Goal: Task Accomplishment & Management: Use online tool/utility

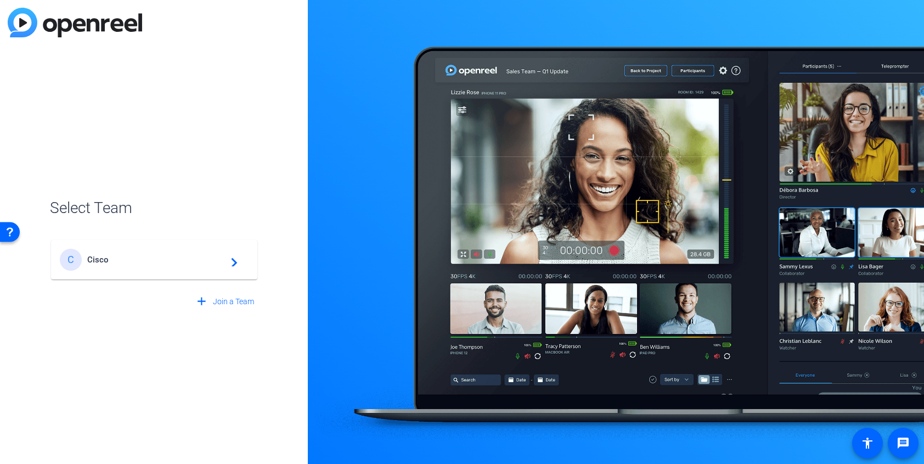
click at [169, 246] on mat-card-content "C Cisco navigate_next" at bounding box center [154, 260] width 206 height 40
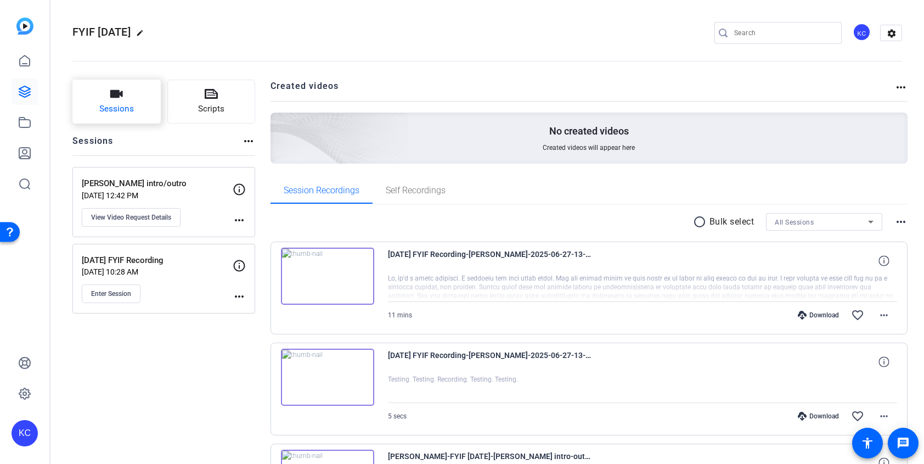
click at [114, 96] on icon "button" at bounding box center [116, 94] width 13 height 8
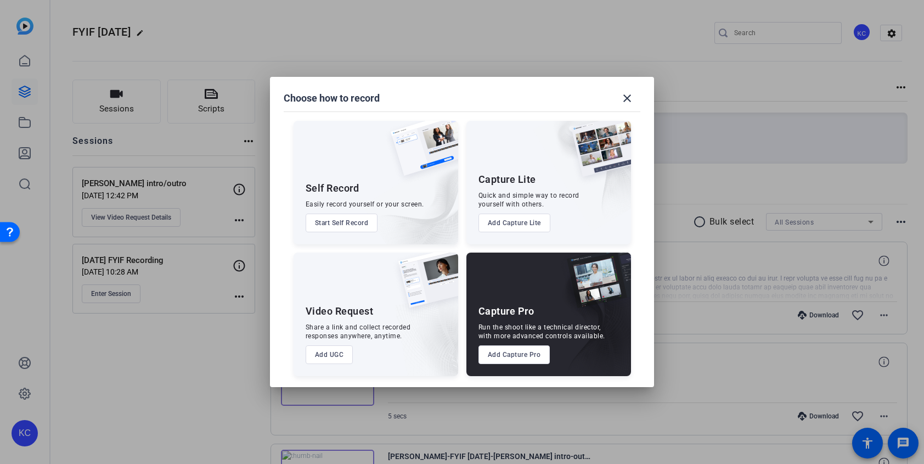
click at [545, 349] on button "Add Capture Pro" at bounding box center [515, 354] width 72 height 19
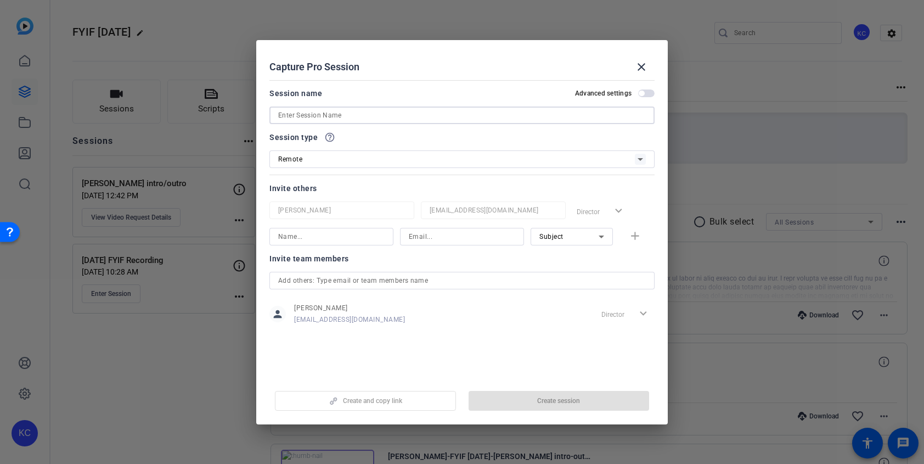
click at [425, 112] on input at bounding box center [462, 115] width 368 height 13
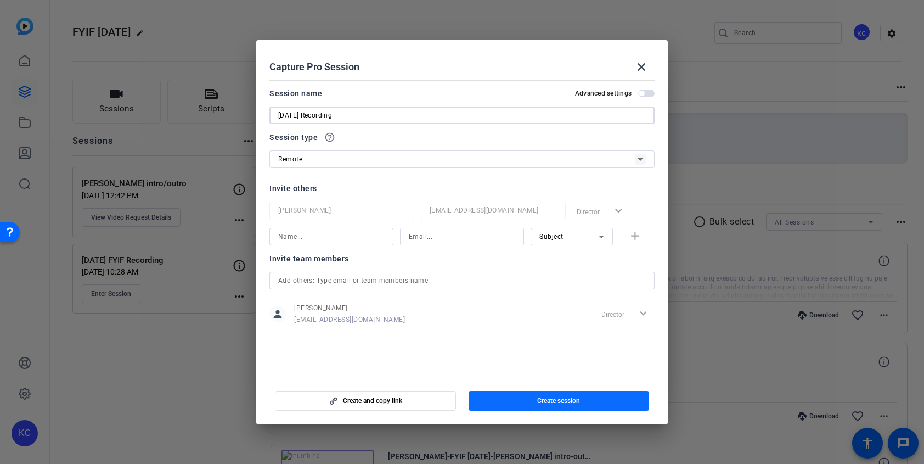
type input "[DATE] Recording"
click at [559, 401] on span "Create session" at bounding box center [558, 400] width 43 height 9
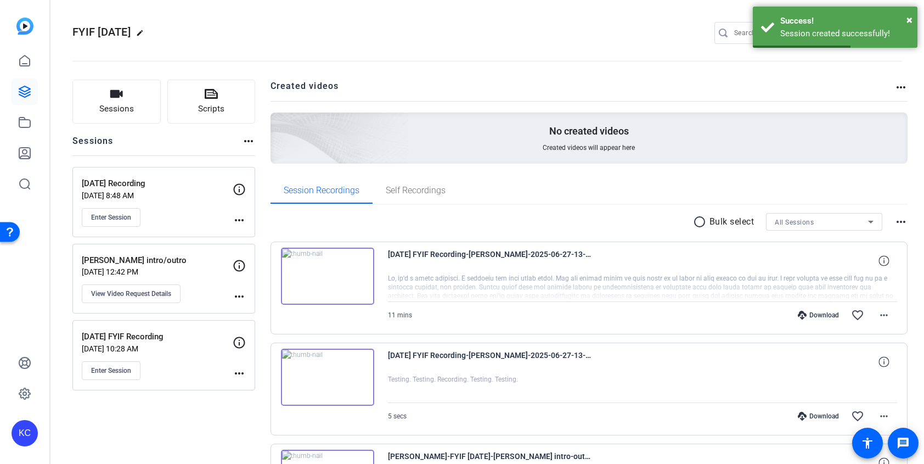
click at [198, 209] on div "Enter Session" at bounding box center [157, 217] width 151 height 19
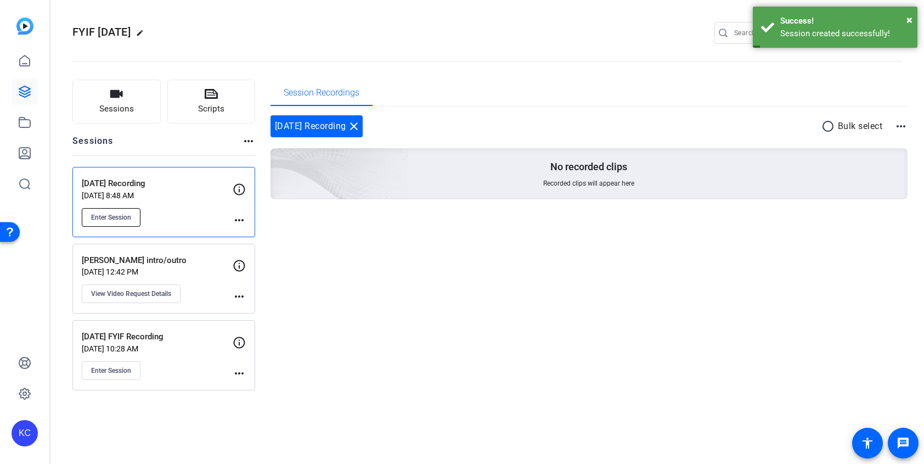
click at [135, 218] on button "Enter Session" at bounding box center [111, 217] width 59 height 19
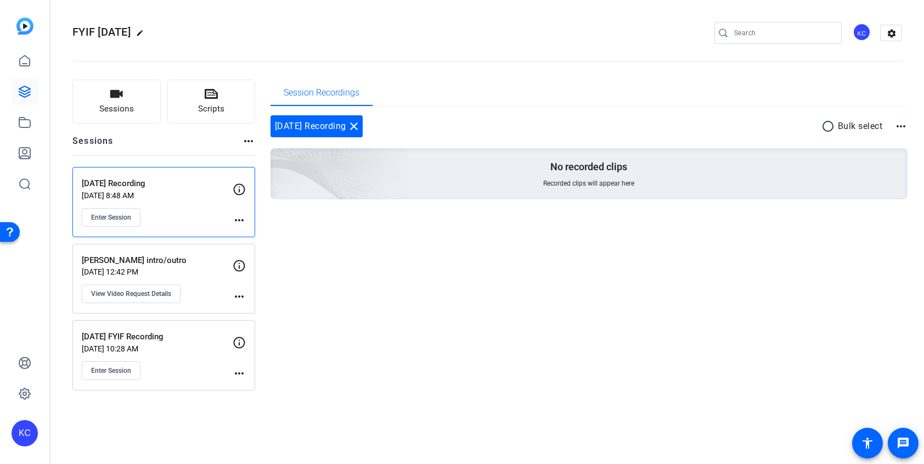
click at [599, 363] on div "Session Recordings 8/11/25 Recording close radio_button_unchecked Bulk select m…" at bounding box center [590, 235] width 638 height 311
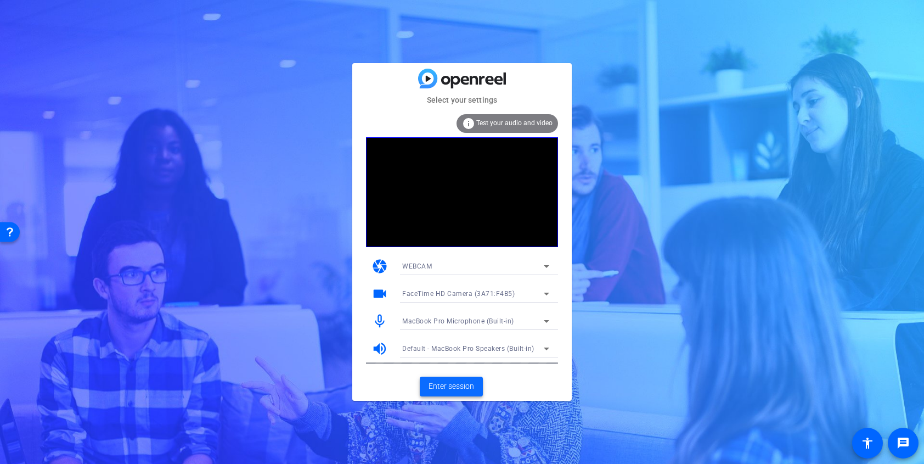
click at [444, 388] on span "Enter session" at bounding box center [452, 386] width 46 height 12
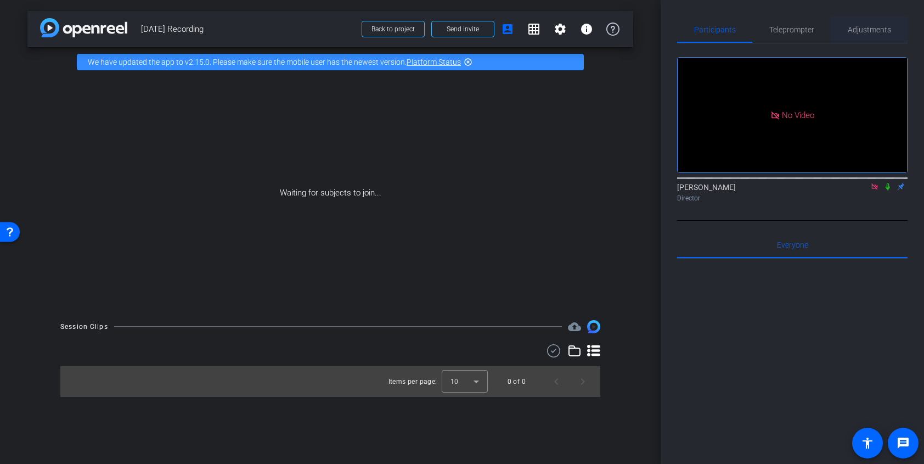
click at [885, 31] on span "Adjustments" at bounding box center [869, 30] width 43 height 8
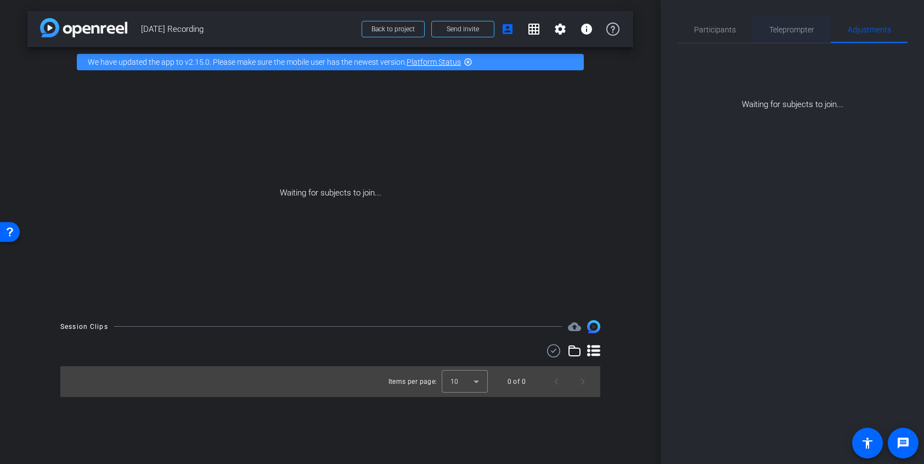
click at [801, 29] on span "Teleprompter" at bounding box center [792, 30] width 45 height 8
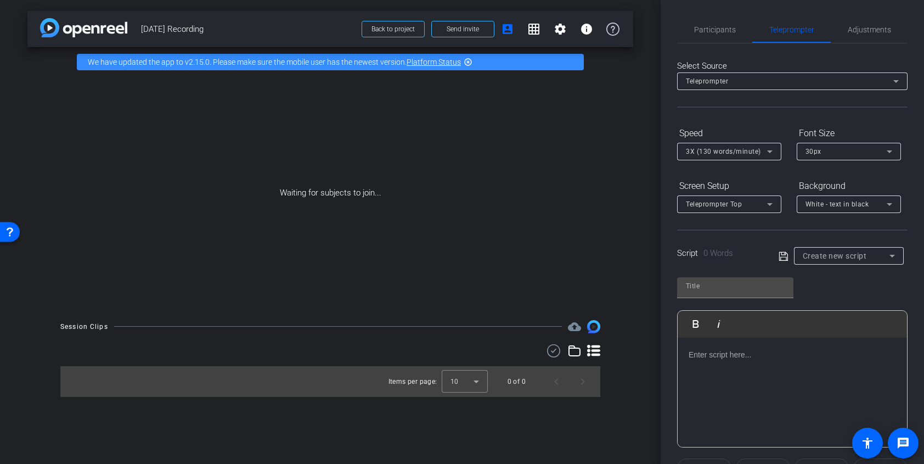
click at [722, 377] on div at bounding box center [792, 393] width 229 height 110
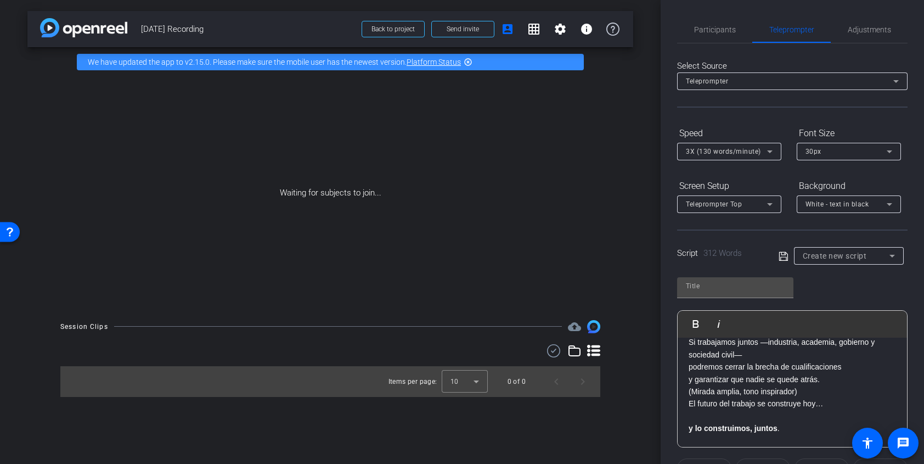
scroll to position [637, 0]
click at [851, 283] on div "Play Play from this location Play Selected Play and display the selected text o…" at bounding box center [792, 358] width 231 height 178
click at [784, 257] on icon at bounding box center [784, 256] width 10 height 13
type input "Default title 6892"
click at [731, 30] on span "Participants" at bounding box center [715, 30] width 42 height 8
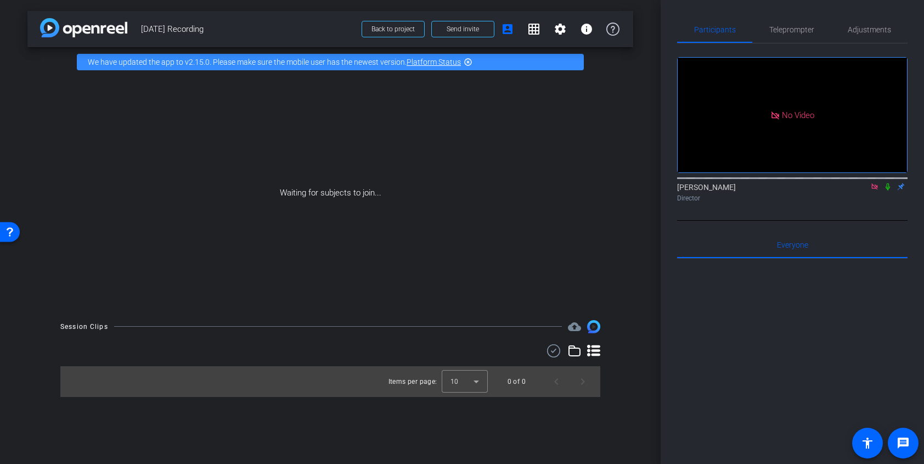
click at [874, 188] on icon at bounding box center [875, 186] width 6 height 6
click at [484, 32] on span at bounding box center [463, 29] width 62 height 26
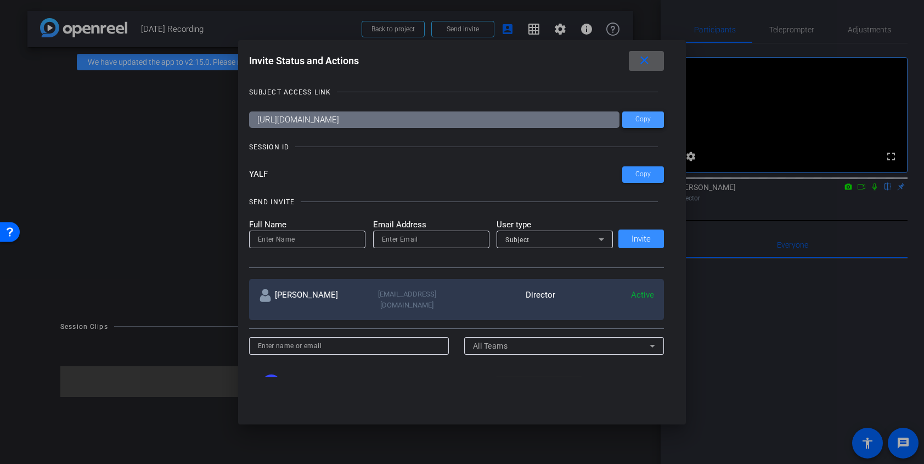
click at [648, 120] on span "Copy" at bounding box center [643, 119] width 15 height 8
click at [648, 65] on mat-icon "close" at bounding box center [645, 61] width 14 height 14
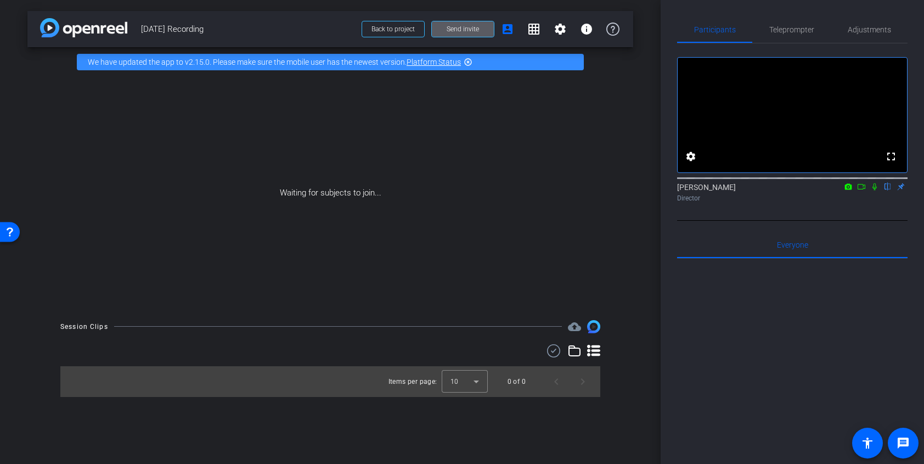
click at [846, 189] on icon at bounding box center [848, 186] width 7 height 6
click at [846, 203] on div at bounding box center [462, 232] width 924 height 464
click at [861, 190] on icon at bounding box center [861, 187] width 9 height 8
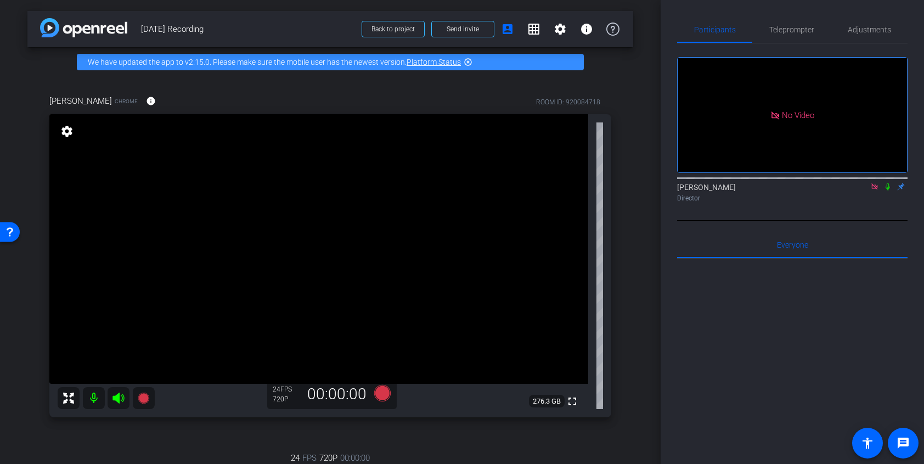
click at [640, 74] on div "arrow_back [DATE] Recording Back to project Send invite account_box grid_on set…" at bounding box center [330, 232] width 661 height 464
click at [483, 26] on span at bounding box center [463, 29] width 62 height 26
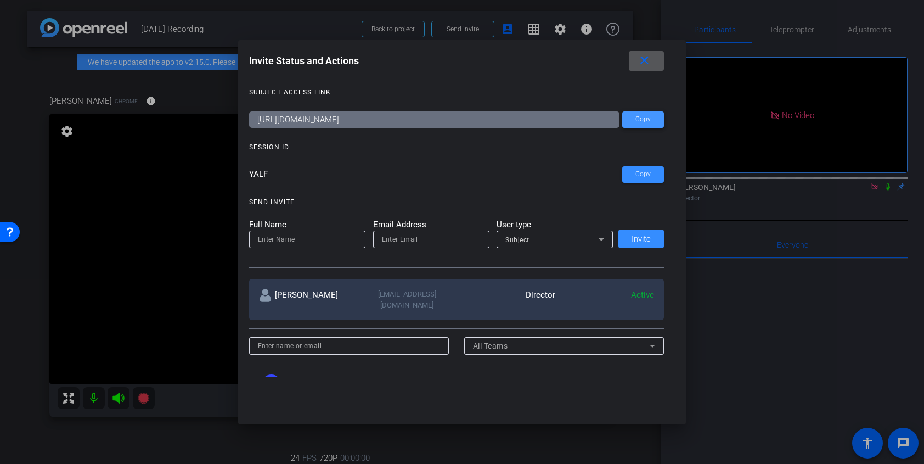
click at [649, 117] on span "Copy" at bounding box center [643, 119] width 15 height 8
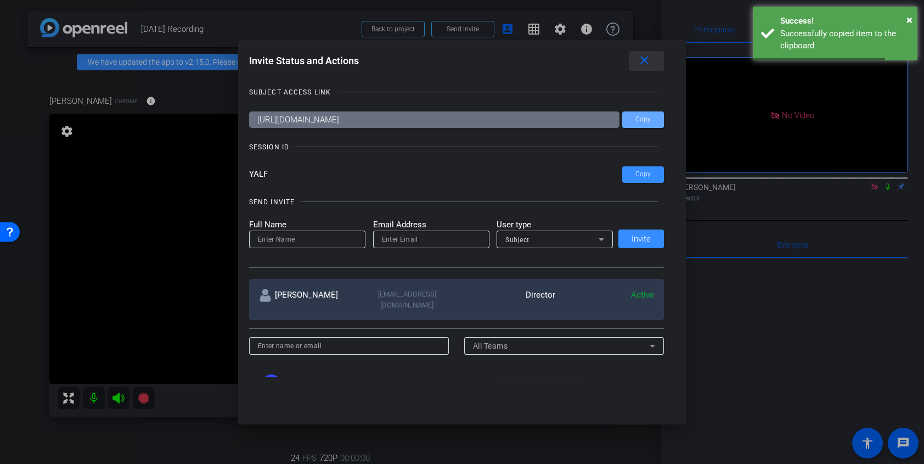
click at [646, 58] on mat-icon "close" at bounding box center [645, 61] width 14 height 14
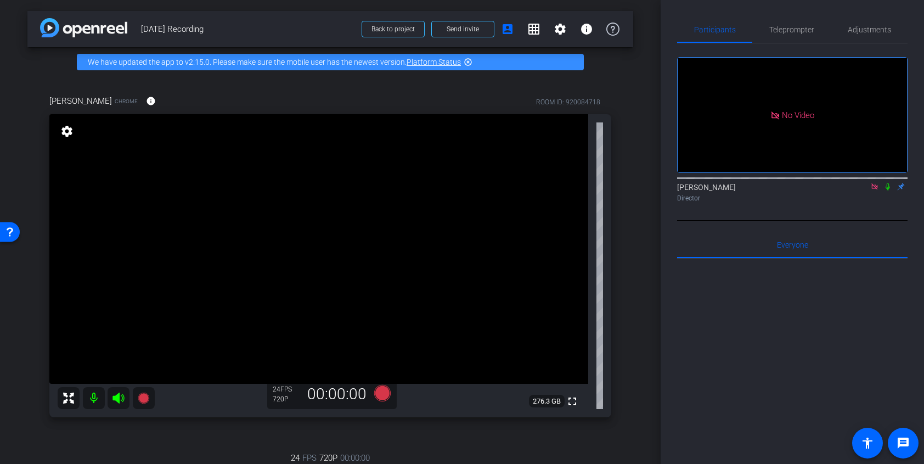
click at [626, 104] on div "[PERSON_NAME] Chrome info ROOM ID: 920084718 fullscreen settings 276.3 GB 24 FP…" at bounding box center [330, 362] width 606 height 571
click at [809, 27] on span "Teleprompter" at bounding box center [792, 30] width 45 height 8
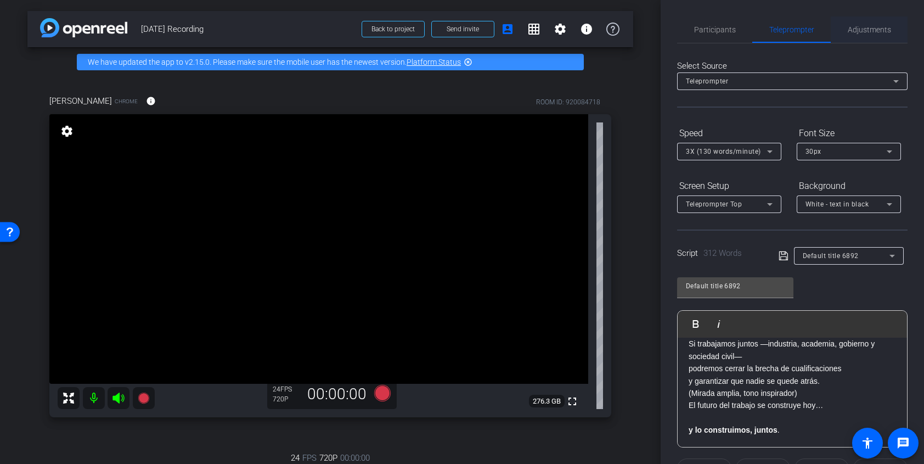
click at [872, 26] on span "Adjustments" at bounding box center [869, 30] width 43 height 8
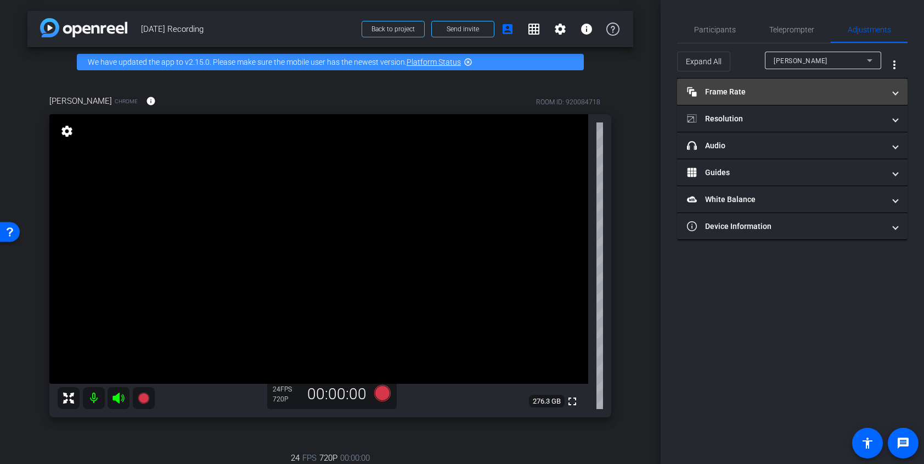
click at [859, 81] on mat-expansion-panel-header "Frame Rate Frame Rate" at bounding box center [792, 92] width 231 height 26
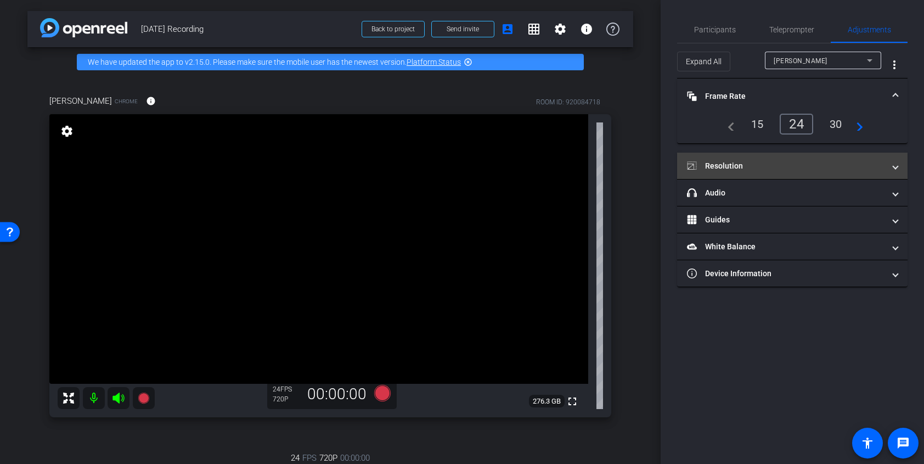
click at [798, 173] on mat-expansion-panel-header "Resolution" at bounding box center [792, 166] width 231 height 26
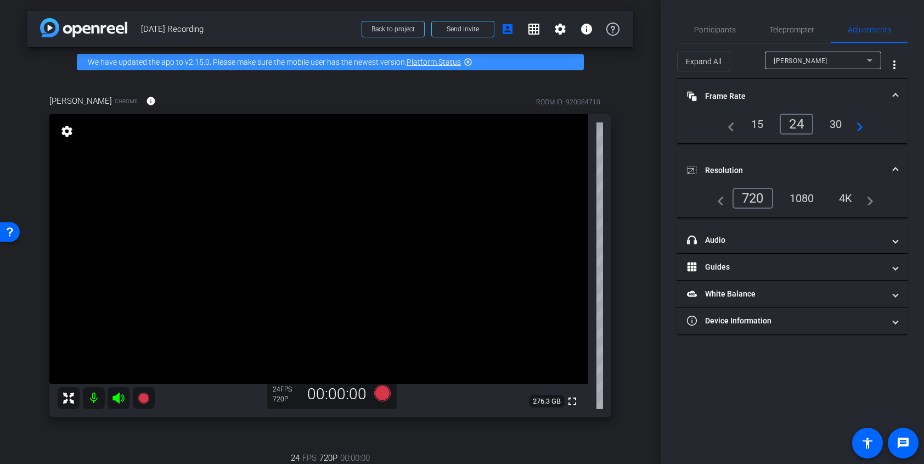
click at [801, 203] on div "1080" at bounding box center [802, 198] width 41 height 19
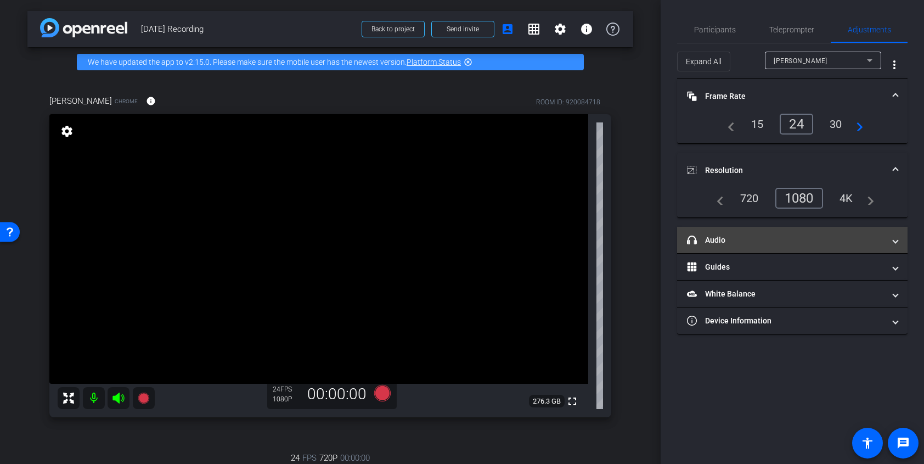
click at [810, 242] on mat-panel-title "headphone icon Audio" at bounding box center [786, 240] width 198 height 12
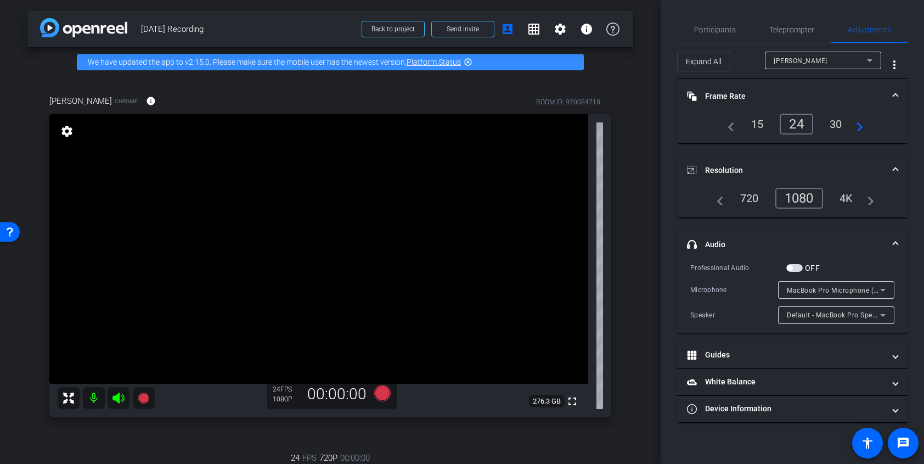
click at [811, 232] on mat-expansion-panel-header "headphone icon Audio" at bounding box center [792, 244] width 231 height 35
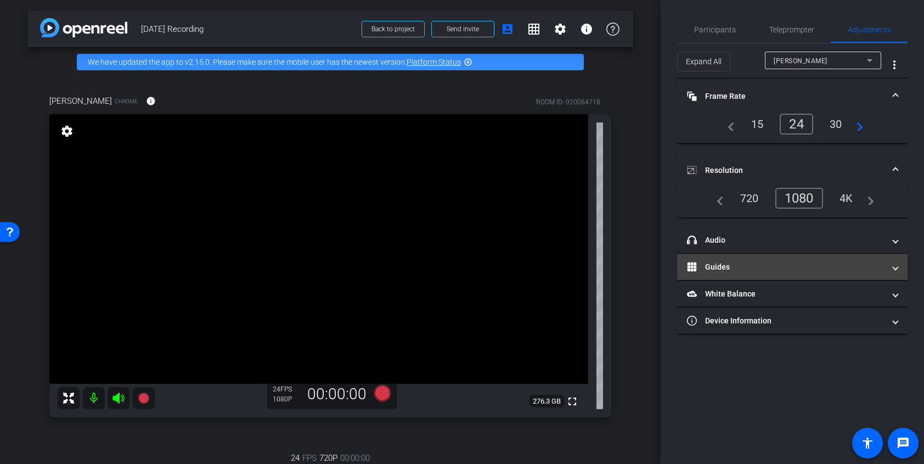
click at [786, 270] on mat-panel-title "Guides" at bounding box center [786, 267] width 198 height 12
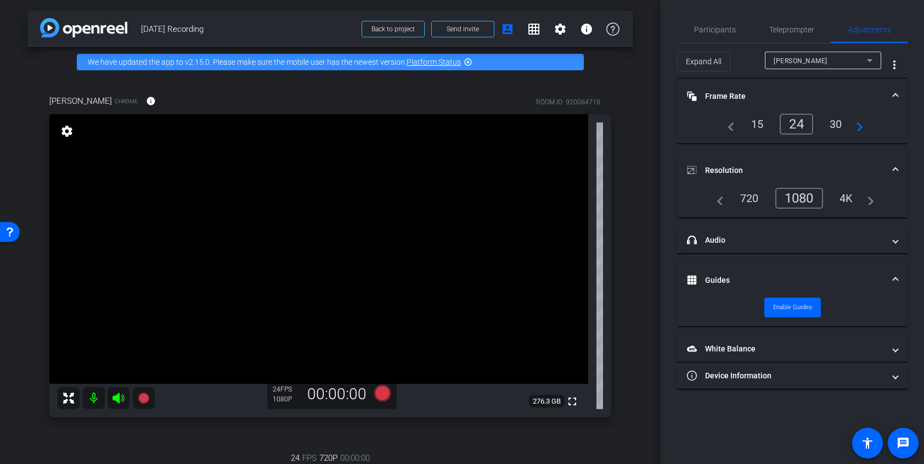
click at [786, 268] on mat-expansion-panel-header "Guides" at bounding box center [792, 279] width 231 height 35
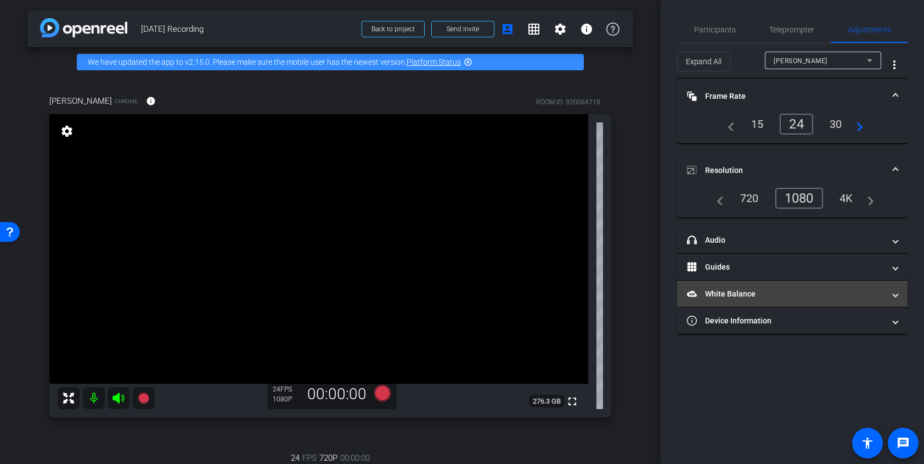
click at [777, 291] on mat-panel-title "White Balance White Balance" at bounding box center [786, 294] width 198 height 12
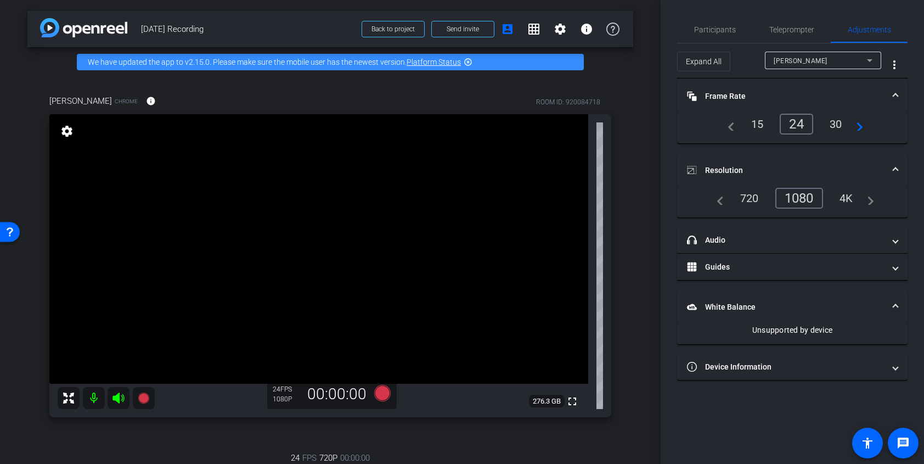
click at [772, 300] on mat-expansion-panel-header "White Balance White Balance" at bounding box center [792, 306] width 231 height 35
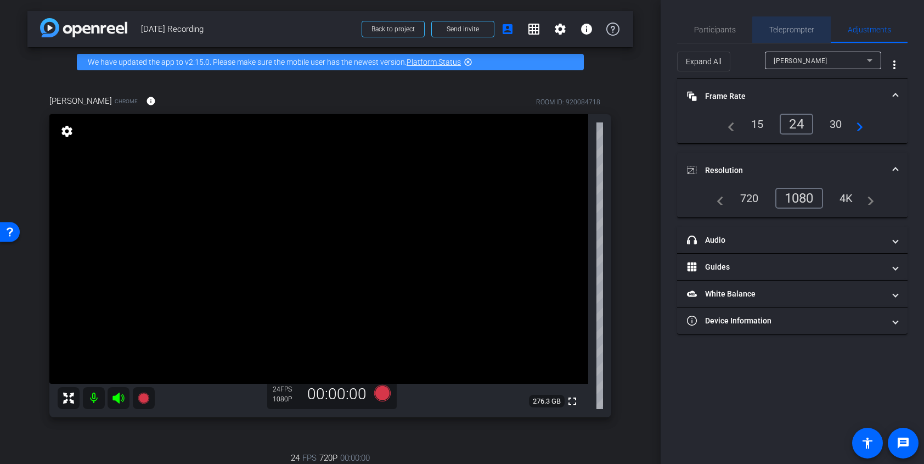
click at [804, 30] on span "Teleprompter" at bounding box center [792, 30] width 45 height 8
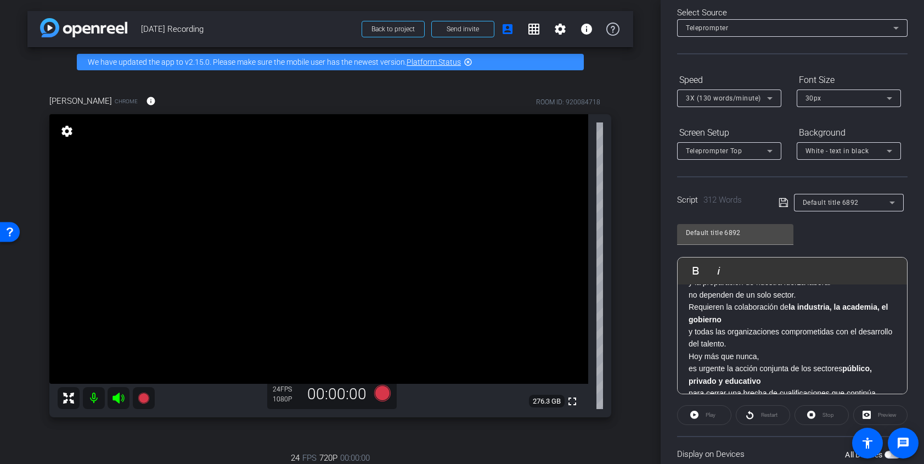
scroll to position [87, 0]
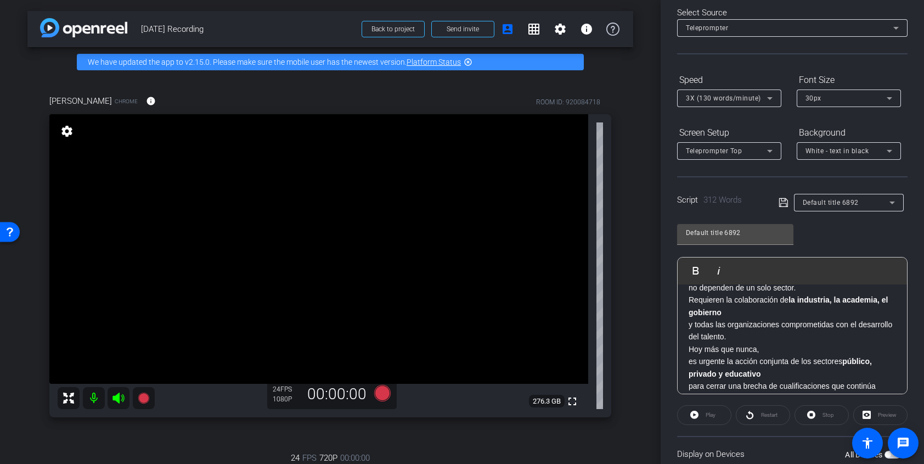
click at [886, 415] on div "Preview" at bounding box center [881, 415] width 54 height 20
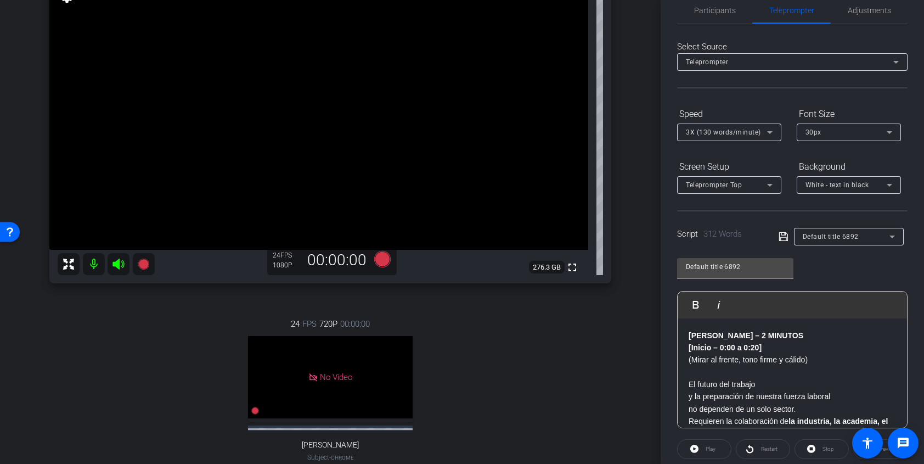
scroll to position [16, 0]
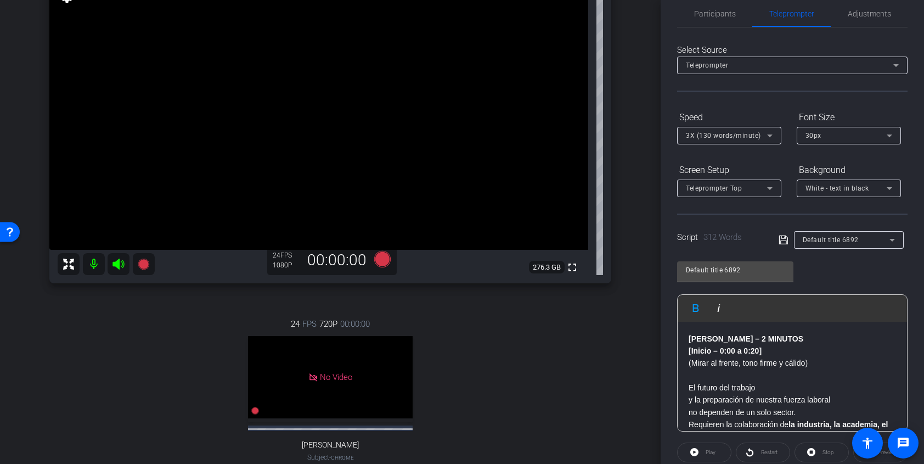
drag, startPoint x: 689, startPoint y: 337, endPoint x: 795, endPoint y: 350, distance: 106.8
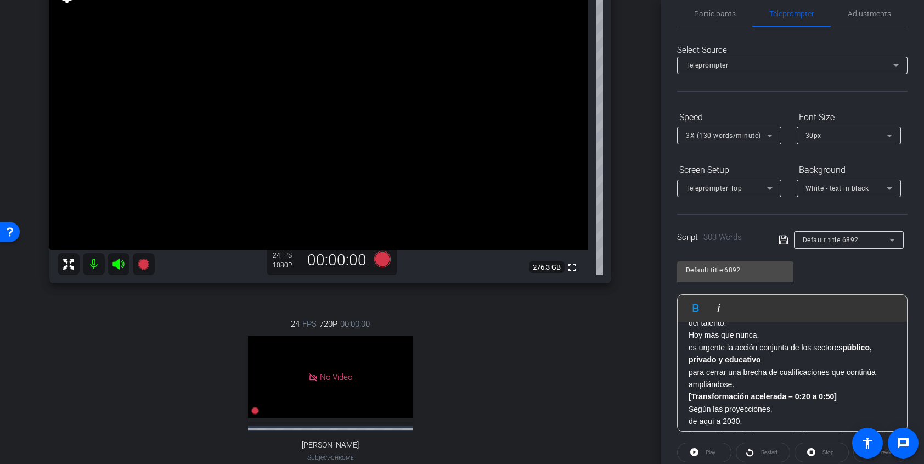
scroll to position [143, 0]
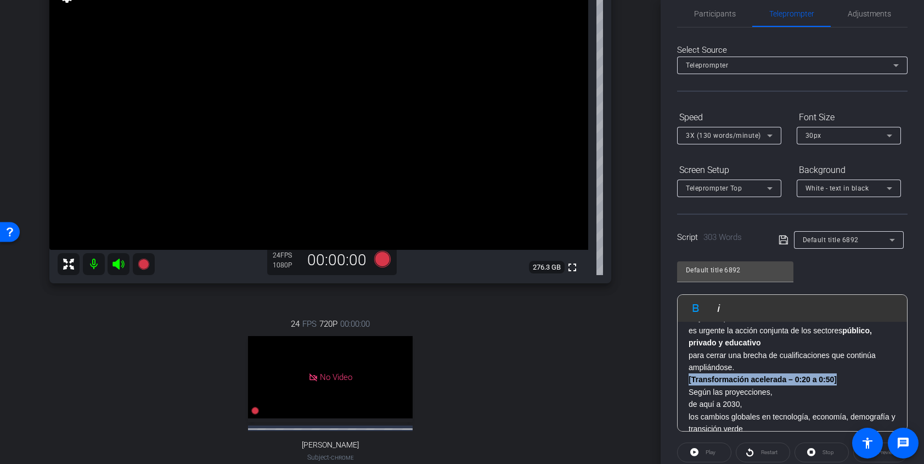
drag, startPoint x: 688, startPoint y: 378, endPoint x: 852, endPoint y: 379, distance: 163.6
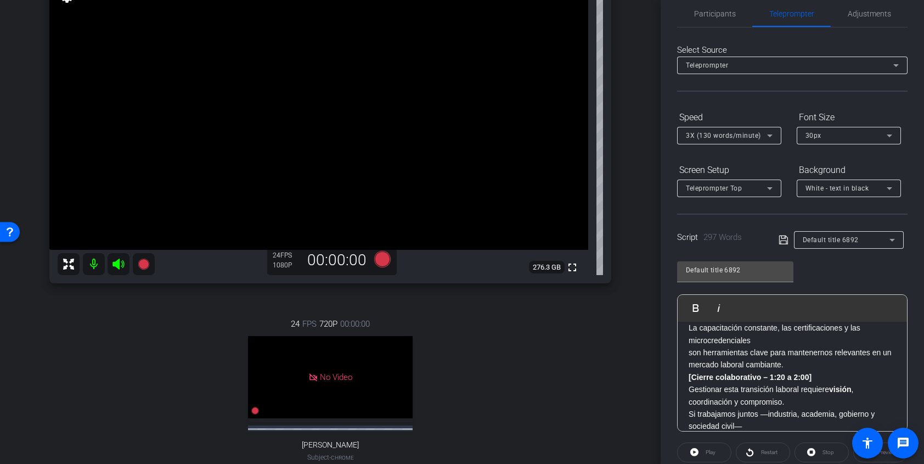
scroll to position [547, 0]
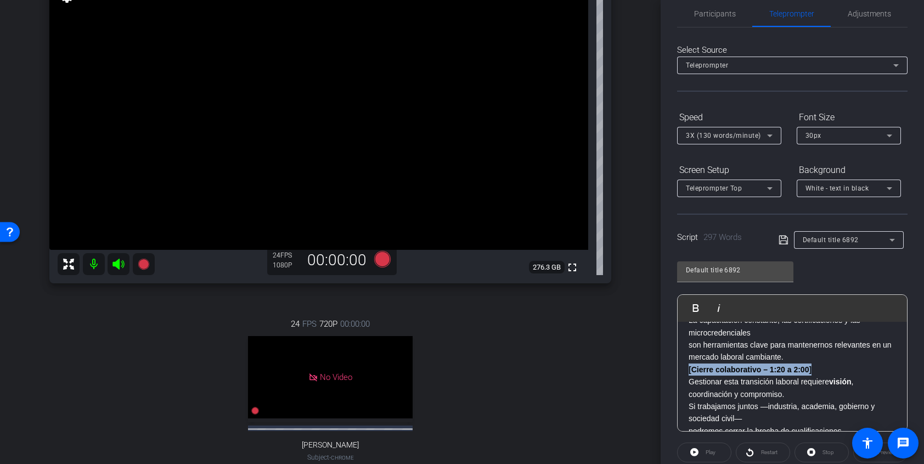
drag, startPoint x: 689, startPoint y: 369, endPoint x: 820, endPoint y: 371, distance: 130.7
click at [820, 371] on p "[Cierre colaborativo – 1:20 a 2:00] Gestionar esta transición laboral requiere …" at bounding box center [793, 381] width 208 height 37
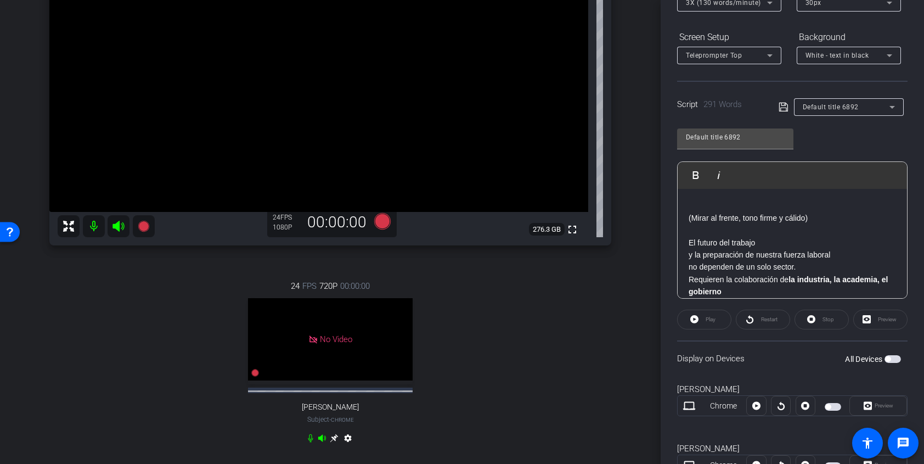
scroll to position [195, 0]
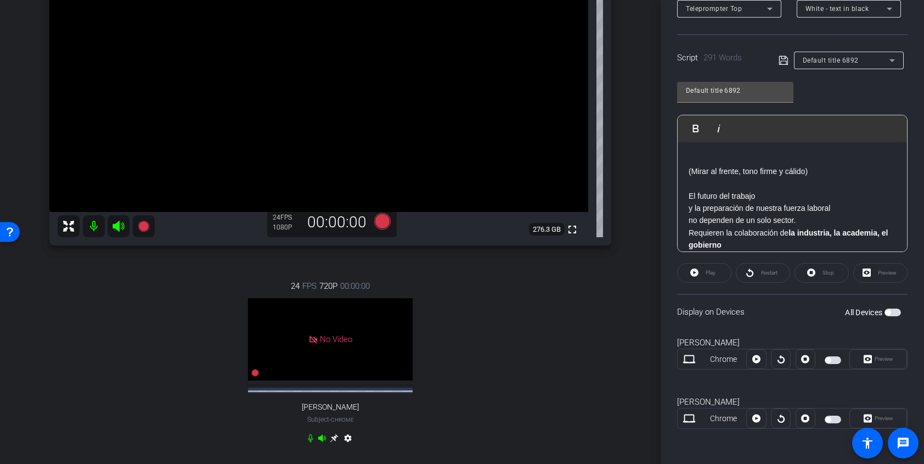
click at [829, 360] on span "button" at bounding box center [828, 359] width 5 height 5
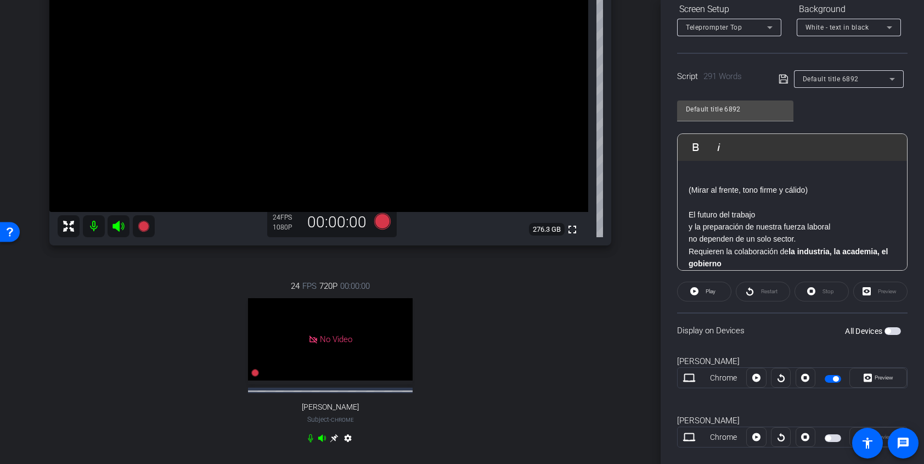
click at [880, 291] on div "Preview" at bounding box center [881, 292] width 54 height 20
click at [873, 379] on span "Preview" at bounding box center [882, 377] width 21 height 15
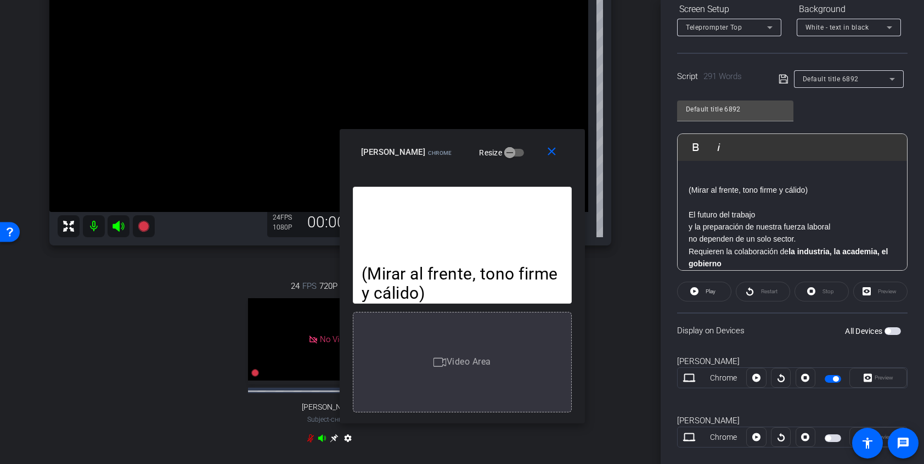
drag, startPoint x: 513, startPoint y: 110, endPoint x: 513, endPoint y: 154, distance: 43.9
click at [513, 154] on div "[PERSON_NAME] Chrome Resize" at bounding box center [466, 152] width 211 height 20
click at [565, 151] on span at bounding box center [554, 152] width 35 height 26
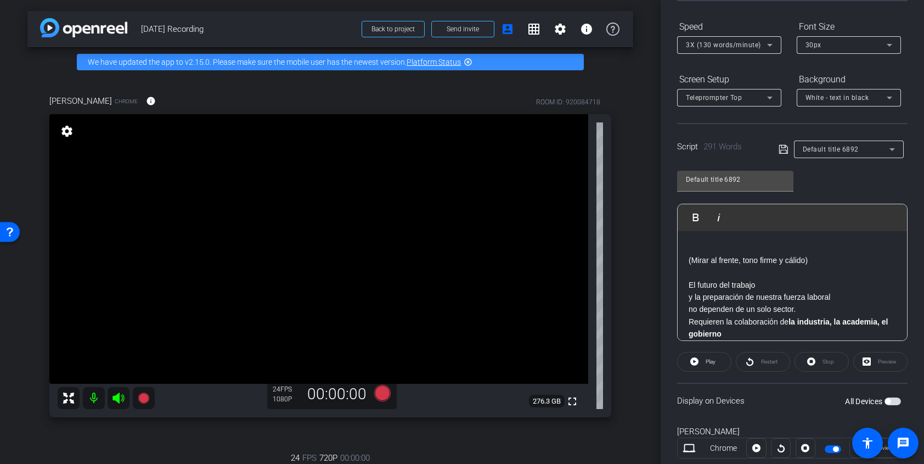
scroll to position [130, 0]
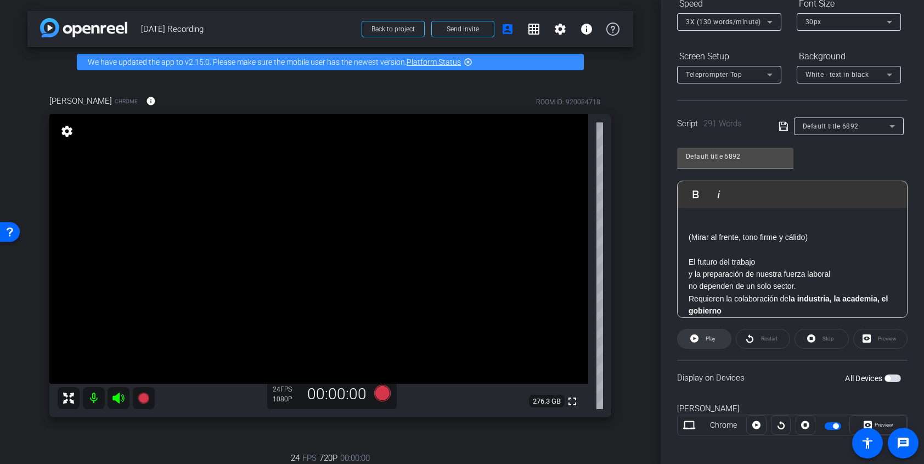
click at [695, 341] on icon at bounding box center [695, 338] width 8 height 8
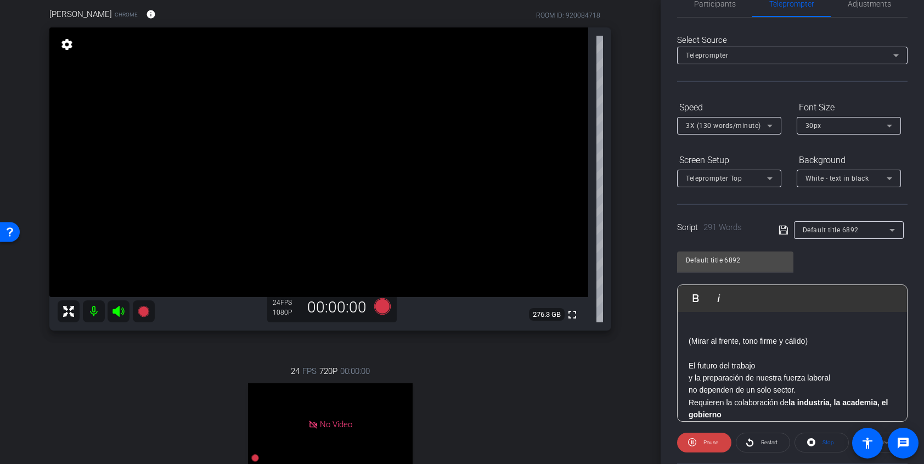
scroll to position [15, 0]
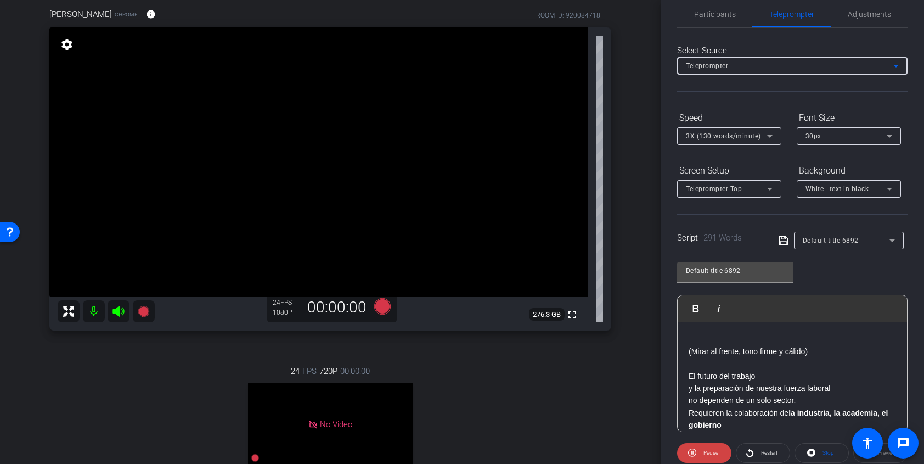
click at [830, 65] on div "Teleprompter" at bounding box center [790, 66] width 208 height 14
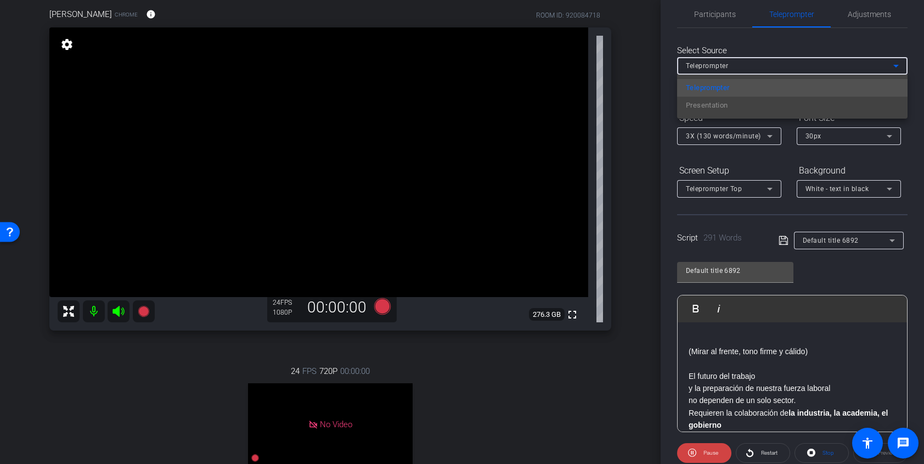
click at [648, 79] on div at bounding box center [462, 232] width 924 height 464
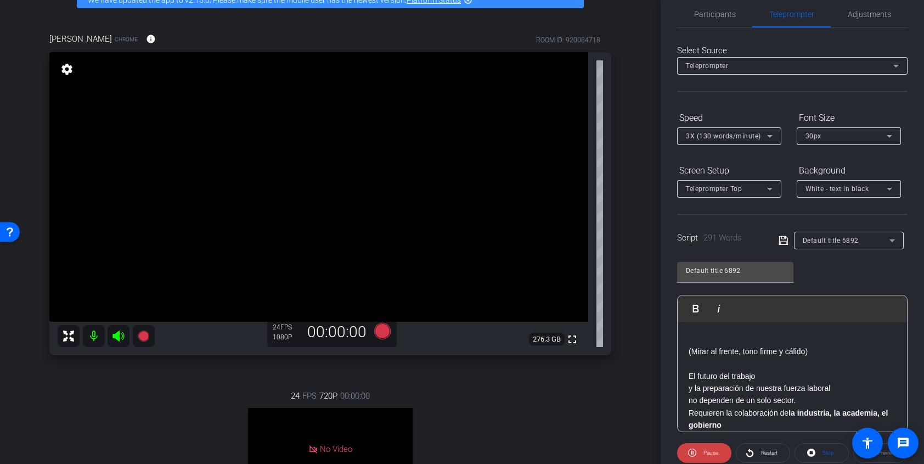
scroll to position [52, 0]
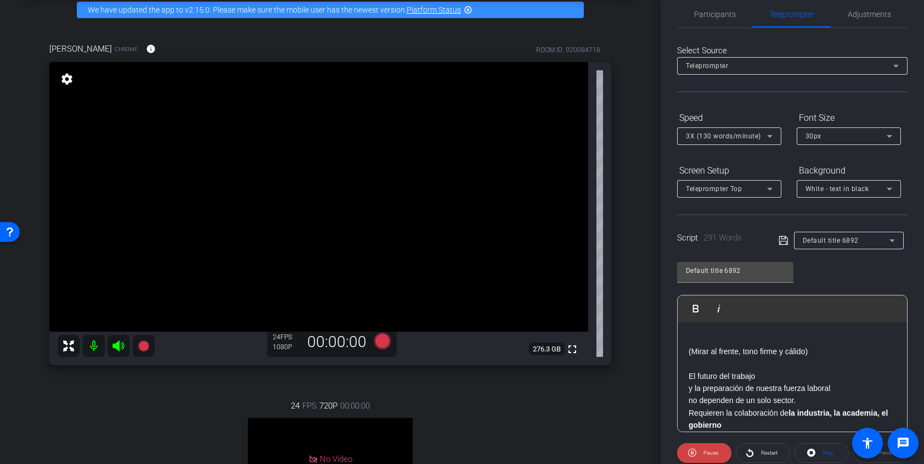
click at [773, 187] on icon at bounding box center [770, 188] width 13 height 13
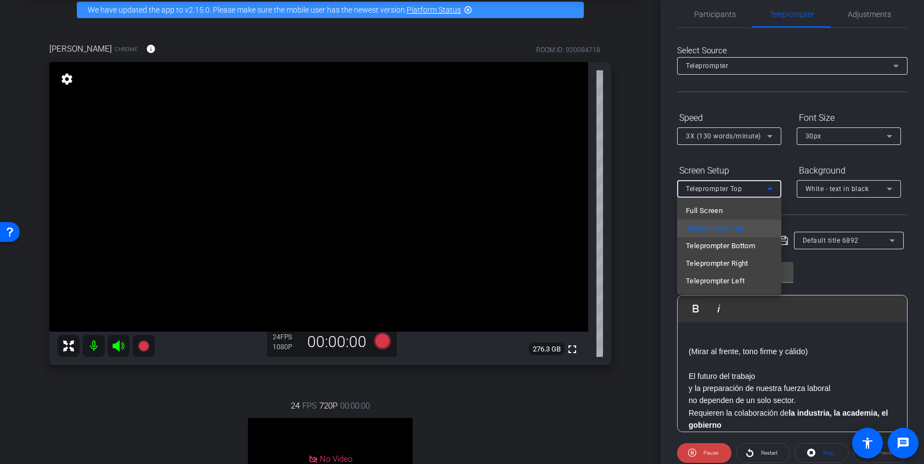
click at [652, 204] on div at bounding box center [462, 232] width 924 height 464
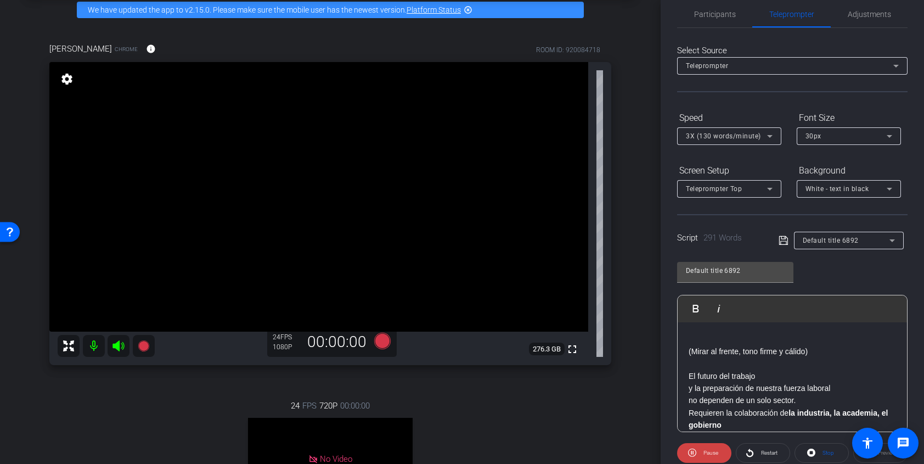
click at [763, 190] on div "Teleprompter Top" at bounding box center [726, 189] width 81 height 14
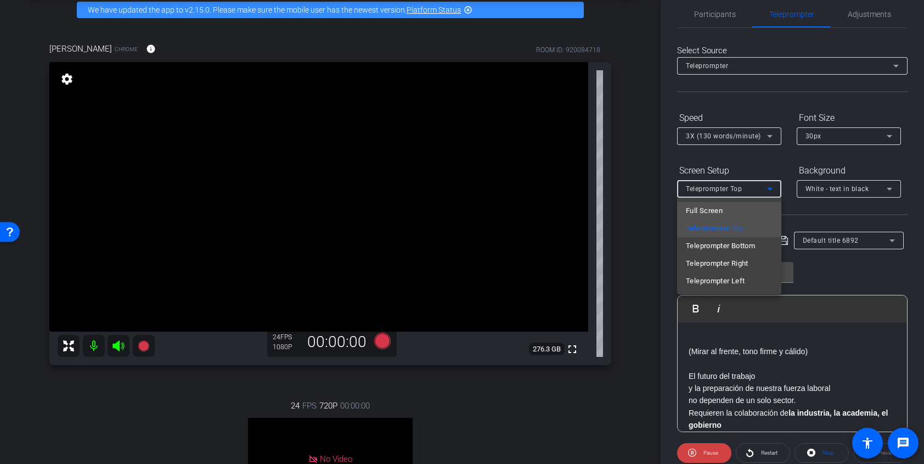
click at [745, 212] on mat-option "Full Screen" at bounding box center [729, 211] width 104 height 18
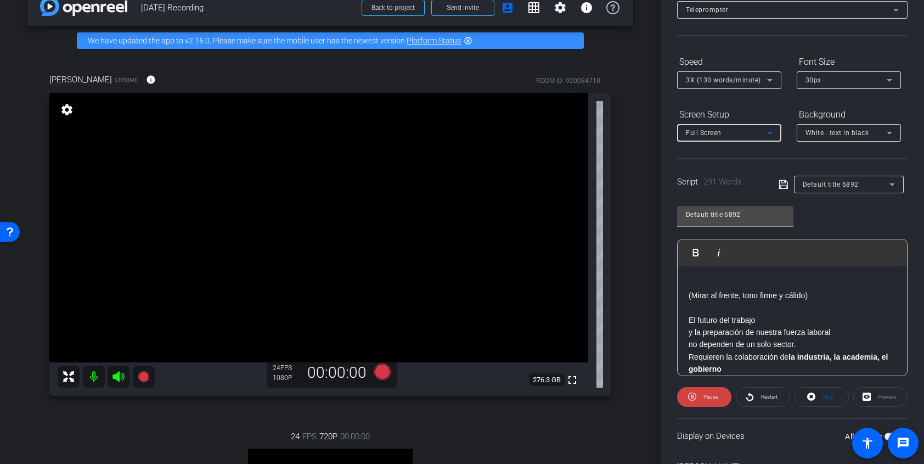
scroll to position [21, 0]
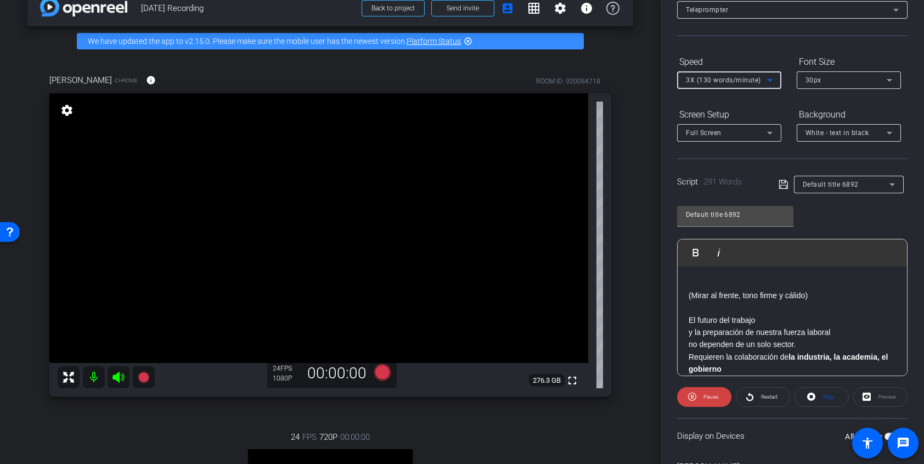
click at [771, 79] on icon at bounding box center [770, 80] width 13 height 13
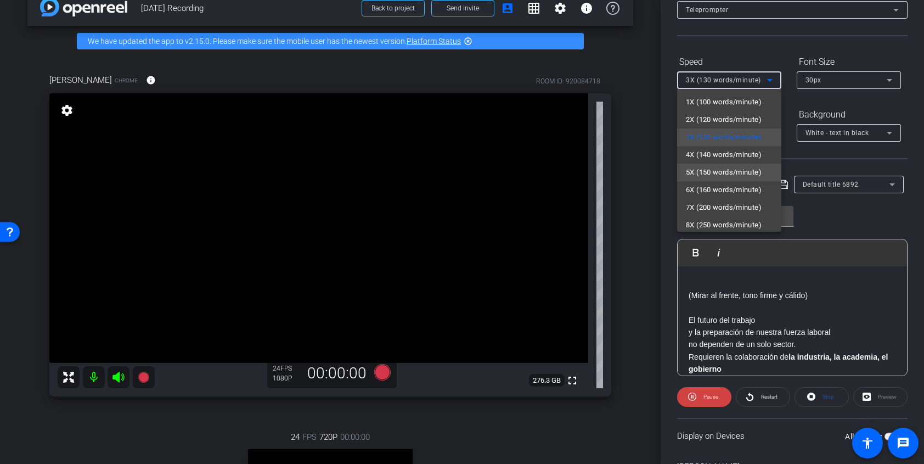
click at [743, 171] on span "5X (150 words/minute)" at bounding box center [724, 172] width 76 height 13
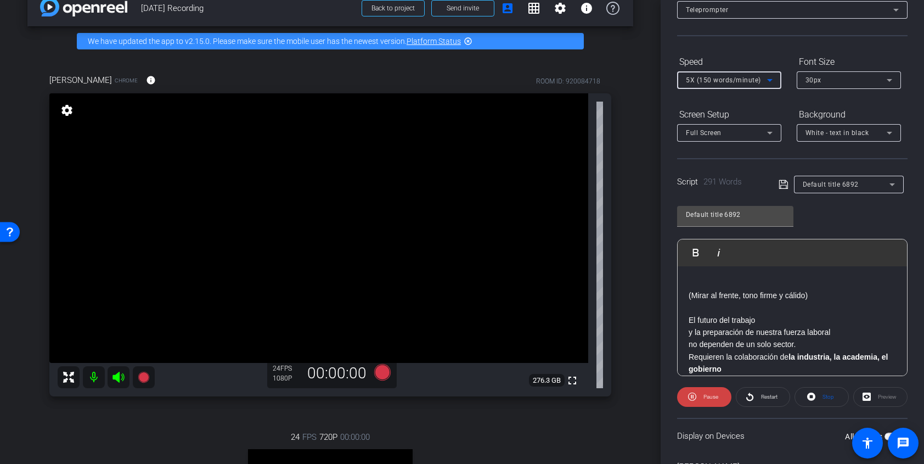
click at [641, 80] on div "arrow_back [DATE] Recording Back to project Send invite account_box grid_on set…" at bounding box center [330, 211] width 661 height 464
click at [770, 392] on span "Restart" at bounding box center [768, 396] width 19 height 15
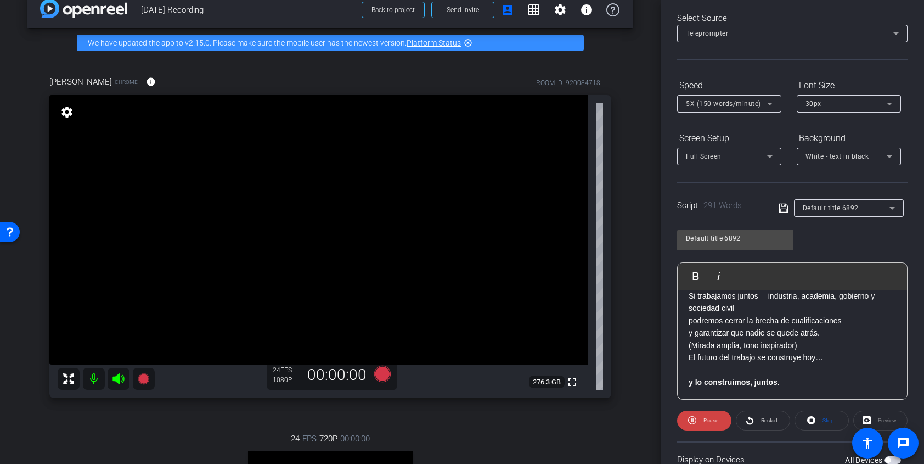
scroll to position [0, 0]
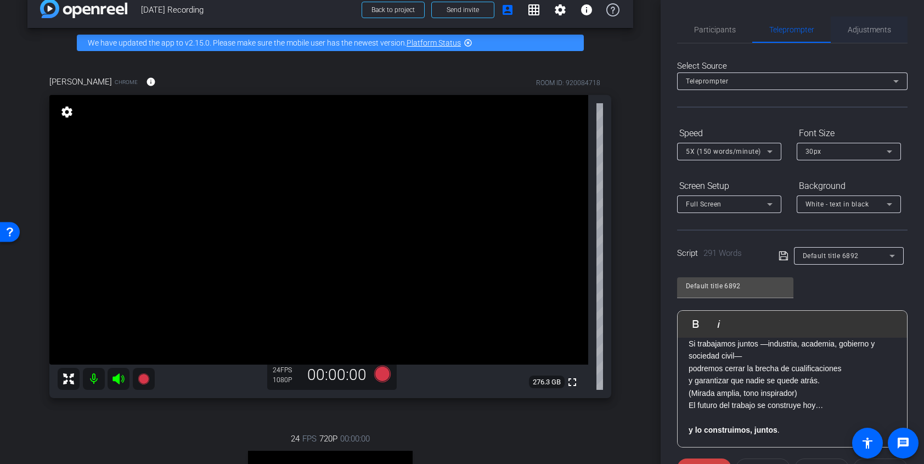
click at [859, 27] on span "Adjustments" at bounding box center [869, 30] width 43 height 8
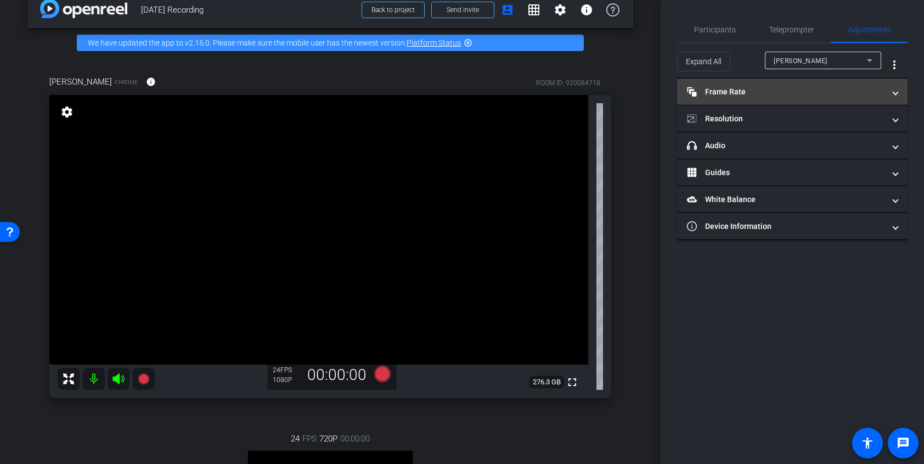
click at [827, 94] on mat-panel-title "Frame Rate Frame Rate" at bounding box center [786, 92] width 198 height 12
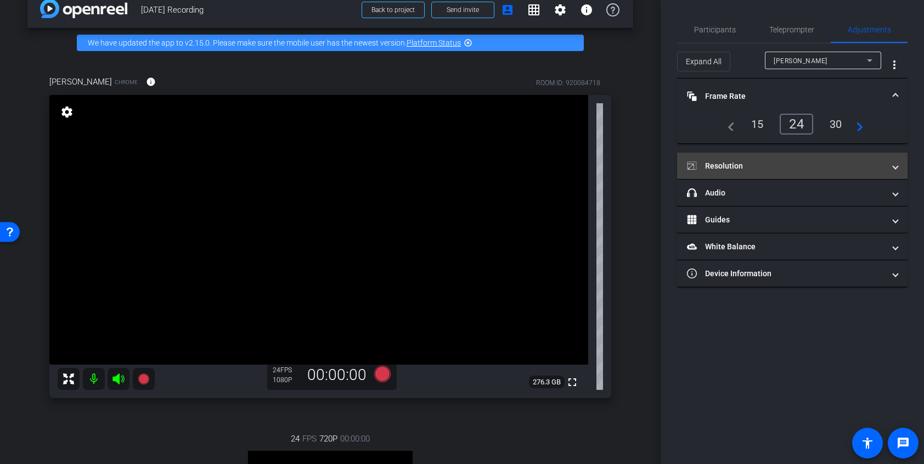
click at [814, 165] on mat-panel-title "Resolution" at bounding box center [786, 166] width 198 height 12
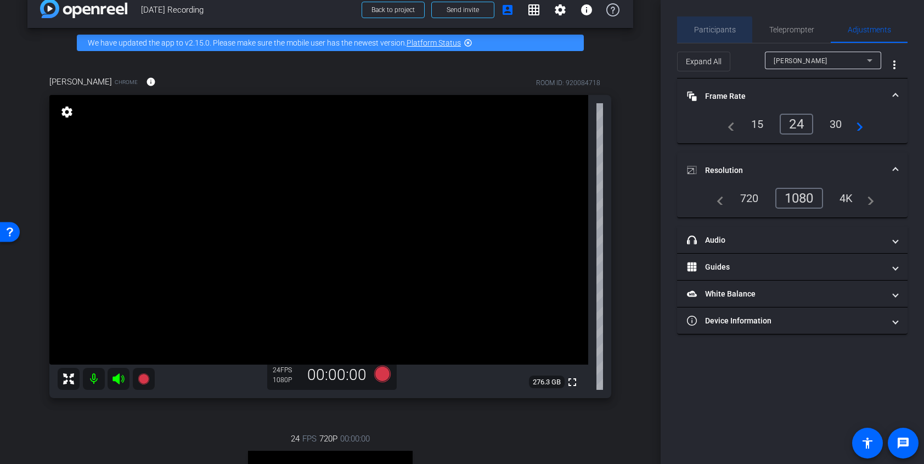
click at [710, 32] on span "Participants" at bounding box center [715, 30] width 42 height 8
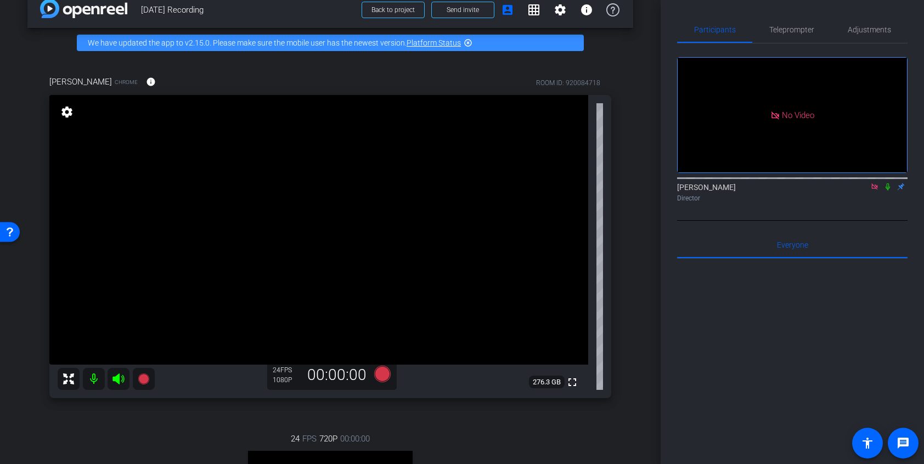
click at [649, 20] on div "arrow_back [DATE] Recording Back to project Send invite account_box grid_on set…" at bounding box center [330, 213] width 661 height 464
click at [809, 29] on span "Teleprompter" at bounding box center [792, 30] width 45 height 8
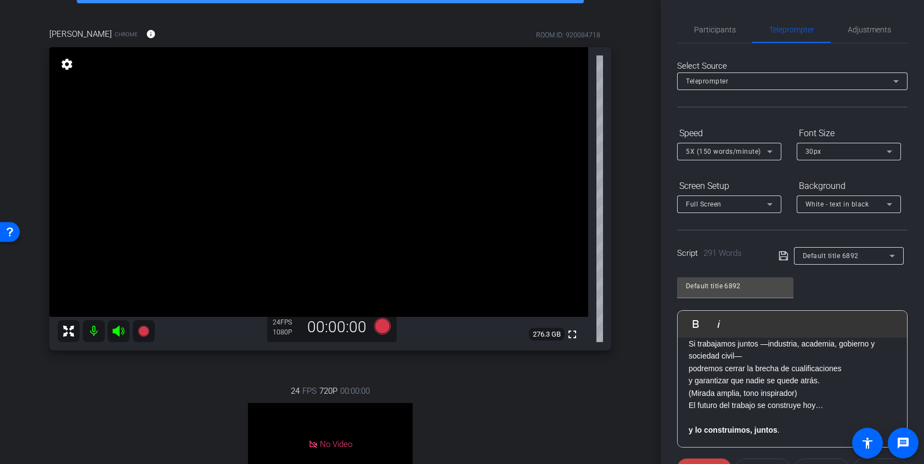
scroll to position [68, 0]
click at [155, 389] on div "24 FPS 720P 00:00:00 No Video [PERSON_NAME] Subject - Chrome settings" at bounding box center [330, 467] width 562 height 203
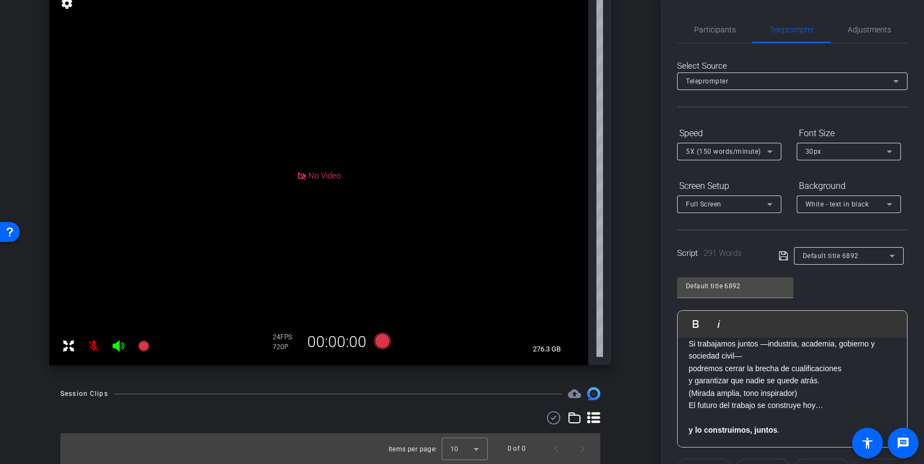
scroll to position [0, 0]
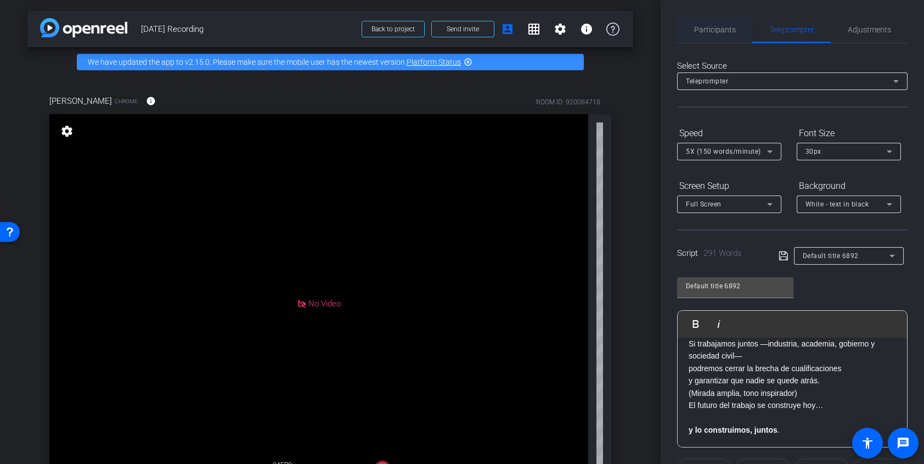
click at [711, 40] on span "Participants" at bounding box center [715, 29] width 42 height 26
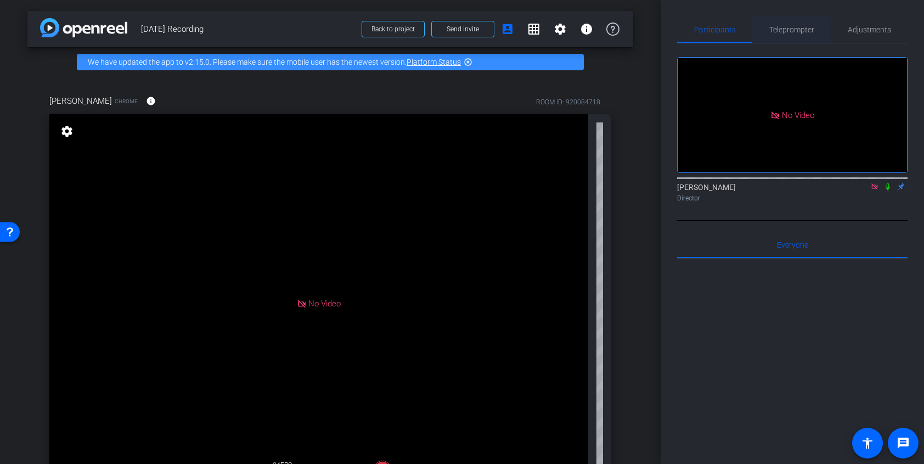
click at [772, 32] on span "Teleprompter" at bounding box center [792, 30] width 45 height 8
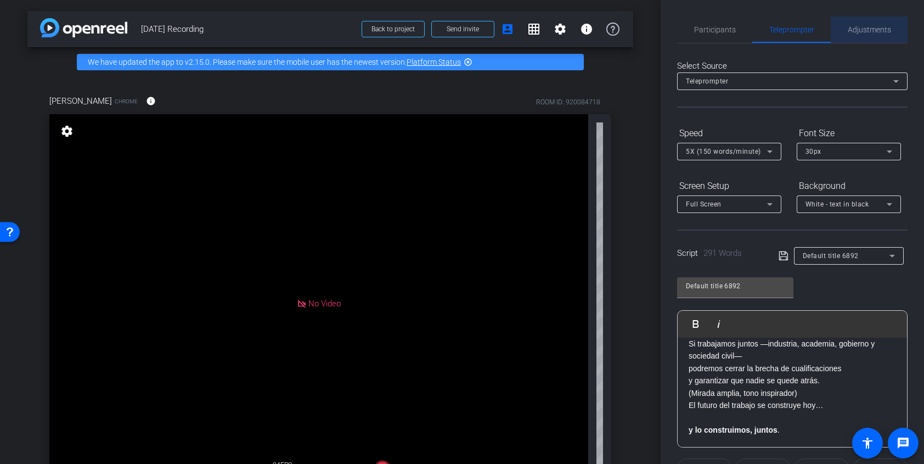
click at [895, 34] on div "Adjustments" at bounding box center [869, 29] width 77 height 26
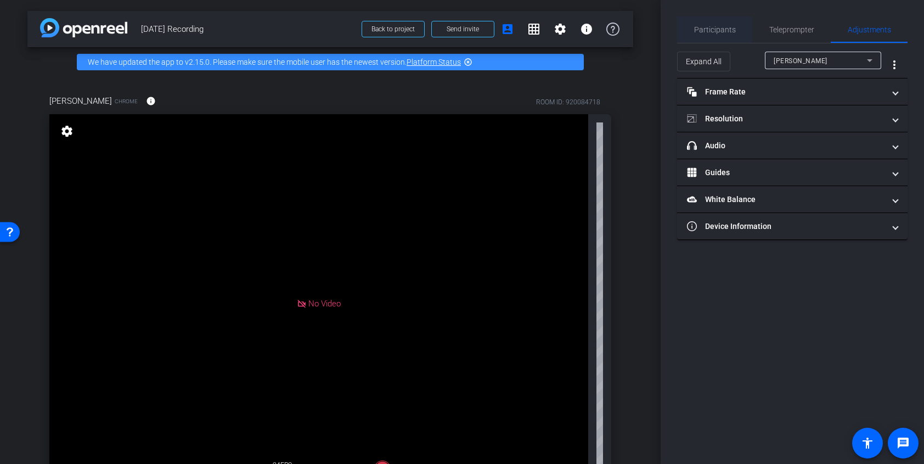
click at [734, 28] on span "Participants" at bounding box center [715, 30] width 42 height 8
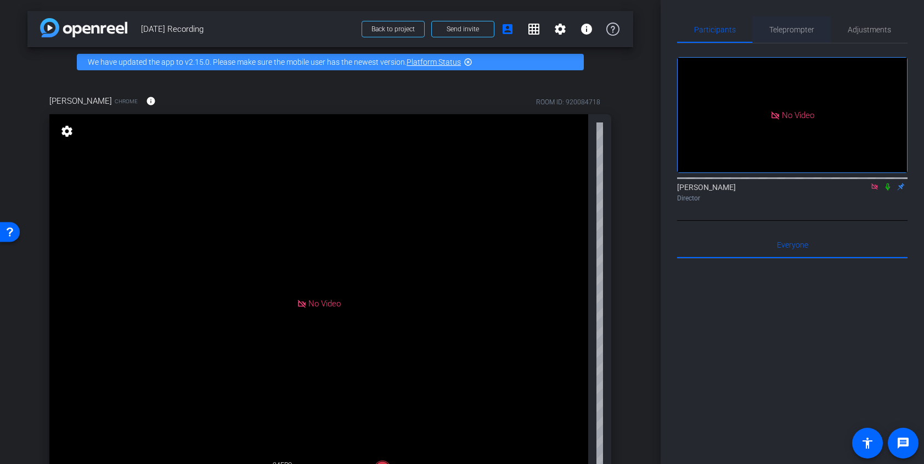
click at [778, 30] on span "Teleprompter" at bounding box center [792, 30] width 45 height 8
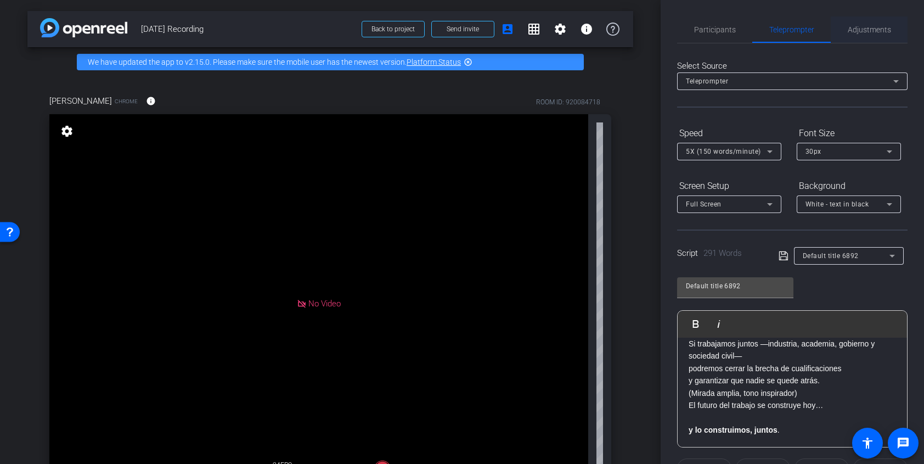
click at [858, 31] on span "Adjustments" at bounding box center [869, 30] width 43 height 8
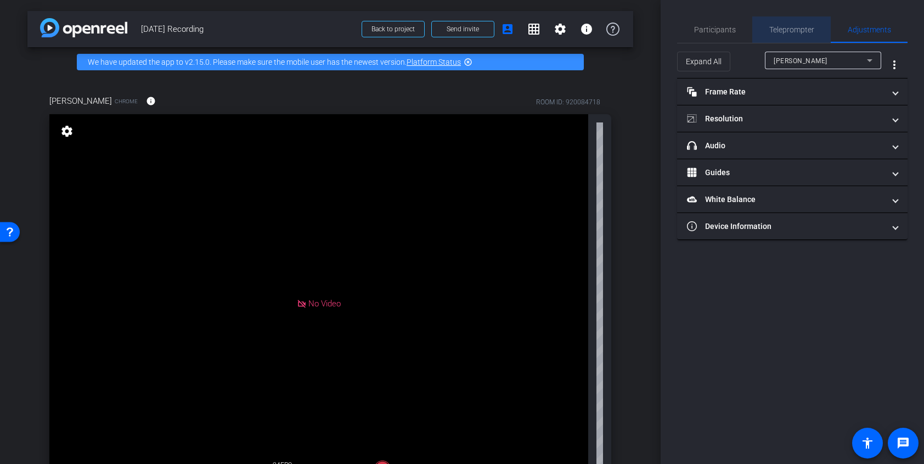
click at [793, 26] on span "Teleprompter" at bounding box center [792, 30] width 45 height 8
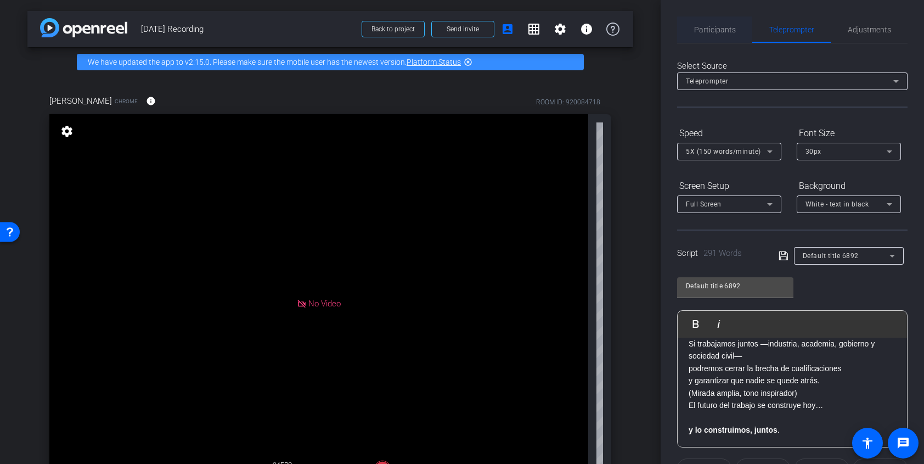
click at [709, 30] on span "Participants" at bounding box center [715, 30] width 42 height 8
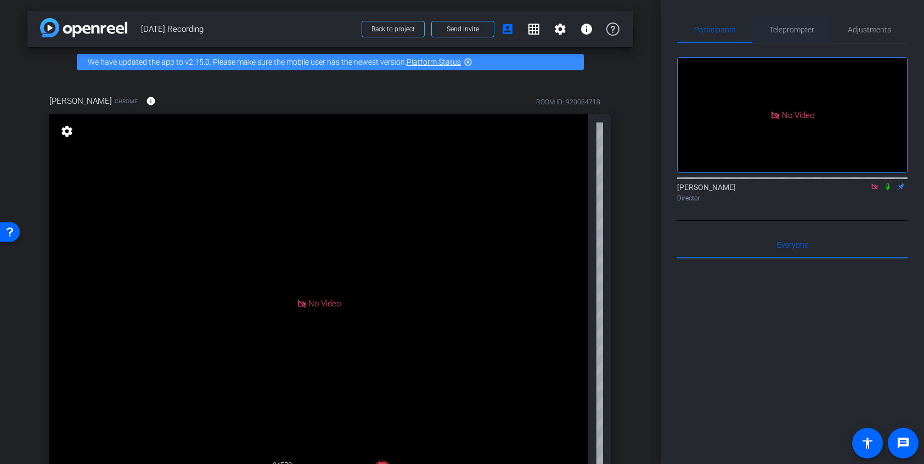
click at [790, 33] on span "Teleprompter" at bounding box center [792, 30] width 45 height 8
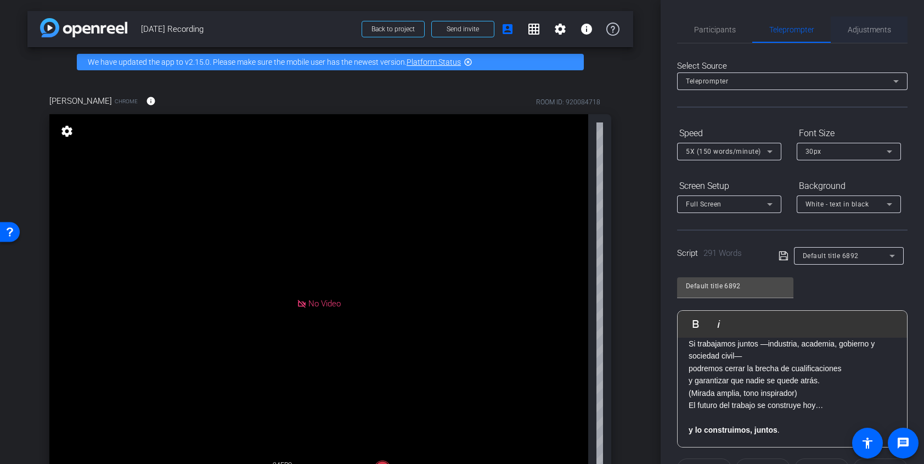
click at [886, 37] on span "Adjustments" at bounding box center [869, 29] width 43 height 26
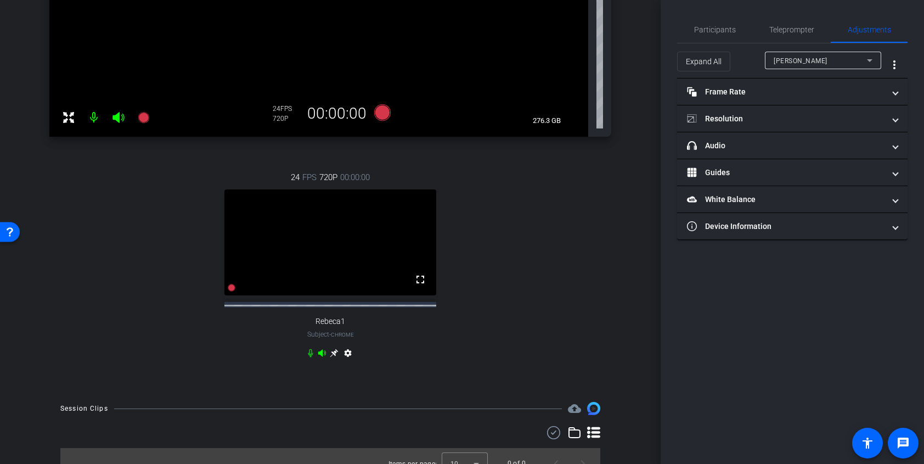
scroll to position [372, 0]
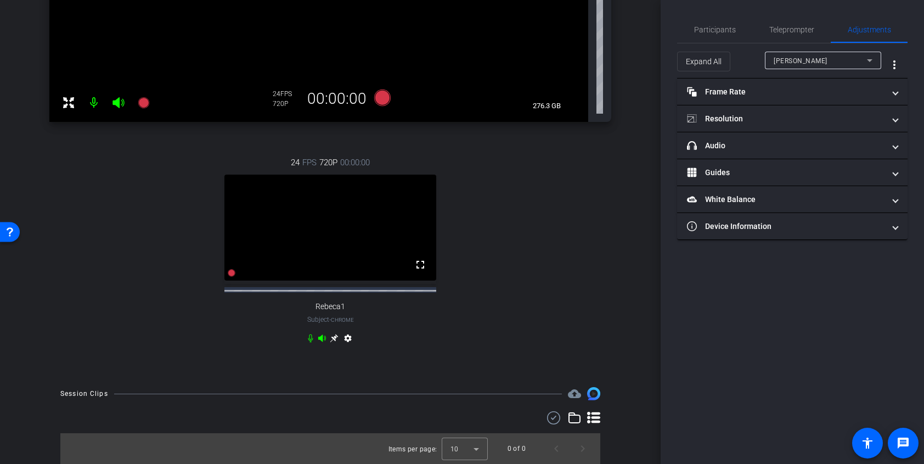
click at [319, 233] on video at bounding box center [331, 228] width 212 height 106
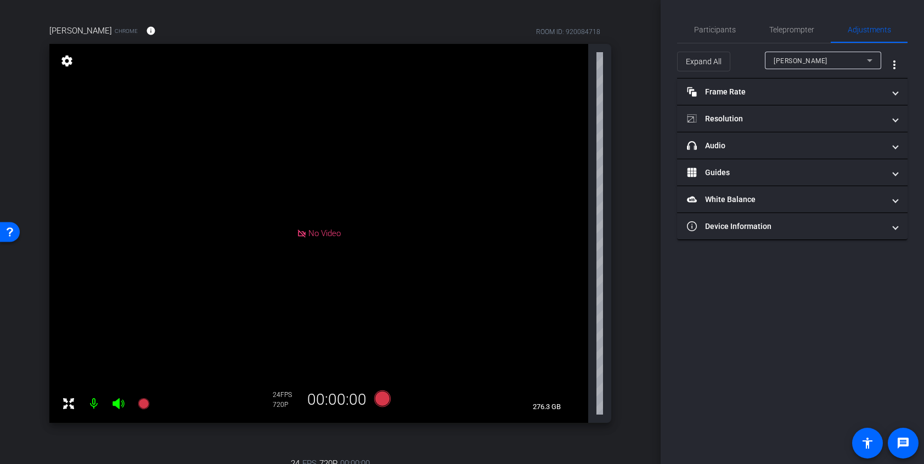
scroll to position [0, 0]
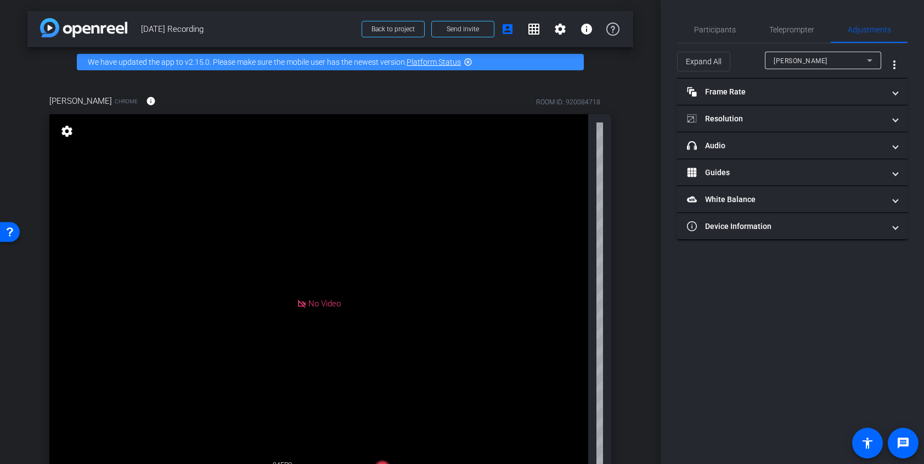
click at [878, 54] on div "[PERSON_NAME]" at bounding box center [823, 61] width 116 height 18
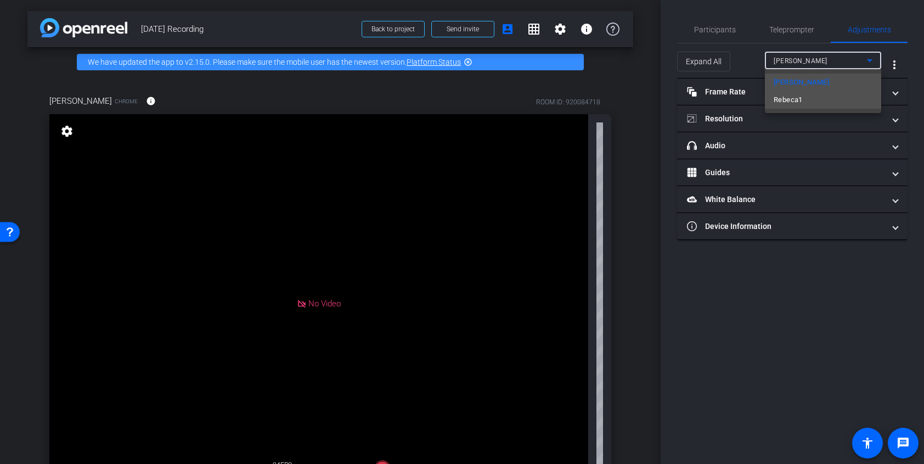
click at [843, 100] on mat-option "Rebeca1" at bounding box center [823, 100] width 116 height 18
click at [843, 100] on mat-expansion-panel-header "Frame Rate Frame Rate" at bounding box center [792, 92] width 231 height 26
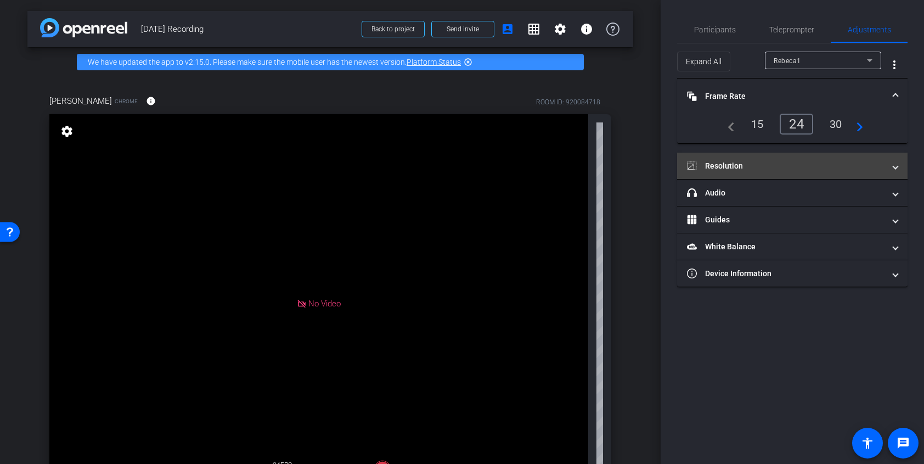
click at [833, 156] on mat-expansion-panel-header "Resolution" at bounding box center [792, 166] width 231 height 26
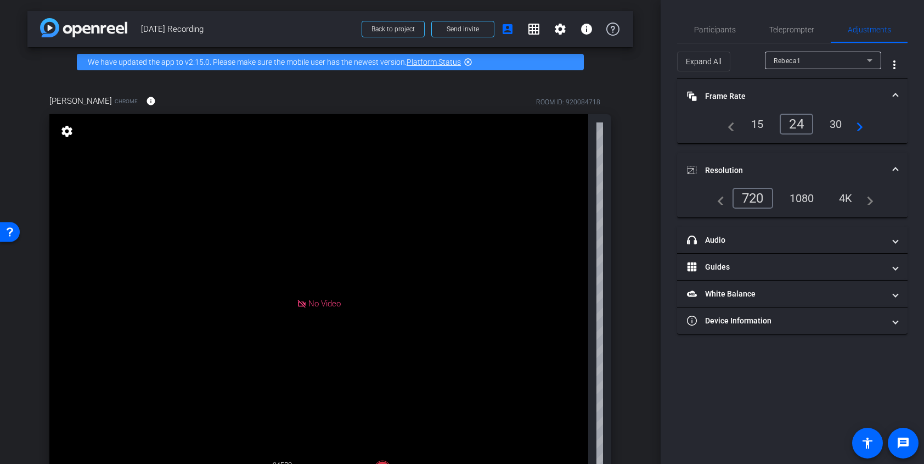
click at [805, 194] on div "1080" at bounding box center [802, 198] width 41 height 19
click at [706, 26] on span "Participants" at bounding box center [715, 30] width 42 height 8
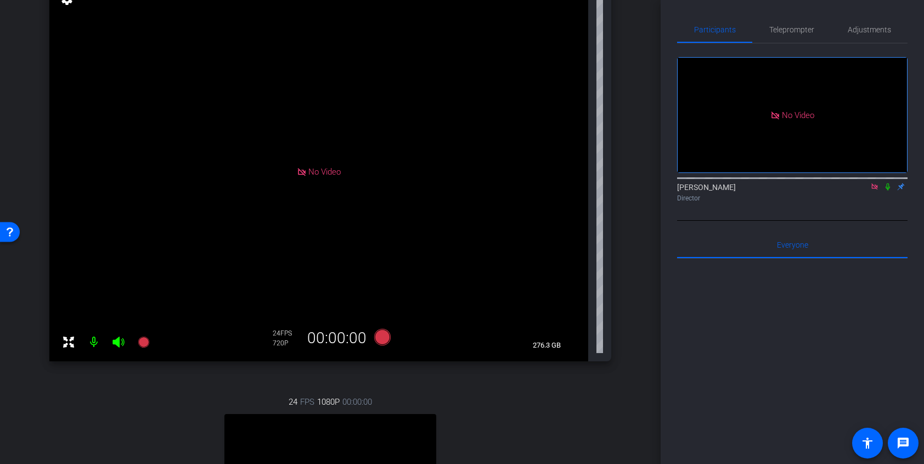
scroll to position [132, 0]
click at [786, 30] on span "Teleprompter" at bounding box center [792, 30] width 45 height 8
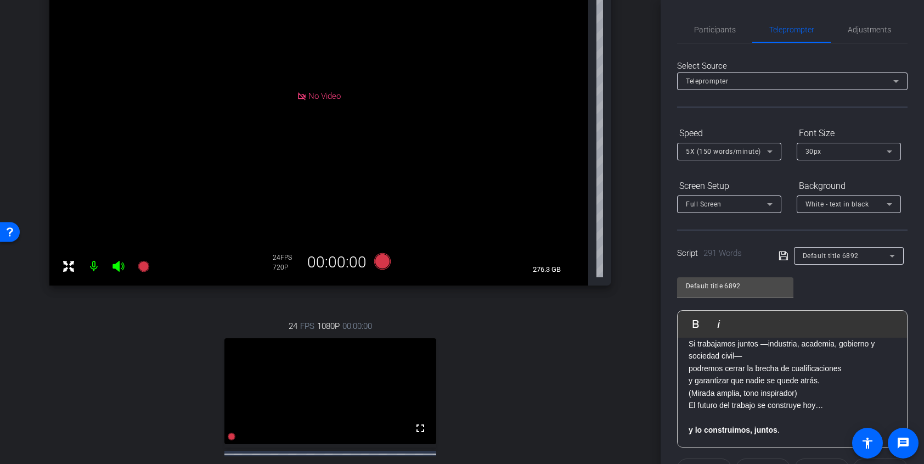
scroll to position [209, 0]
click at [350, 362] on video at bounding box center [331, 390] width 212 height 106
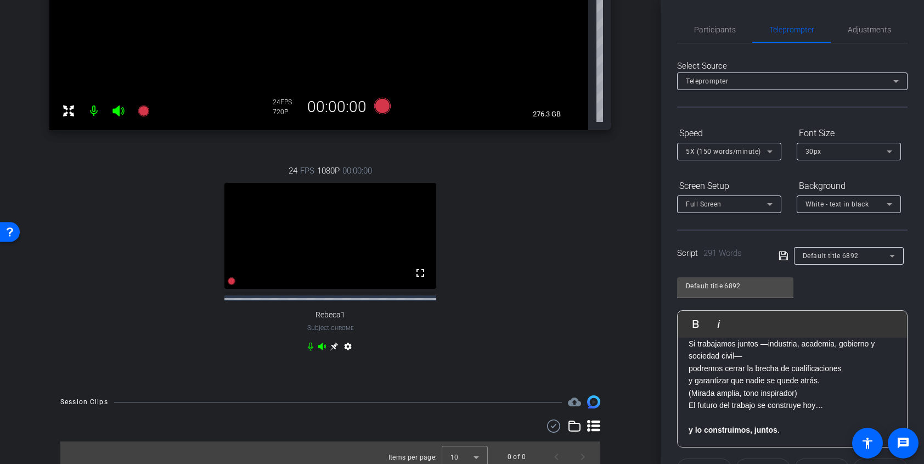
scroll to position [381, 0]
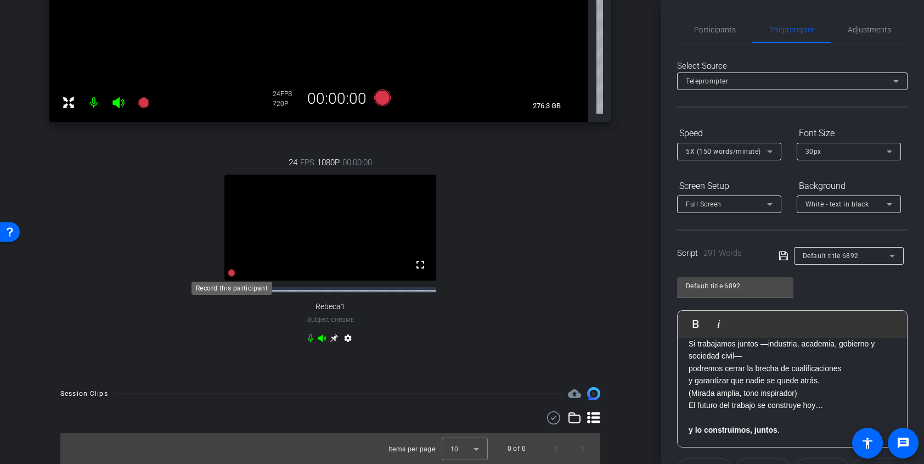
click at [231, 272] on icon at bounding box center [232, 273] width 8 height 8
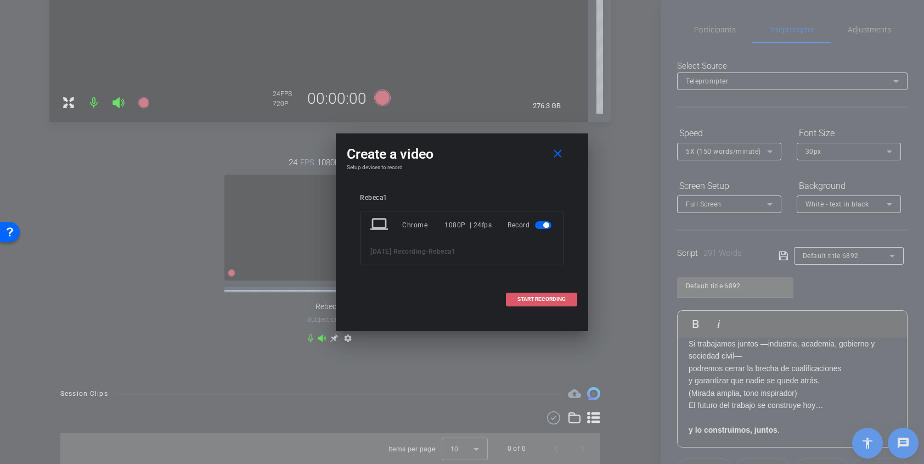
click at [552, 299] on span "START RECORDING" at bounding box center [542, 298] width 48 height 5
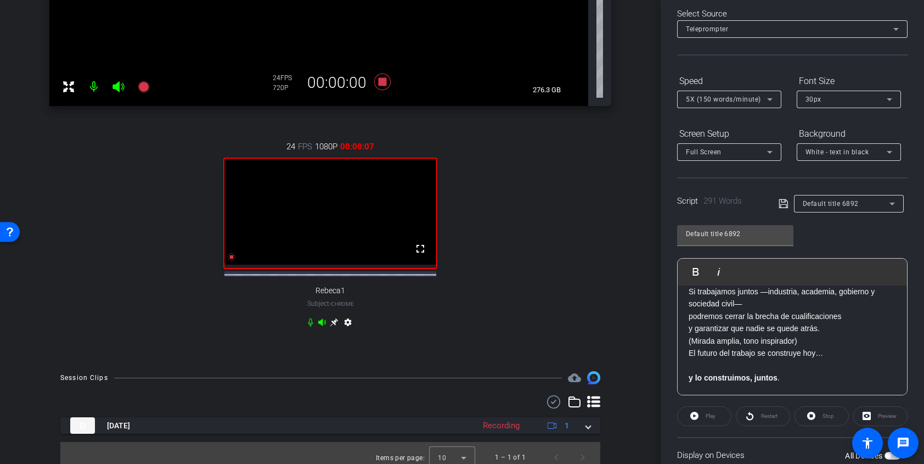
scroll to position [403, 0]
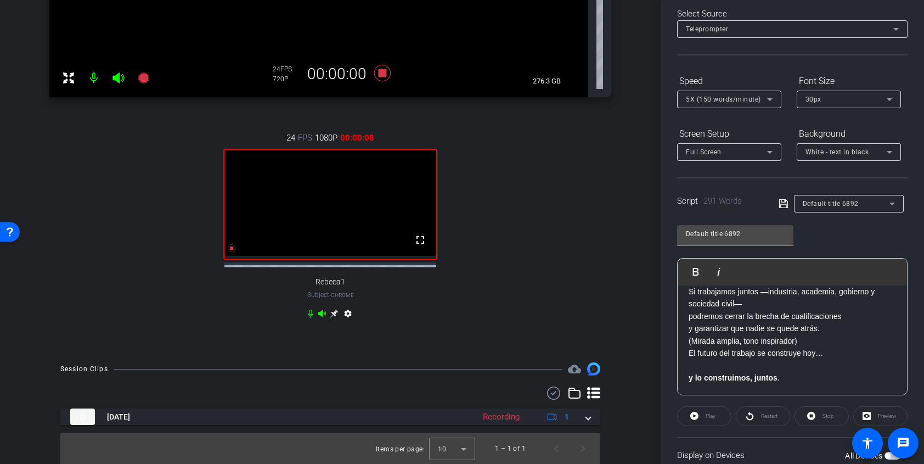
click at [690, 417] on div "Play" at bounding box center [704, 416] width 54 height 20
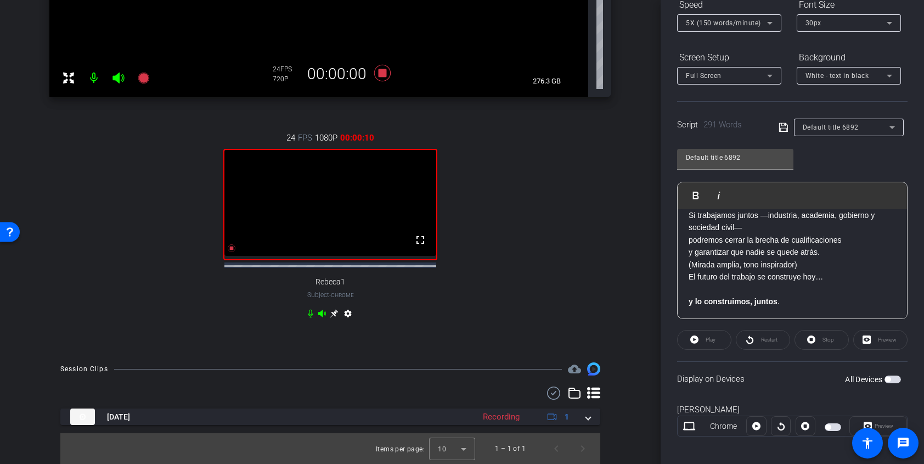
scroll to position [195, 0]
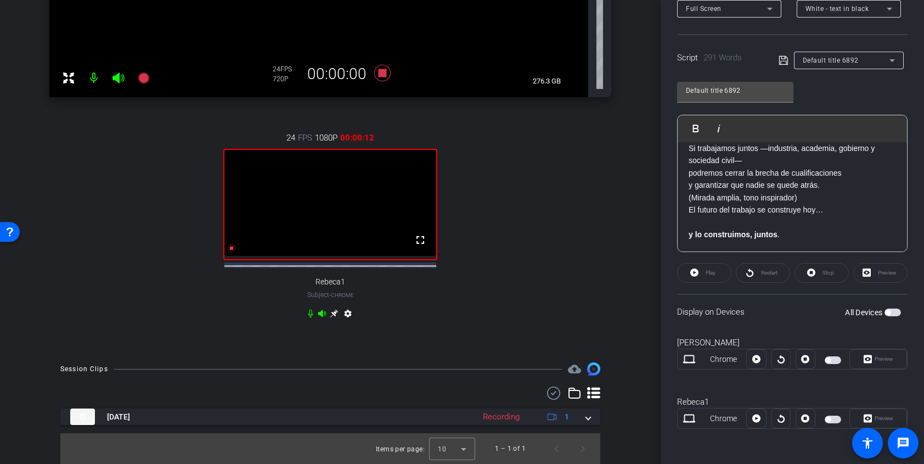
click at [825, 419] on span "button" at bounding box center [833, 420] width 16 height 8
click at [699, 272] on span at bounding box center [704, 273] width 53 height 26
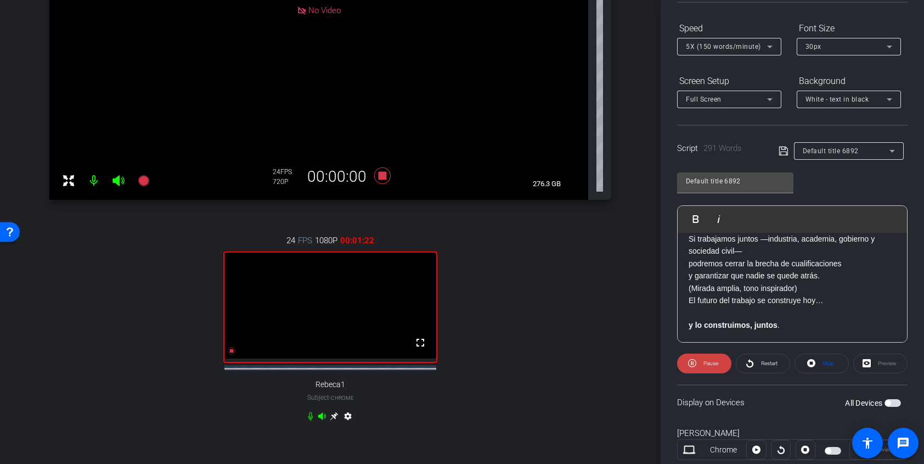
scroll to position [98, 0]
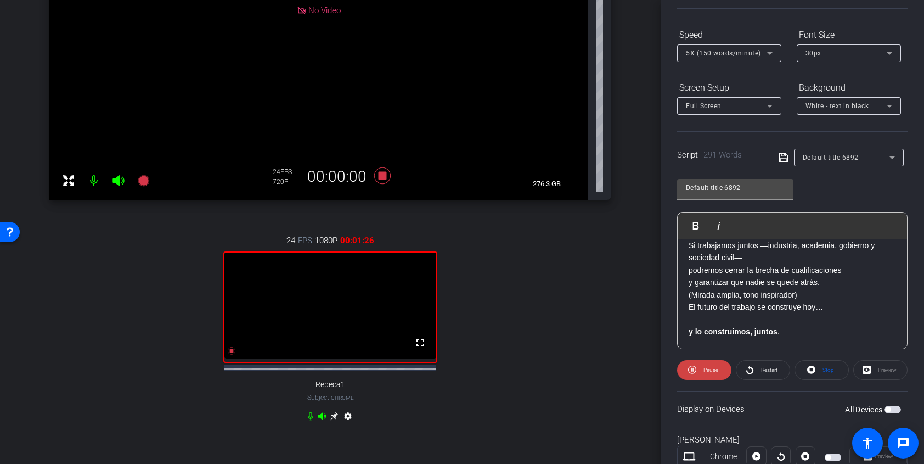
click at [768, 54] on icon at bounding box center [770, 53] width 13 height 13
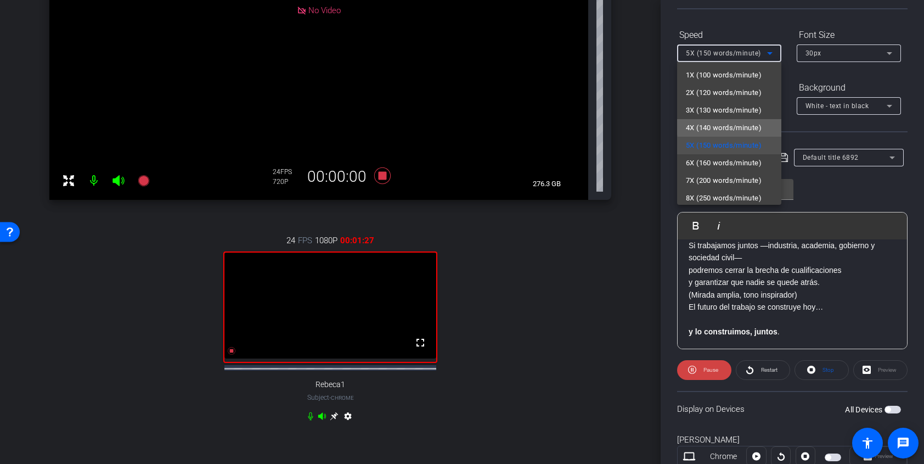
click at [748, 126] on span "4X (140 words/minute)" at bounding box center [724, 127] width 76 height 13
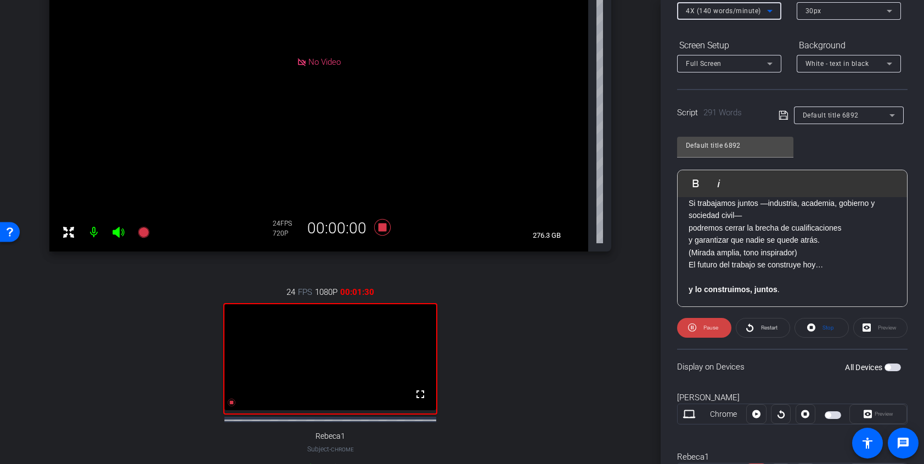
scroll to position [240, 0]
click at [766, 328] on span "Restart" at bounding box center [769, 327] width 16 height 6
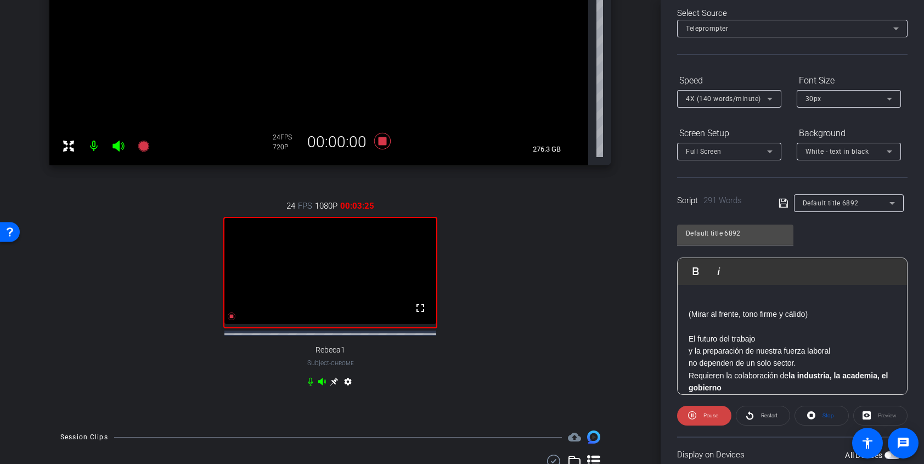
scroll to position [49, 0]
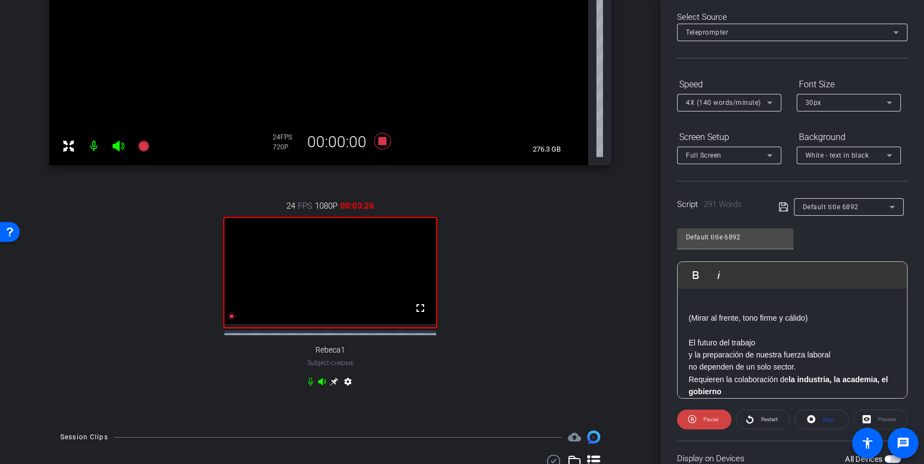
click at [775, 95] on div "4X (140 words/minute)" at bounding box center [729, 103] width 104 height 18
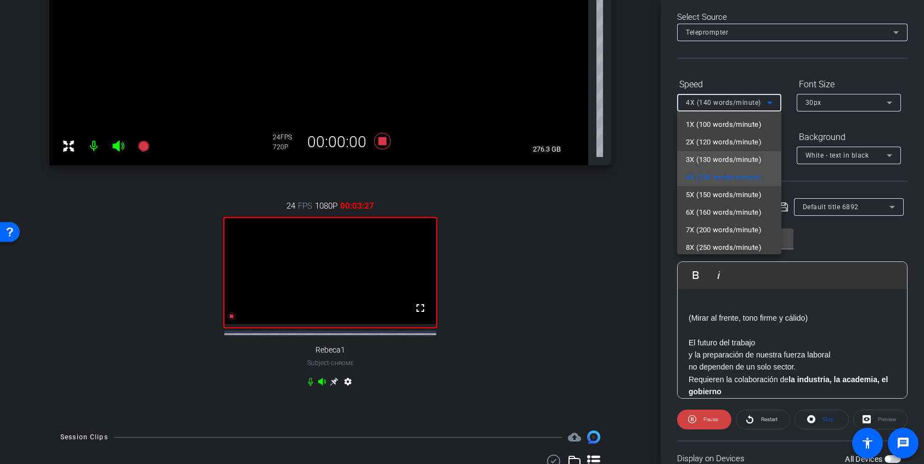
click at [733, 156] on span "3X (130 words/minute)" at bounding box center [724, 159] width 76 height 13
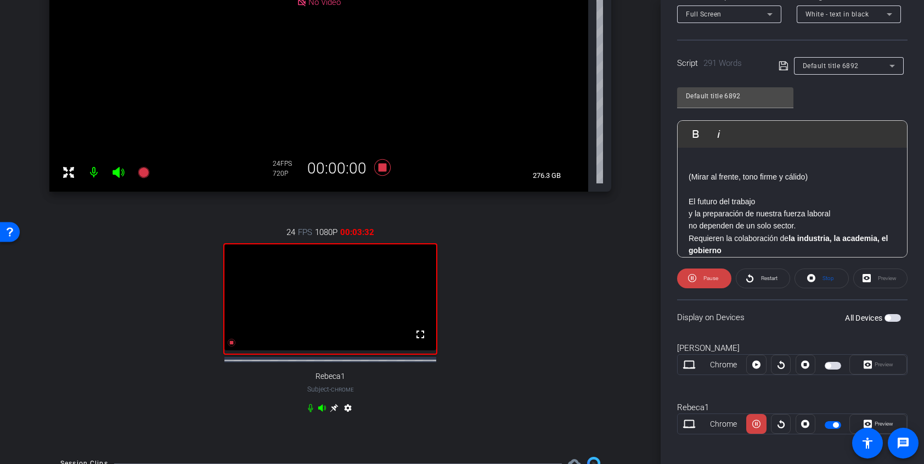
scroll to position [329, 0]
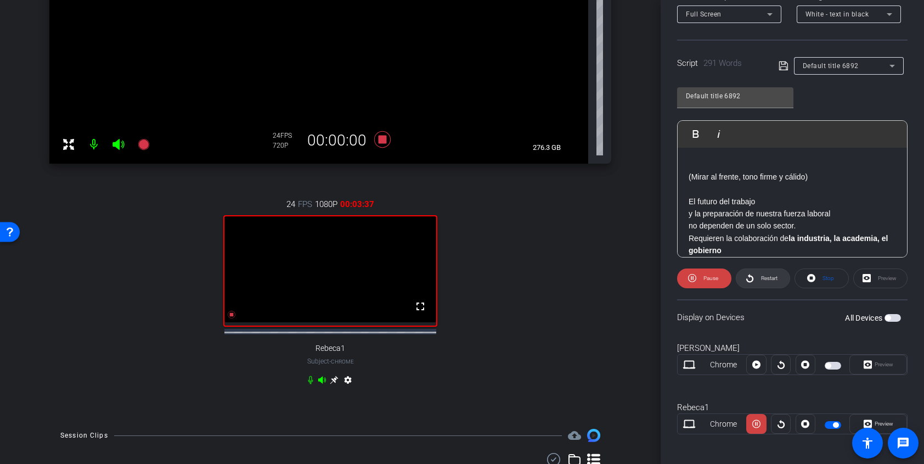
click at [772, 278] on span "Restart" at bounding box center [769, 278] width 16 height 6
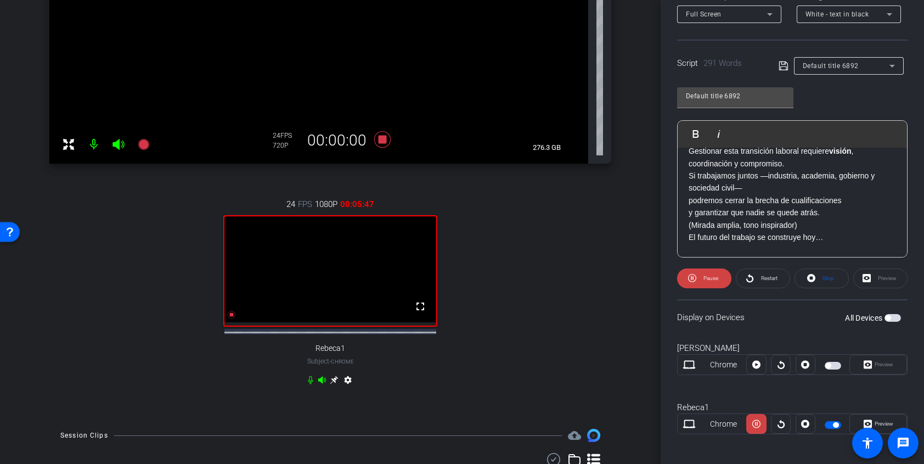
scroll to position [625, 0]
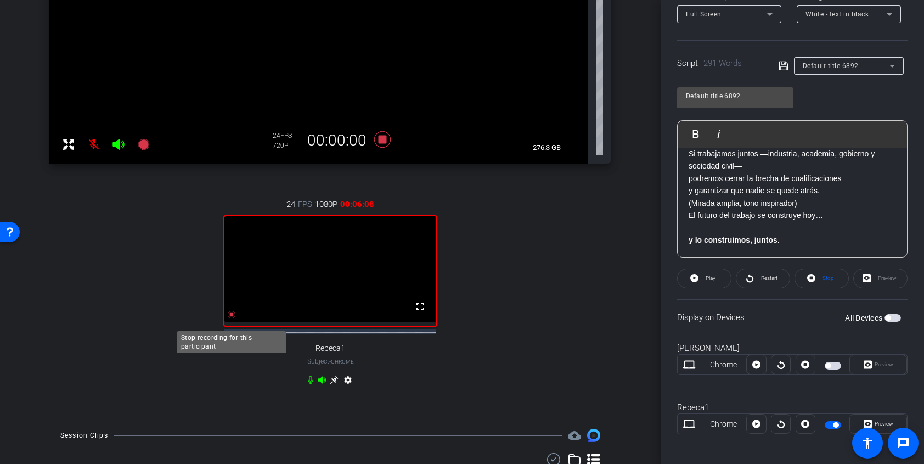
click at [234, 319] on icon at bounding box center [231, 314] width 9 height 9
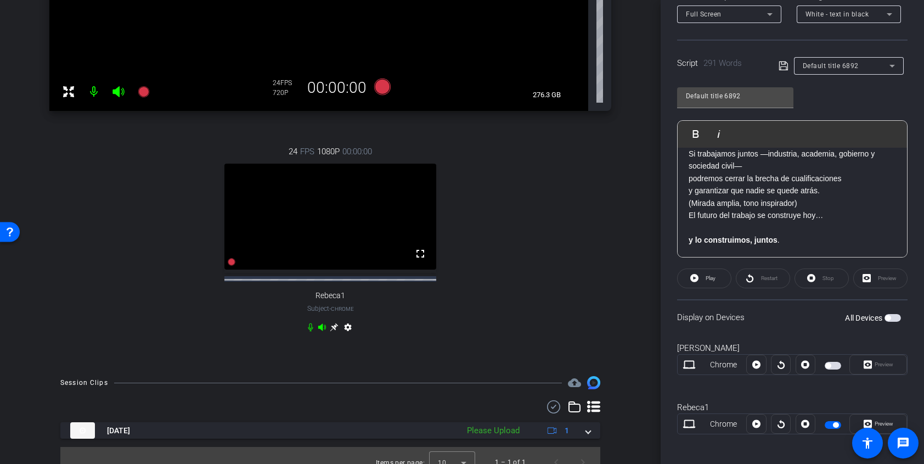
scroll to position [406, 0]
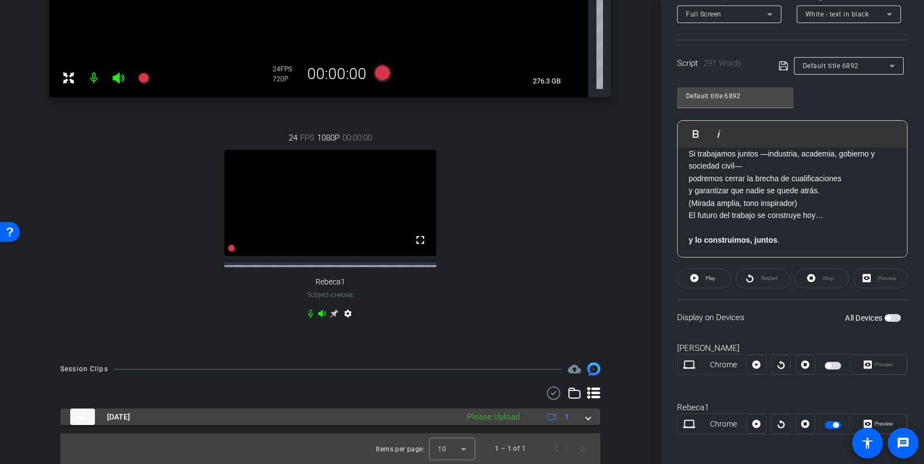
click at [590, 418] on span at bounding box center [588, 417] width 4 height 12
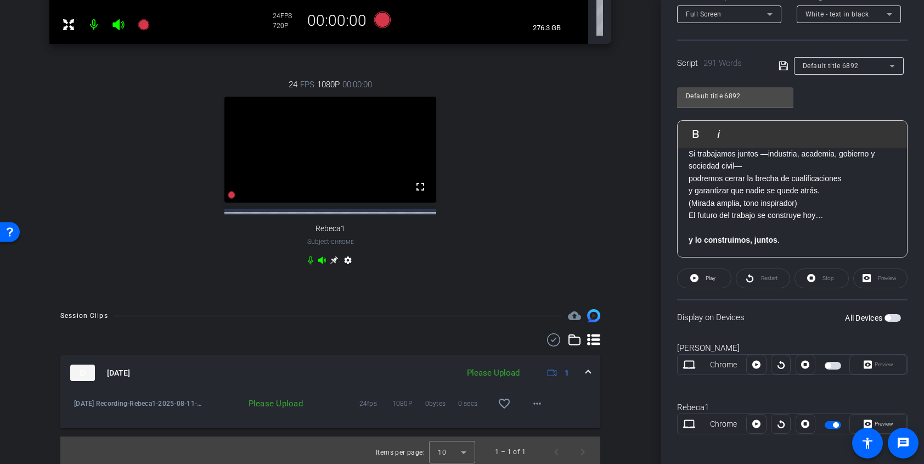
scroll to position [462, 0]
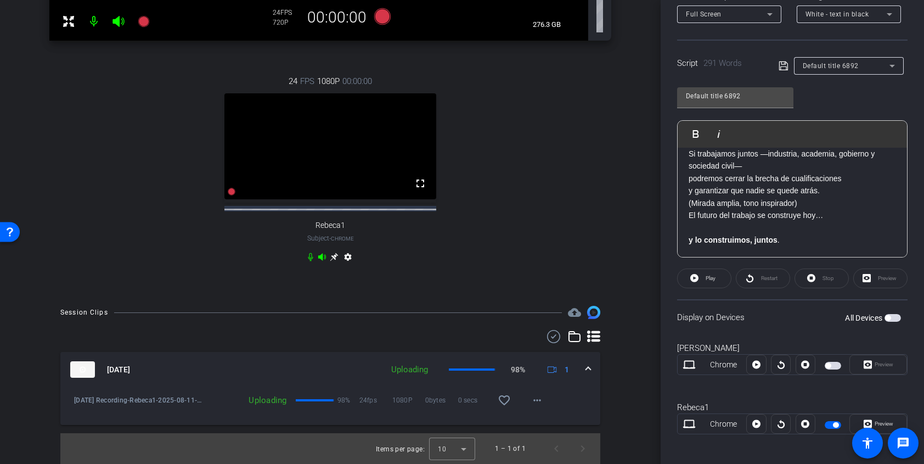
click at [103, 161] on div "24 FPS 1080P 00:00:00 fullscreen Rebeca1 Subject - Chrome settings" at bounding box center [330, 170] width 562 height 227
click at [170, 136] on div "24 FPS 1080P 00:00:00 fullscreen Rebeca1 Subject - Chrome settings" at bounding box center [330, 170] width 562 height 227
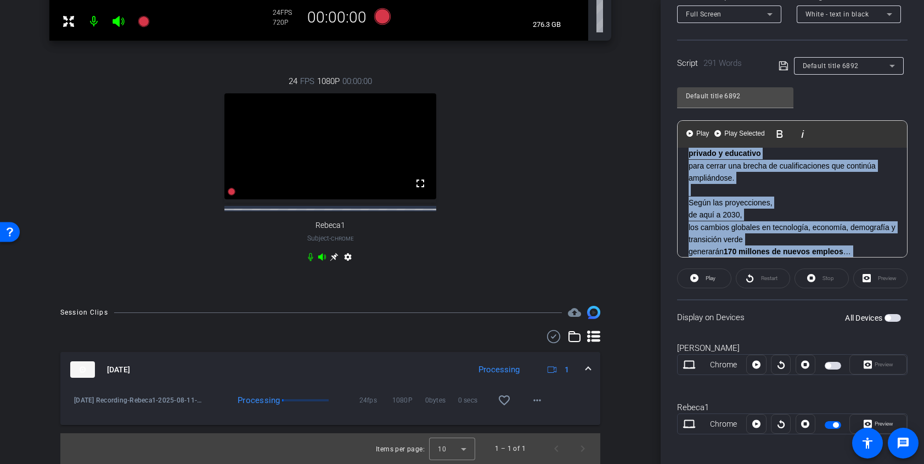
scroll to position [625, 0]
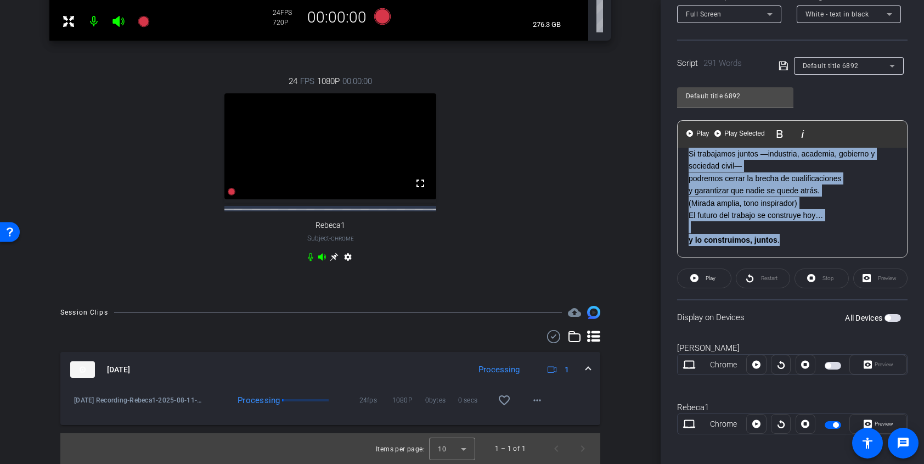
drag, startPoint x: 688, startPoint y: 176, endPoint x: 905, endPoint y: 299, distance: 249.5
click at [905, 299] on openreel-capture-teleprompter "Speed 3X (130 words/minute) Font Size 30px Screen Setup Full Screen Background …" at bounding box center [792, 193] width 231 height 519
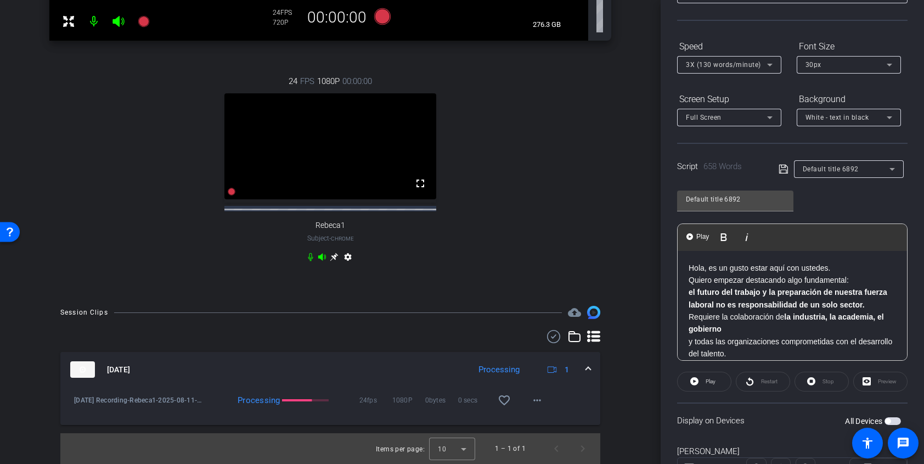
scroll to position [91, 0]
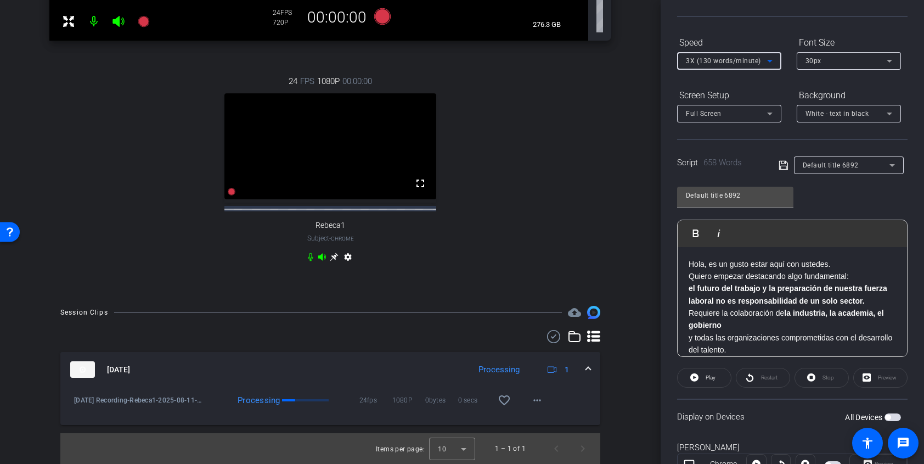
click at [768, 61] on icon at bounding box center [770, 60] width 13 height 13
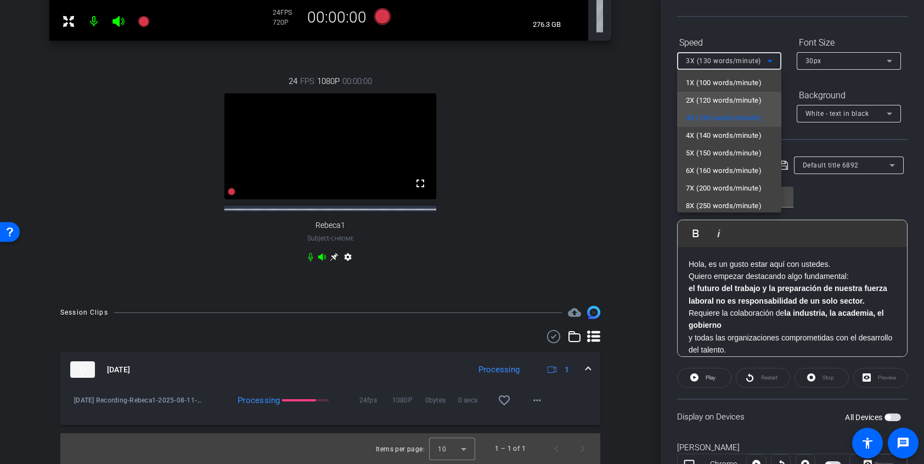
click at [743, 99] on span "2X (120 words/minute)" at bounding box center [724, 100] width 76 height 13
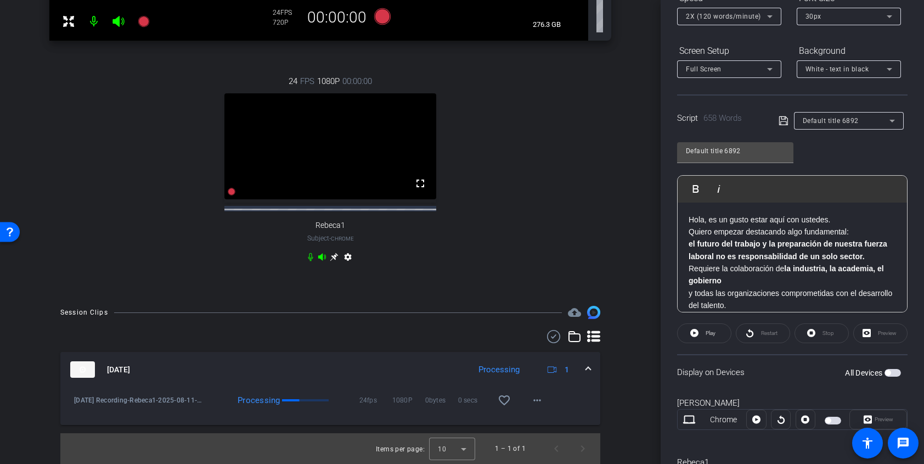
scroll to position [111, 0]
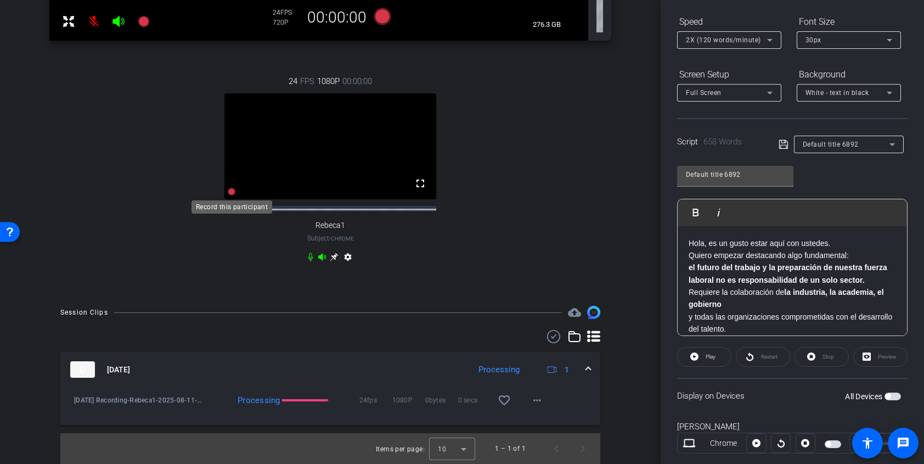
click at [232, 190] on icon at bounding box center [232, 192] width 8 height 8
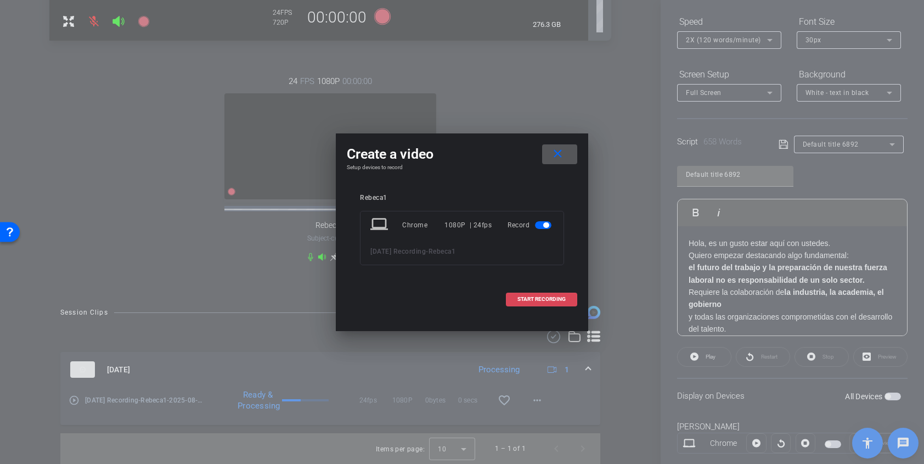
click at [553, 299] on span "START RECORDING" at bounding box center [542, 298] width 48 height 5
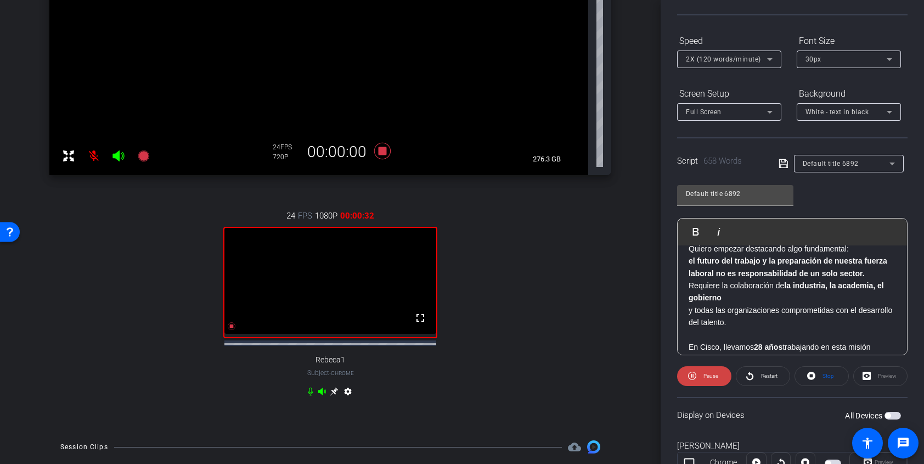
scroll to position [485, 0]
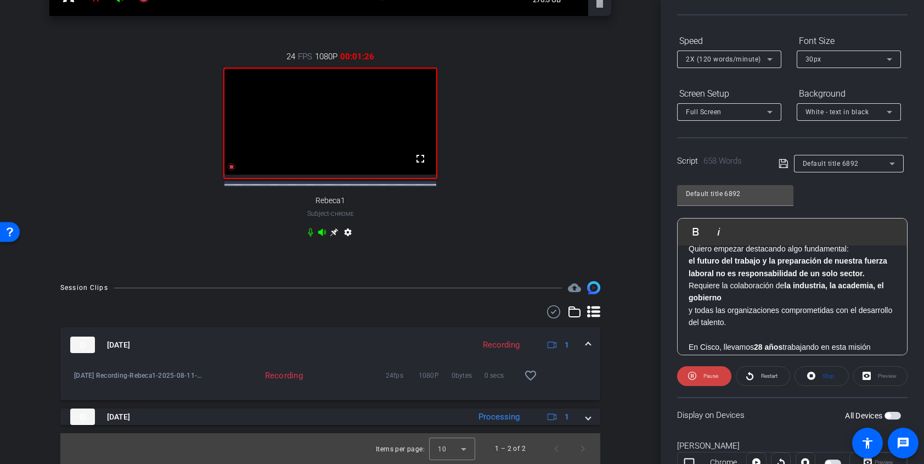
click at [96, 130] on div "24 FPS 1080P 00:01:26 fullscreen Rebeca1 Subject - Chrome settings" at bounding box center [330, 145] width 562 height 227
click at [772, 61] on icon at bounding box center [770, 59] width 13 height 13
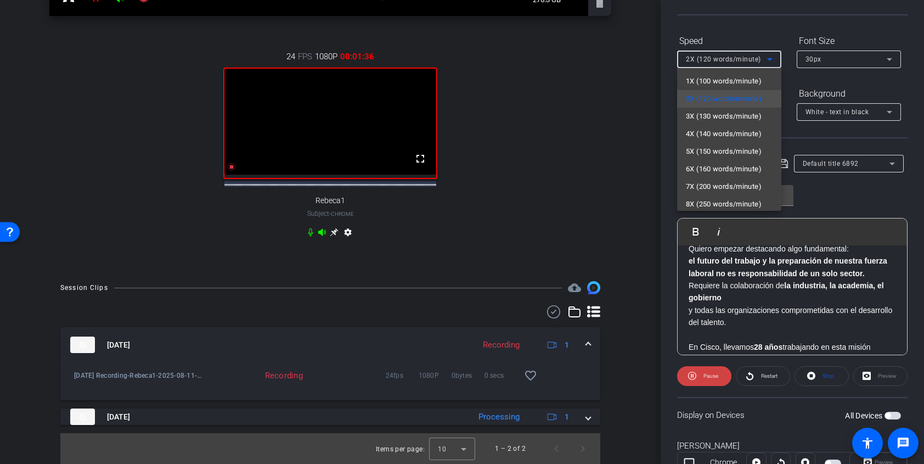
click at [632, 91] on div at bounding box center [462, 232] width 924 height 464
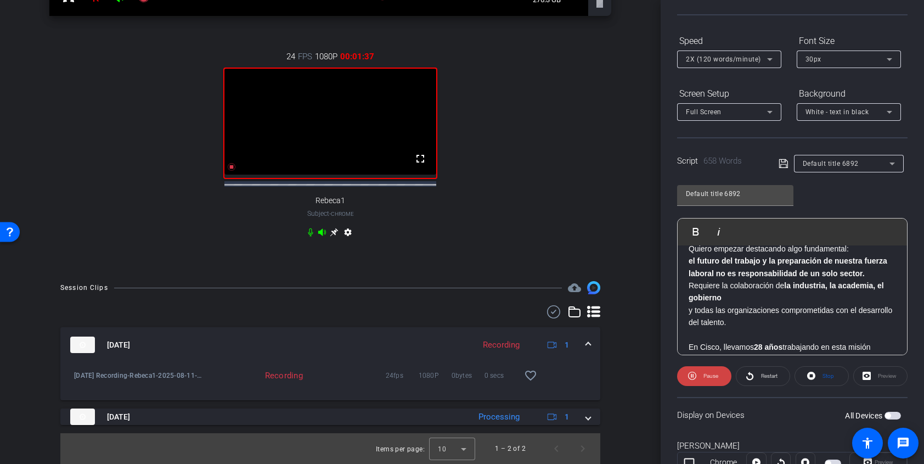
click at [774, 58] on icon at bounding box center [770, 59] width 13 height 13
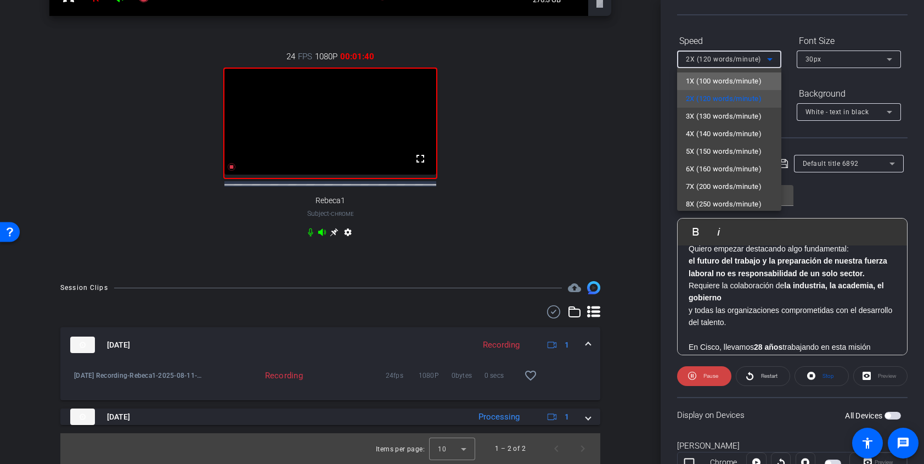
click at [752, 80] on span "1X (100 words/minute)" at bounding box center [724, 81] width 76 height 13
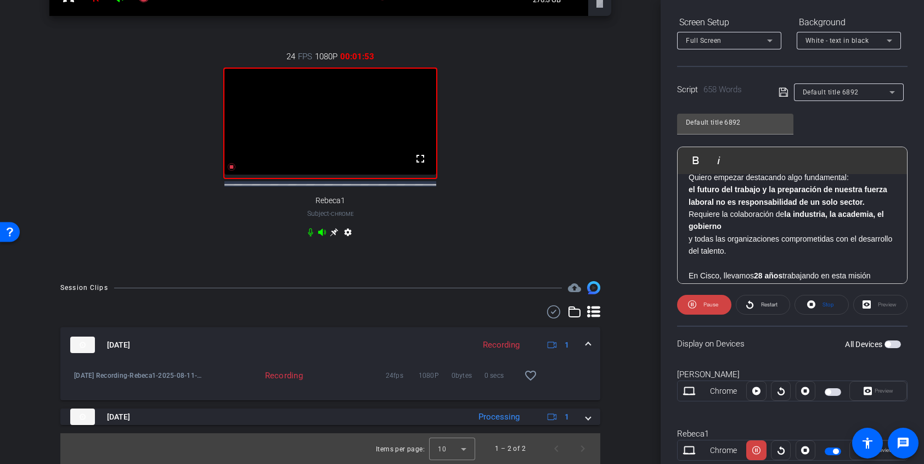
scroll to position [0, 0]
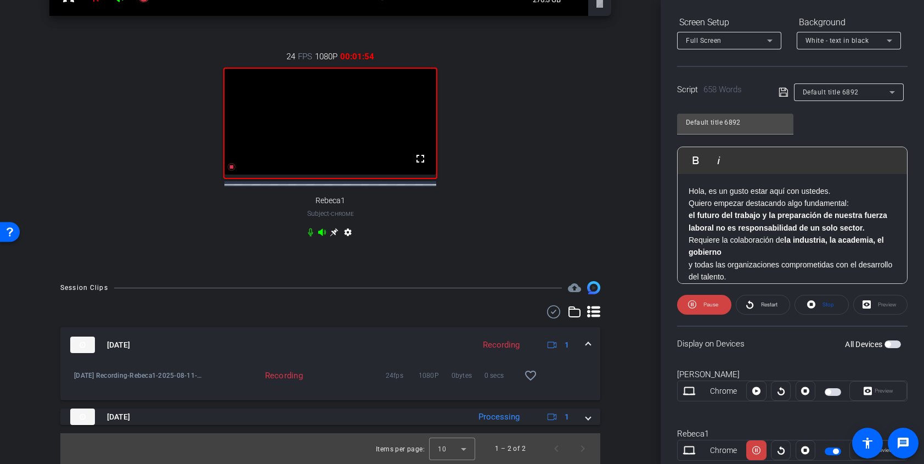
click at [772, 40] on icon at bounding box center [770, 40] width 13 height 13
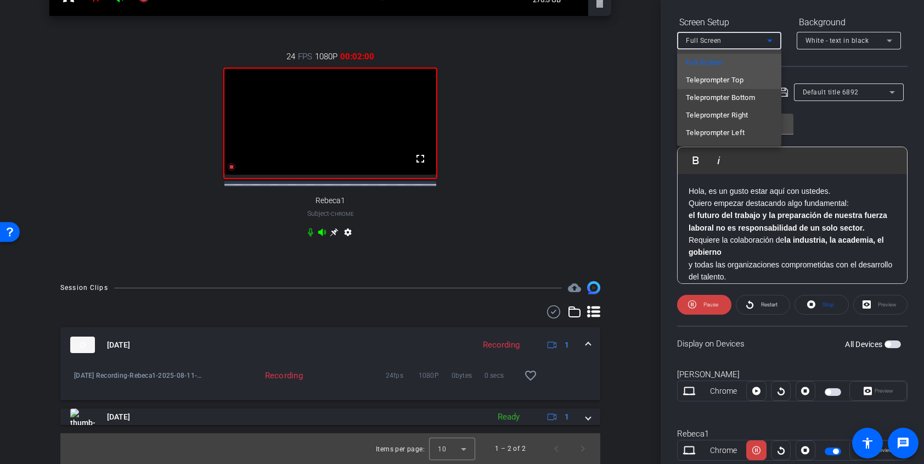
click at [738, 80] on span "Teleprompter Top" at bounding box center [715, 80] width 58 height 13
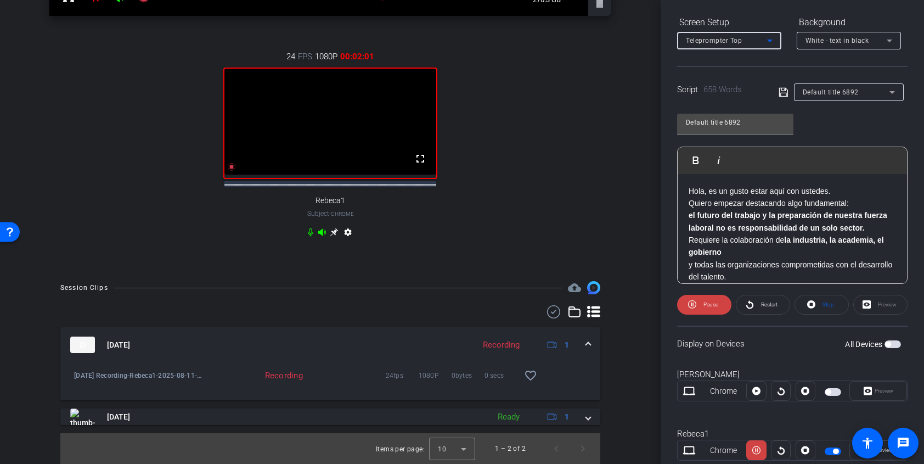
click at [697, 71] on div "Script 658 Words Default title 6892" at bounding box center [792, 83] width 231 height 35
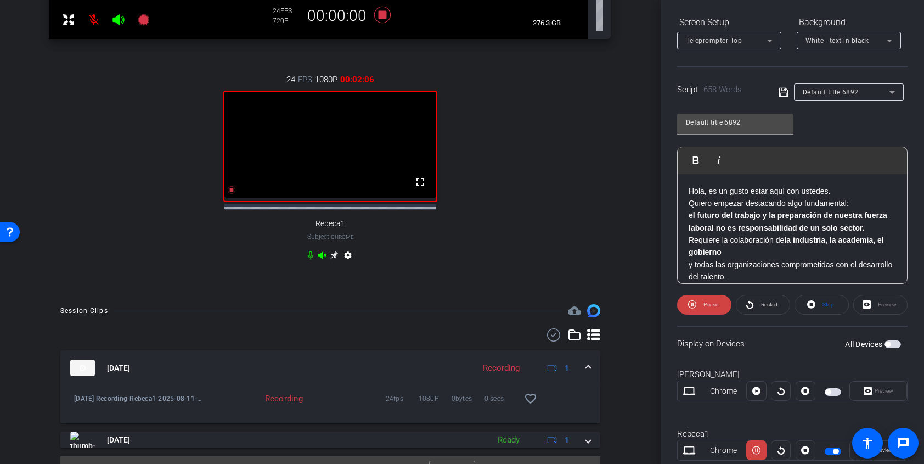
click at [752, 46] on div "Teleprompter Top" at bounding box center [726, 40] width 81 height 14
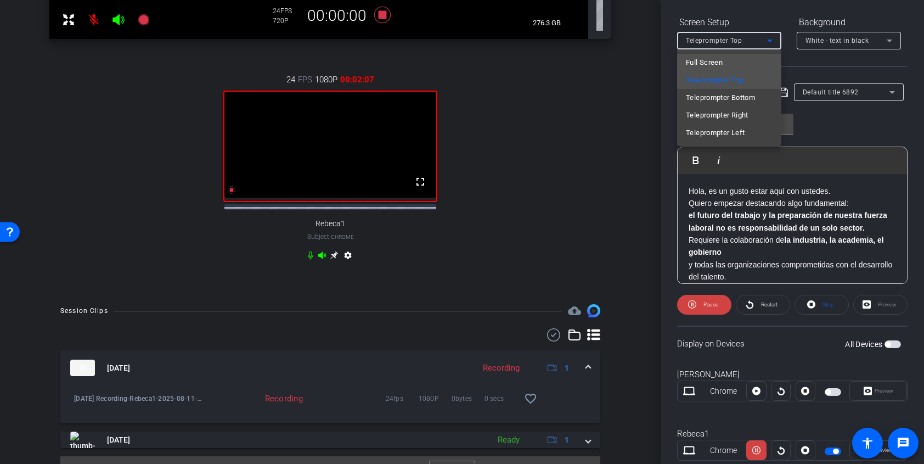
click at [749, 62] on mat-option "Full Screen" at bounding box center [729, 63] width 104 height 18
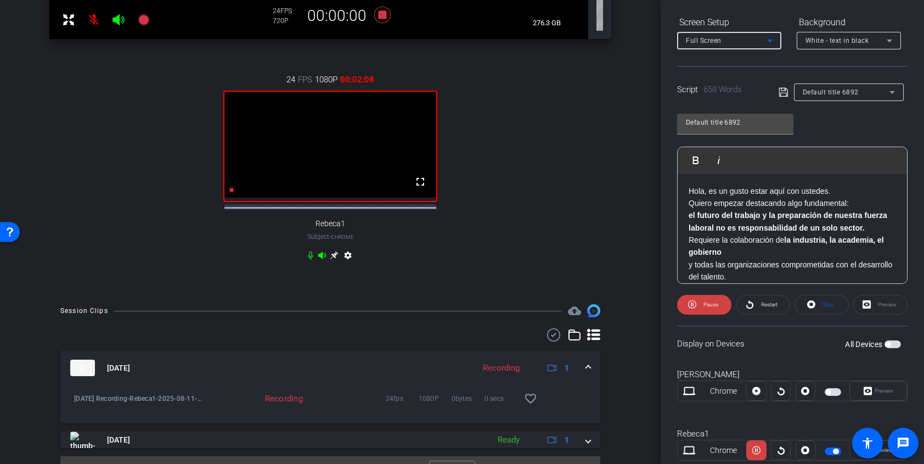
click at [642, 79] on div "arrow_back [DATE] Recording Back to project Send invite account_box grid_on set…" at bounding box center [330, 232] width 661 height 464
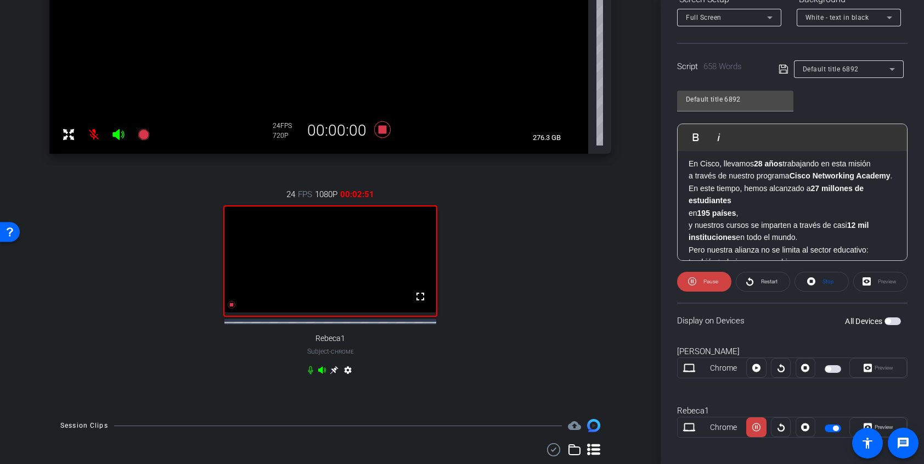
scroll to position [369, 0]
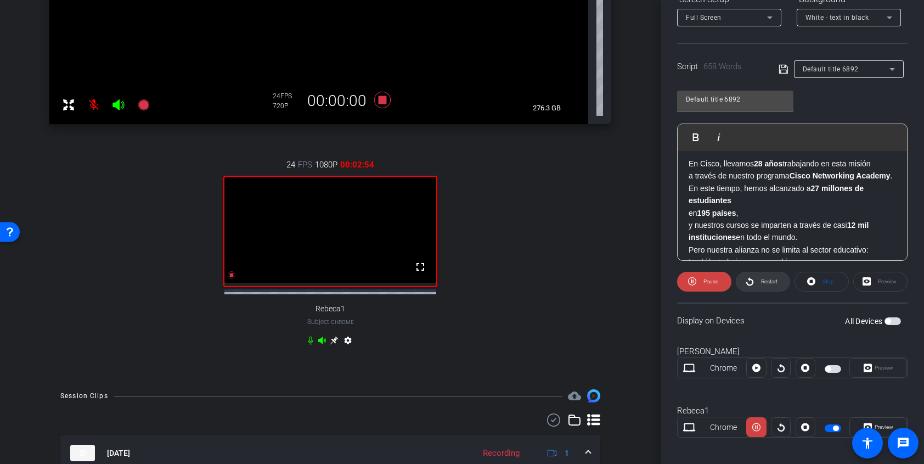
click at [769, 282] on span "Restart" at bounding box center [769, 281] width 16 height 6
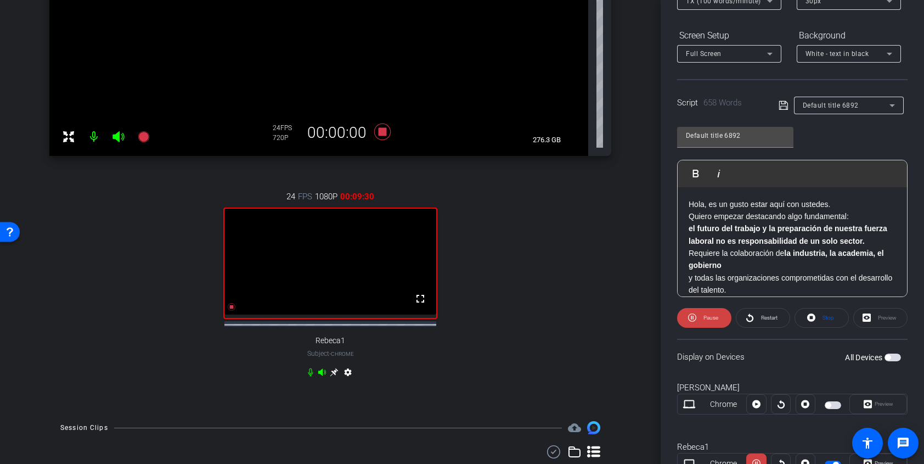
scroll to position [338, 0]
click at [635, 236] on div "arrow_back [DATE] Recording Back to project Send invite account_box grid_on set…" at bounding box center [330, 232] width 661 height 464
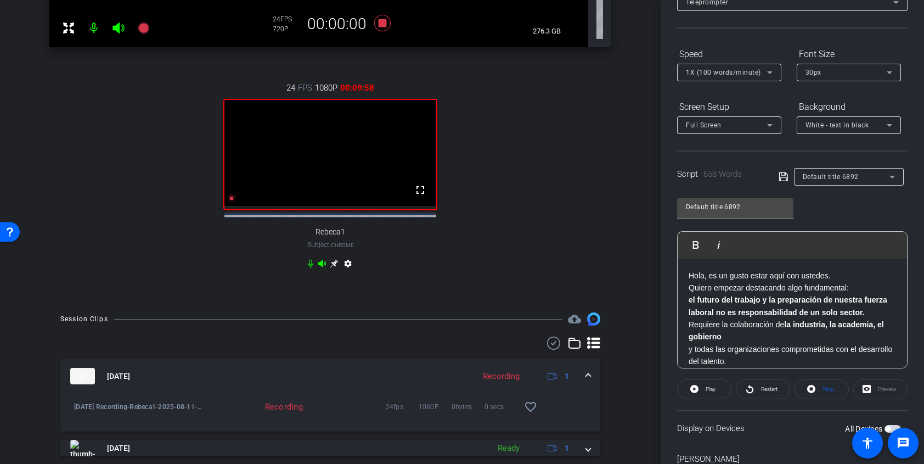
scroll to position [65, 0]
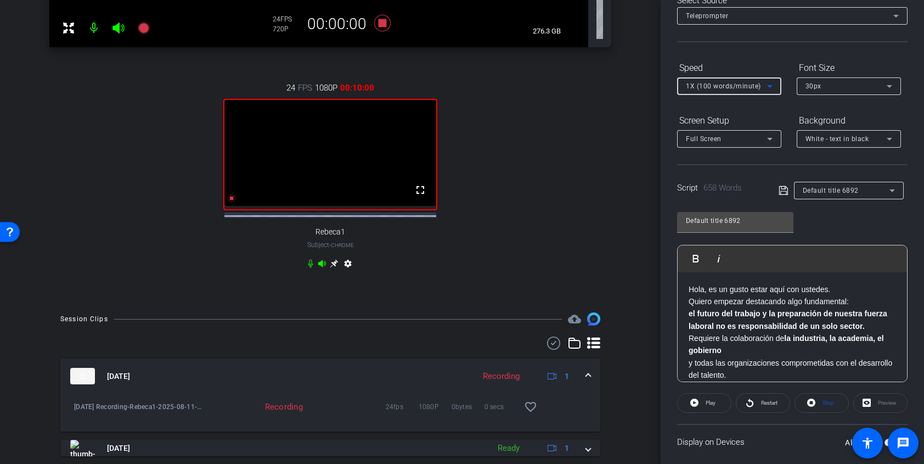
click at [769, 87] on icon at bounding box center [770, 86] width 13 height 13
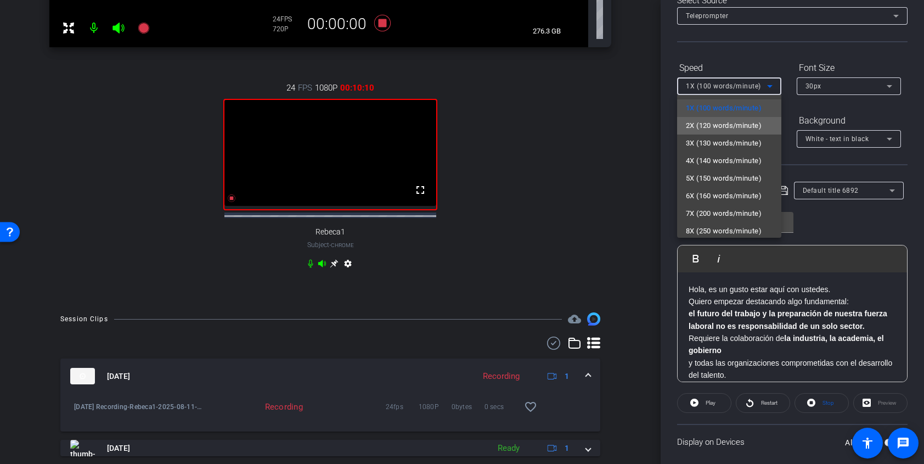
click at [688, 127] on span "2X (120 words/minute)" at bounding box center [724, 125] width 76 height 13
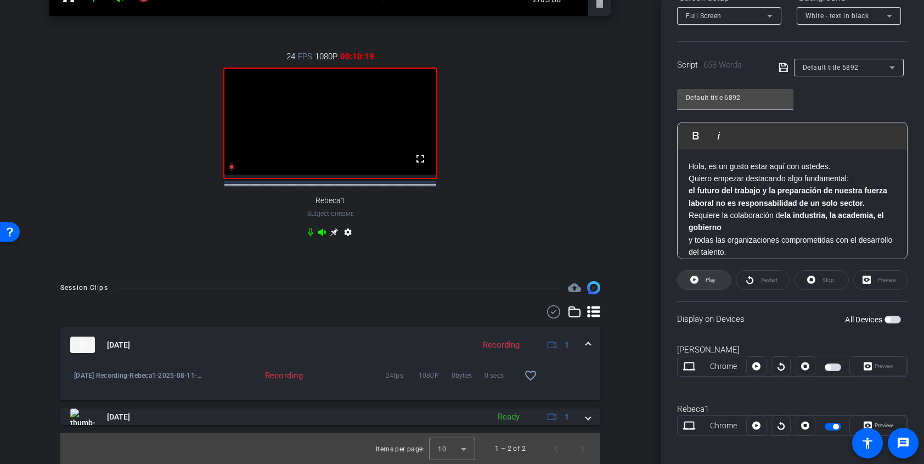
scroll to position [195, 0]
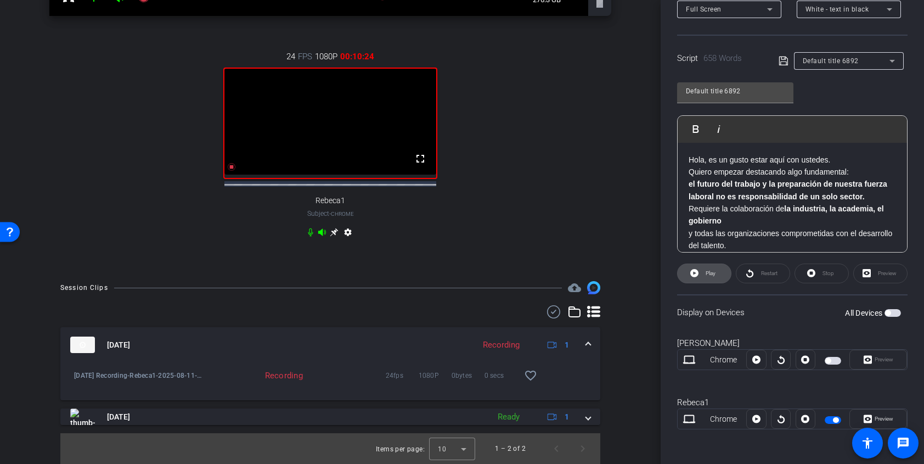
click at [701, 279] on span at bounding box center [704, 273] width 53 height 26
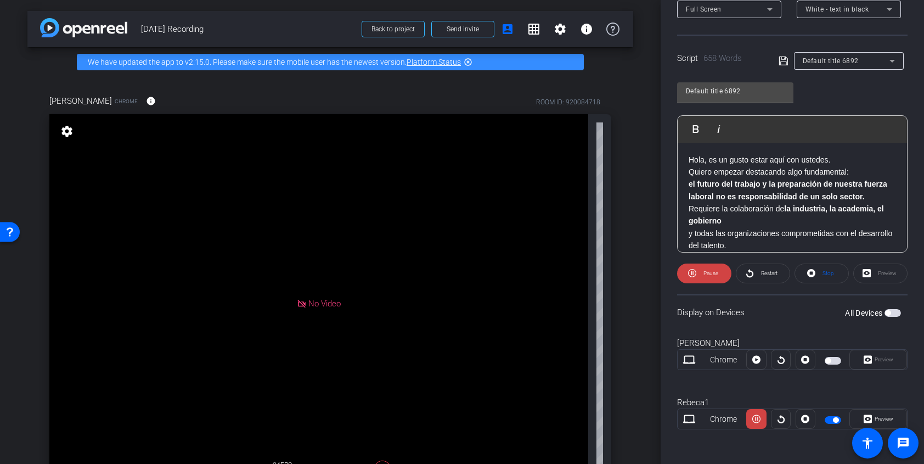
scroll to position [0, 0]
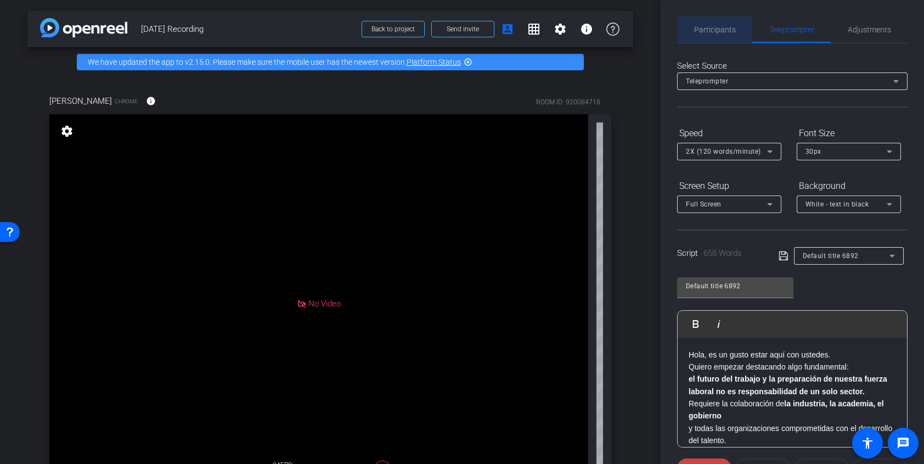
click at [713, 21] on span "Participants" at bounding box center [715, 29] width 42 height 26
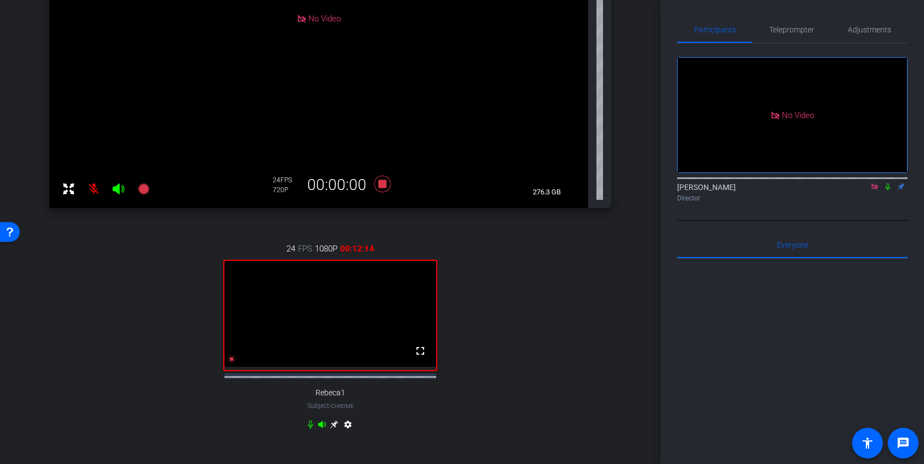
scroll to position [287, 0]
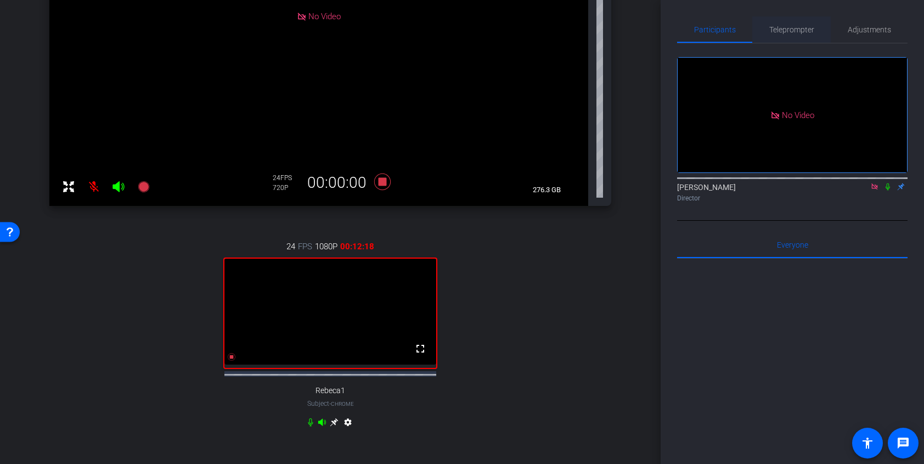
click at [809, 34] on span "Teleprompter" at bounding box center [792, 29] width 45 height 26
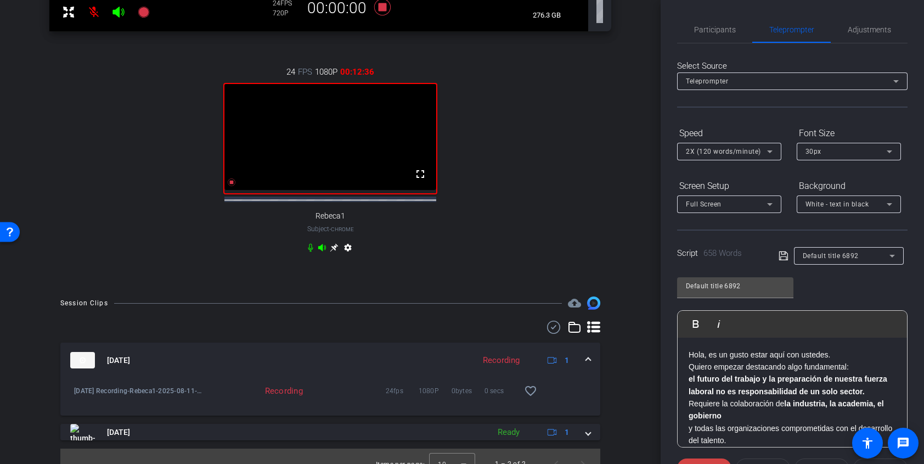
scroll to position [461, 0]
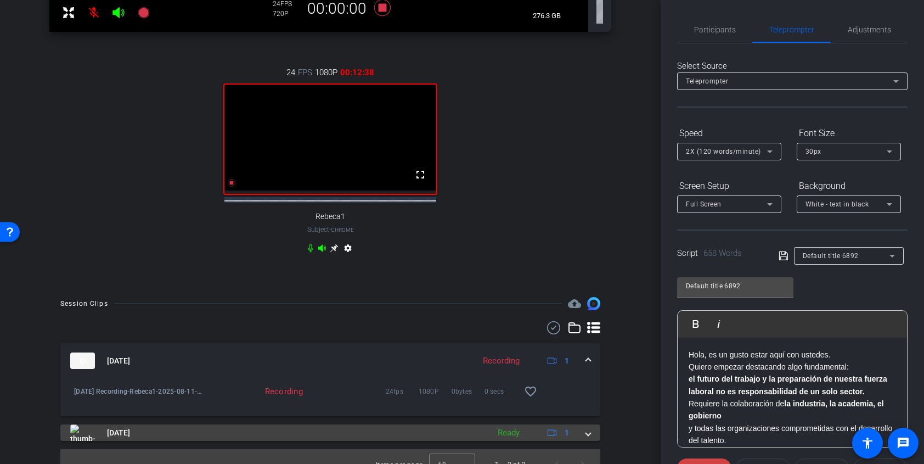
click at [588, 439] on span at bounding box center [588, 433] width 4 height 12
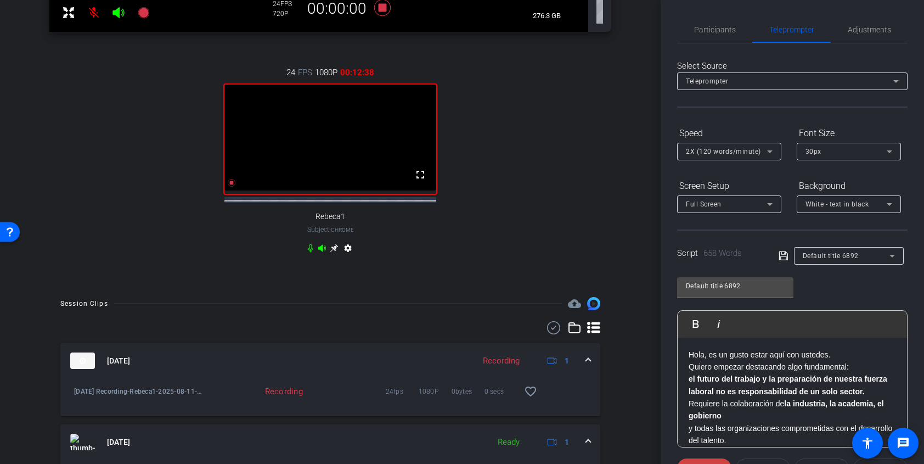
scroll to position [541, 0]
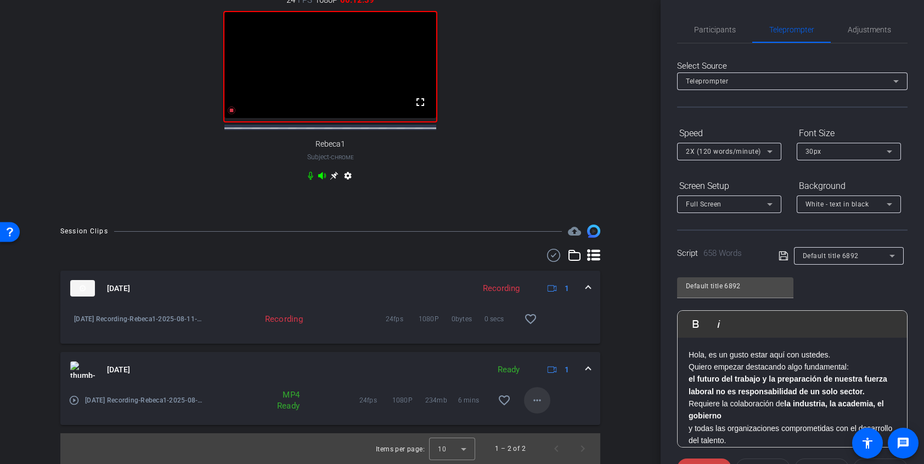
click at [534, 402] on mat-icon "more_horiz" at bounding box center [537, 400] width 13 height 13
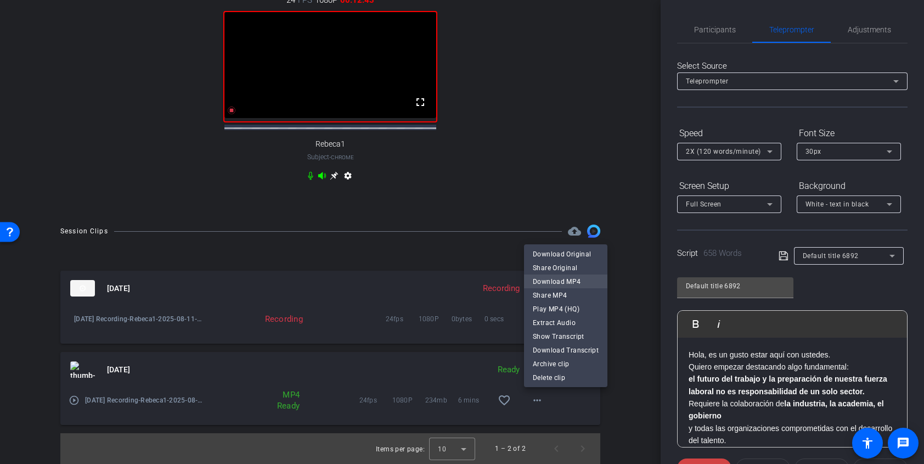
click at [563, 279] on span "Download MP4" at bounding box center [566, 281] width 66 height 13
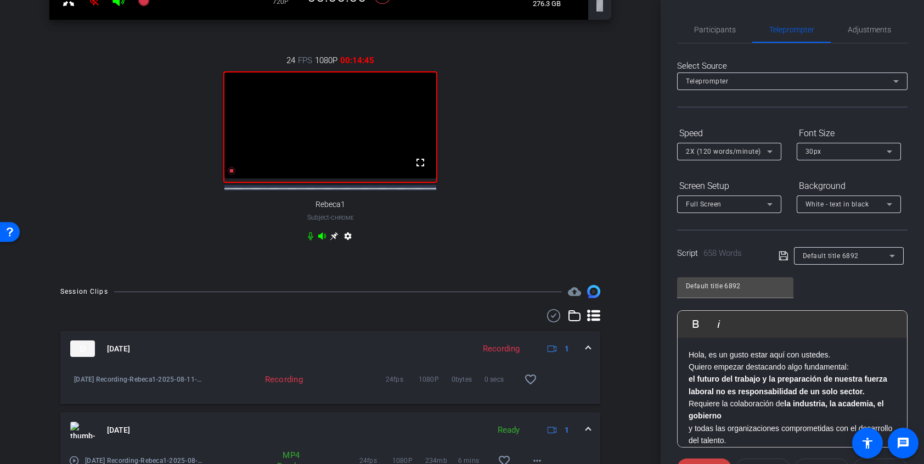
scroll to position [443, 0]
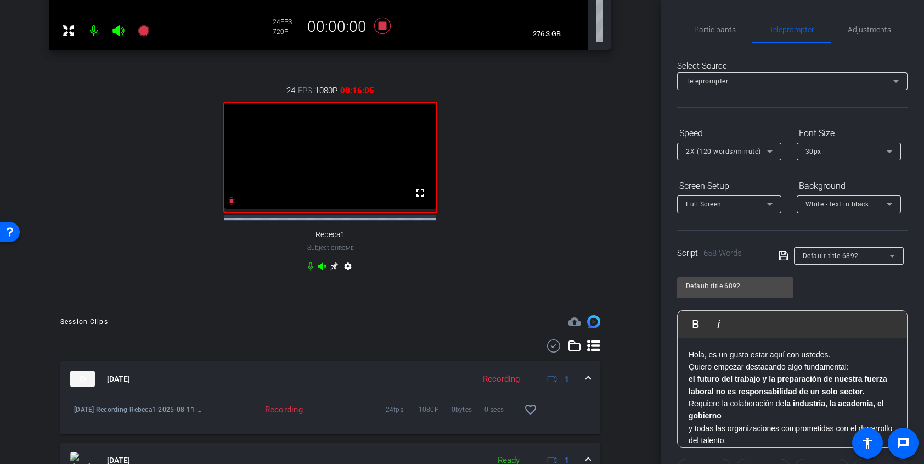
click at [509, 144] on div "24 FPS 1080P 00:16:05 fullscreen Rebeca1 Subject - Chrome settings" at bounding box center [330, 179] width 562 height 227
drag, startPoint x: 287, startPoint y: 90, endPoint x: 369, endPoint y: 93, distance: 82.9
click at [369, 93] on div "24 FPS 1080P 00:16:07" at bounding box center [331, 91] width 88 height 12
click at [390, 92] on div "24 FPS 1080P 00:16:08 fullscreen Rebeca1 Subject - Chrome settings" at bounding box center [330, 179] width 562 height 227
drag, startPoint x: 356, startPoint y: 89, endPoint x: 403, endPoint y: 89, distance: 47.2
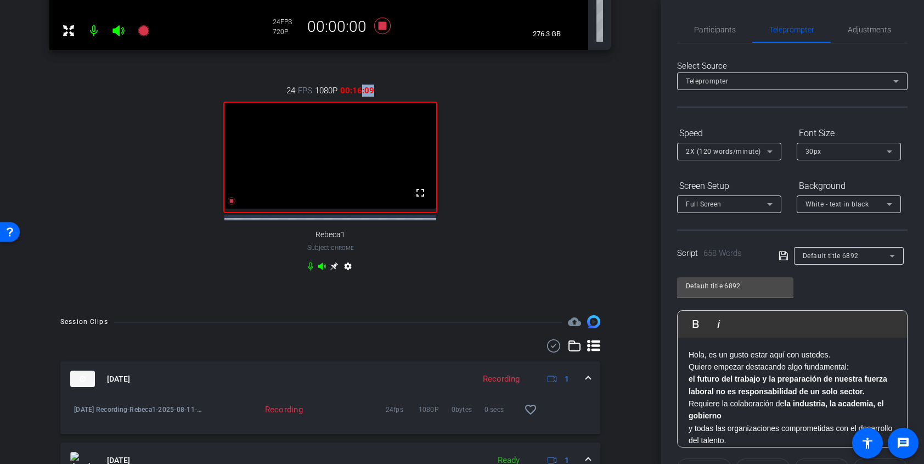
click at [403, 89] on div "24 FPS 1080P 00:16:09 fullscreen Rebeca1 Subject - Chrome settings" at bounding box center [330, 179] width 562 height 227
click at [401, 89] on div "24 FPS 1080P 00:16:10 fullscreen Rebeca1 Subject - Chrome settings" at bounding box center [330, 179] width 562 height 227
click at [144, 111] on div "24 FPS 1080P 00:16:11 fullscreen Rebeca1 Subject - Chrome settings" at bounding box center [330, 179] width 562 height 227
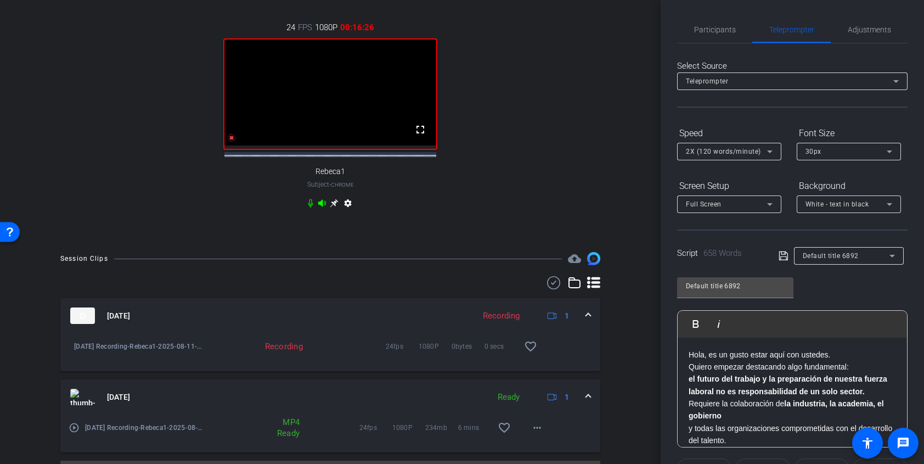
scroll to position [507, 0]
click at [232, 141] on icon at bounding box center [232, 137] width 8 height 8
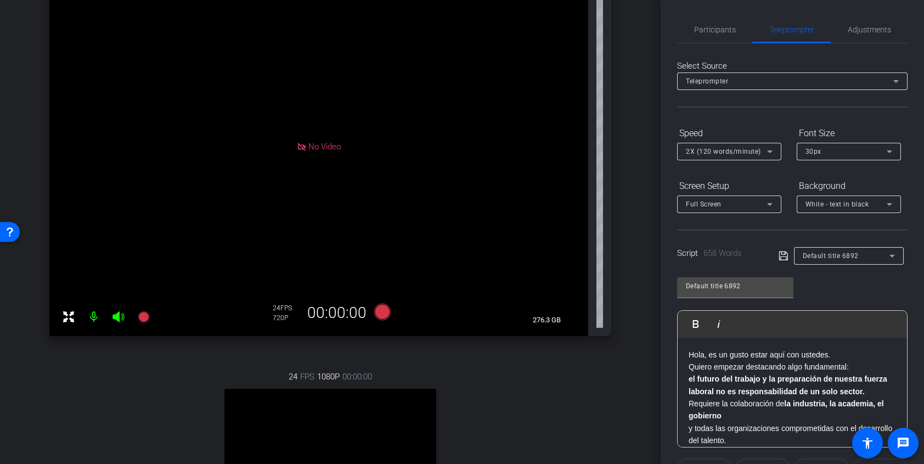
scroll to position [0, 0]
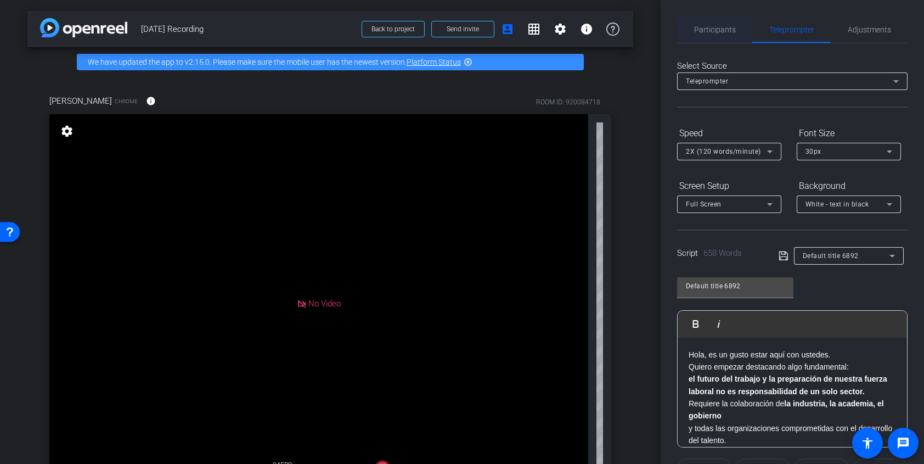
click at [727, 30] on span "Participants" at bounding box center [715, 30] width 42 height 8
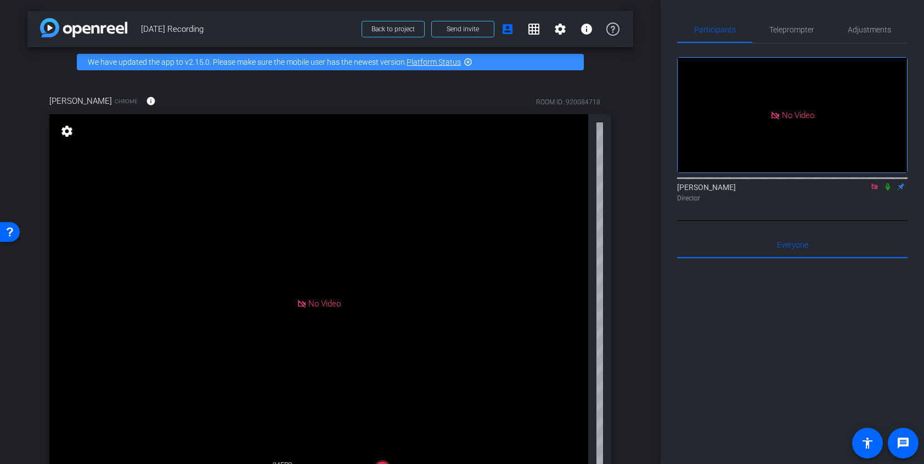
click at [889, 187] on icon at bounding box center [888, 186] width 4 height 7
click at [883, 183] on mat-icon at bounding box center [888, 187] width 13 height 10
click at [637, 106] on div "arrow_back [DATE] Recording Back to project Send invite account_box grid_on set…" at bounding box center [330, 232] width 661 height 464
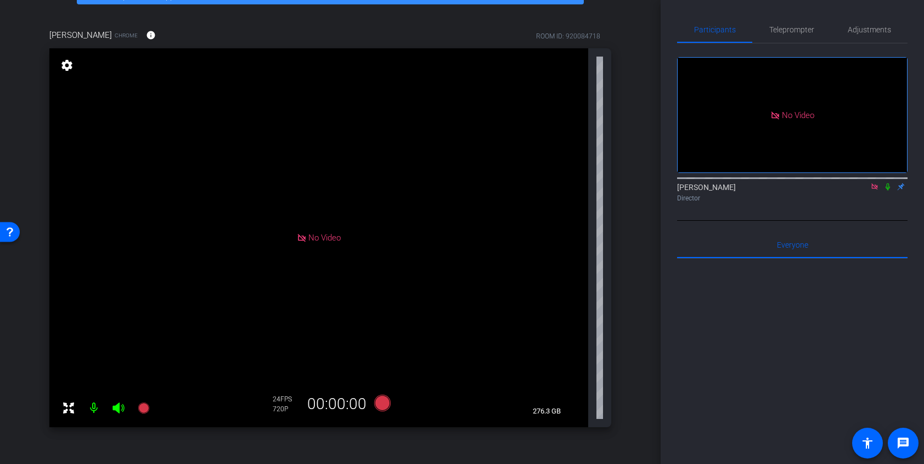
scroll to position [59, 0]
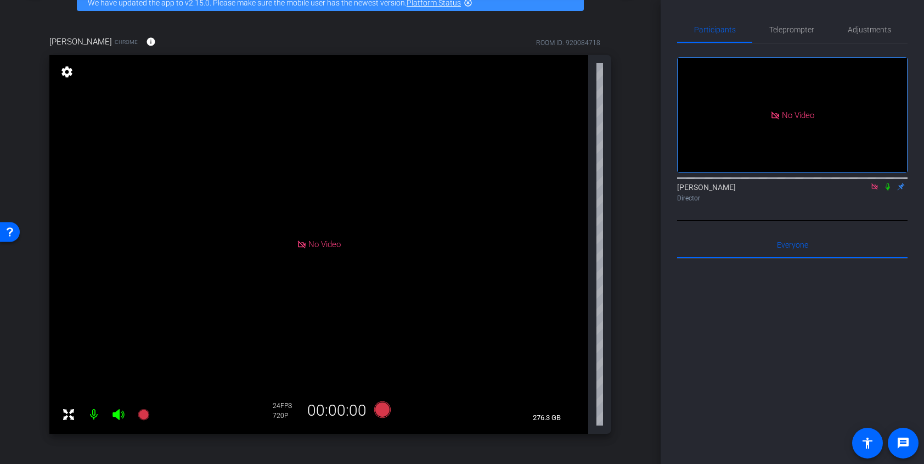
click at [640, 98] on div "arrow_back [DATE] Recording Back to project Send invite account_box grid_on set…" at bounding box center [330, 173] width 661 height 464
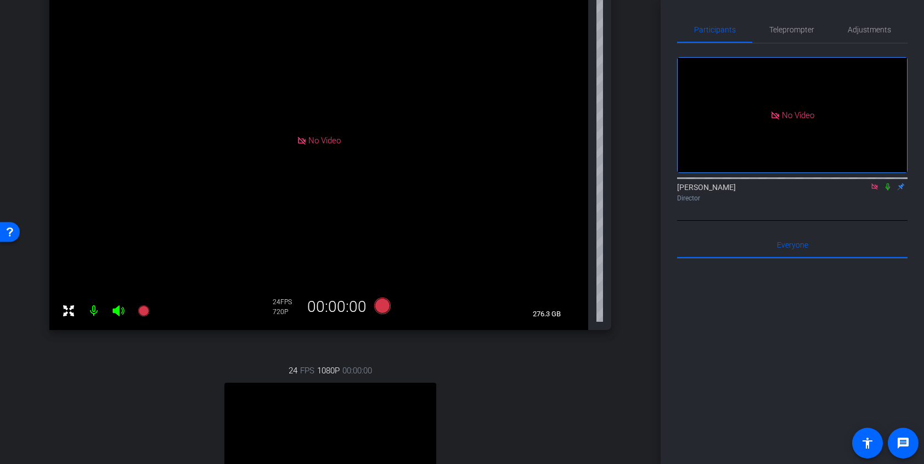
scroll to position [167, 0]
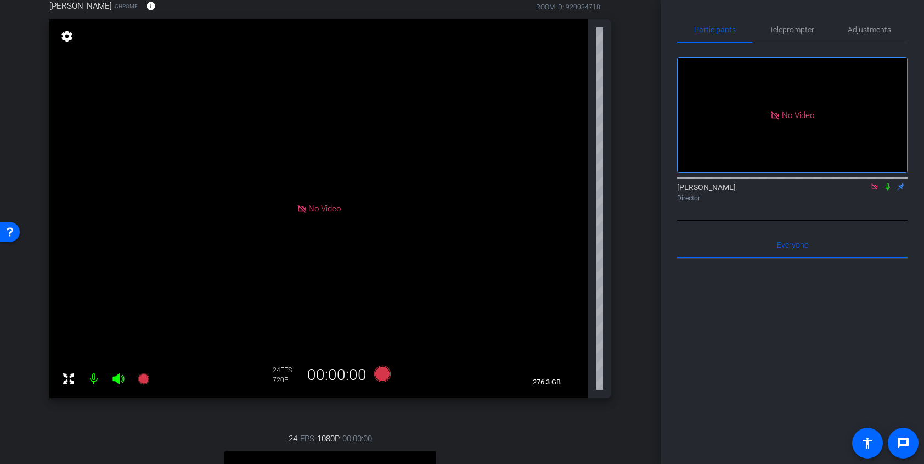
click at [638, 44] on div "arrow_back [DATE] Recording Back to project Send invite account_box grid_on set…" at bounding box center [330, 137] width 661 height 464
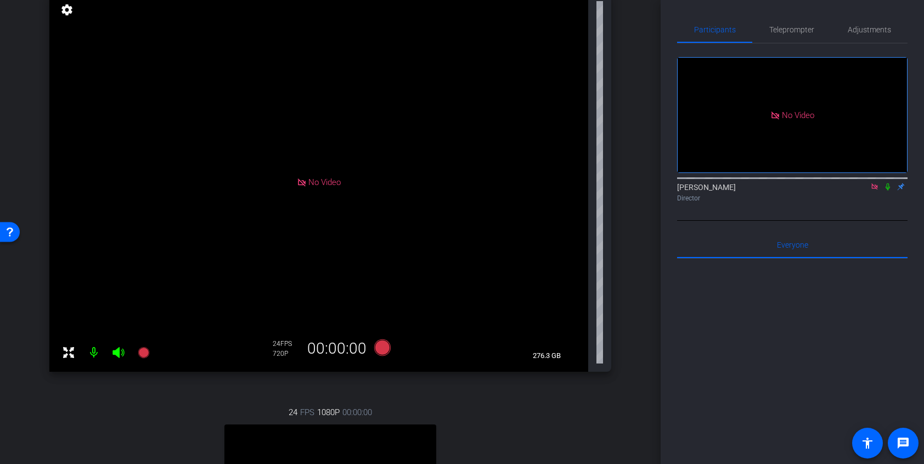
scroll to position [130, 0]
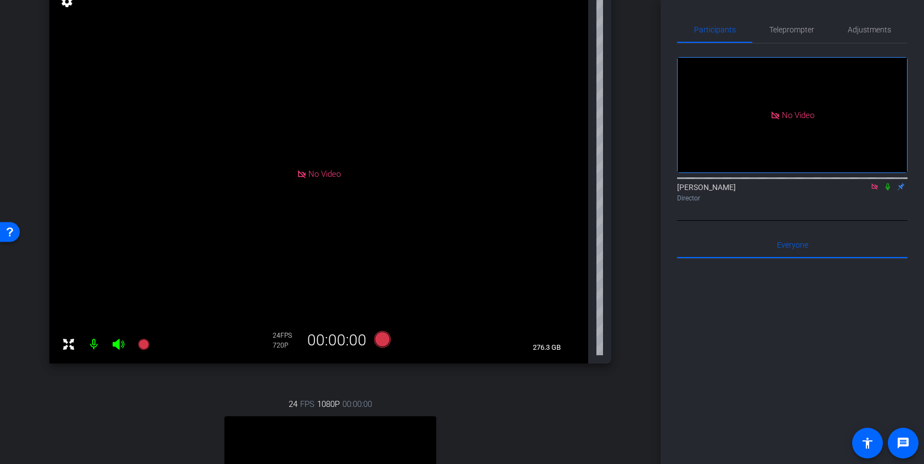
click at [639, 117] on div "arrow_back [DATE] Recording Back to project Send invite account_box grid_on set…" at bounding box center [330, 102] width 661 height 464
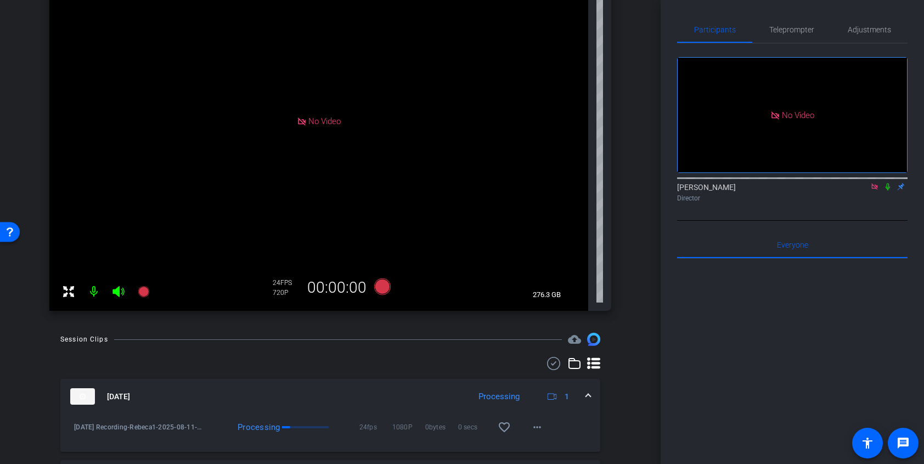
scroll to position [0, 0]
